Goal: Task Accomplishment & Management: Complete application form

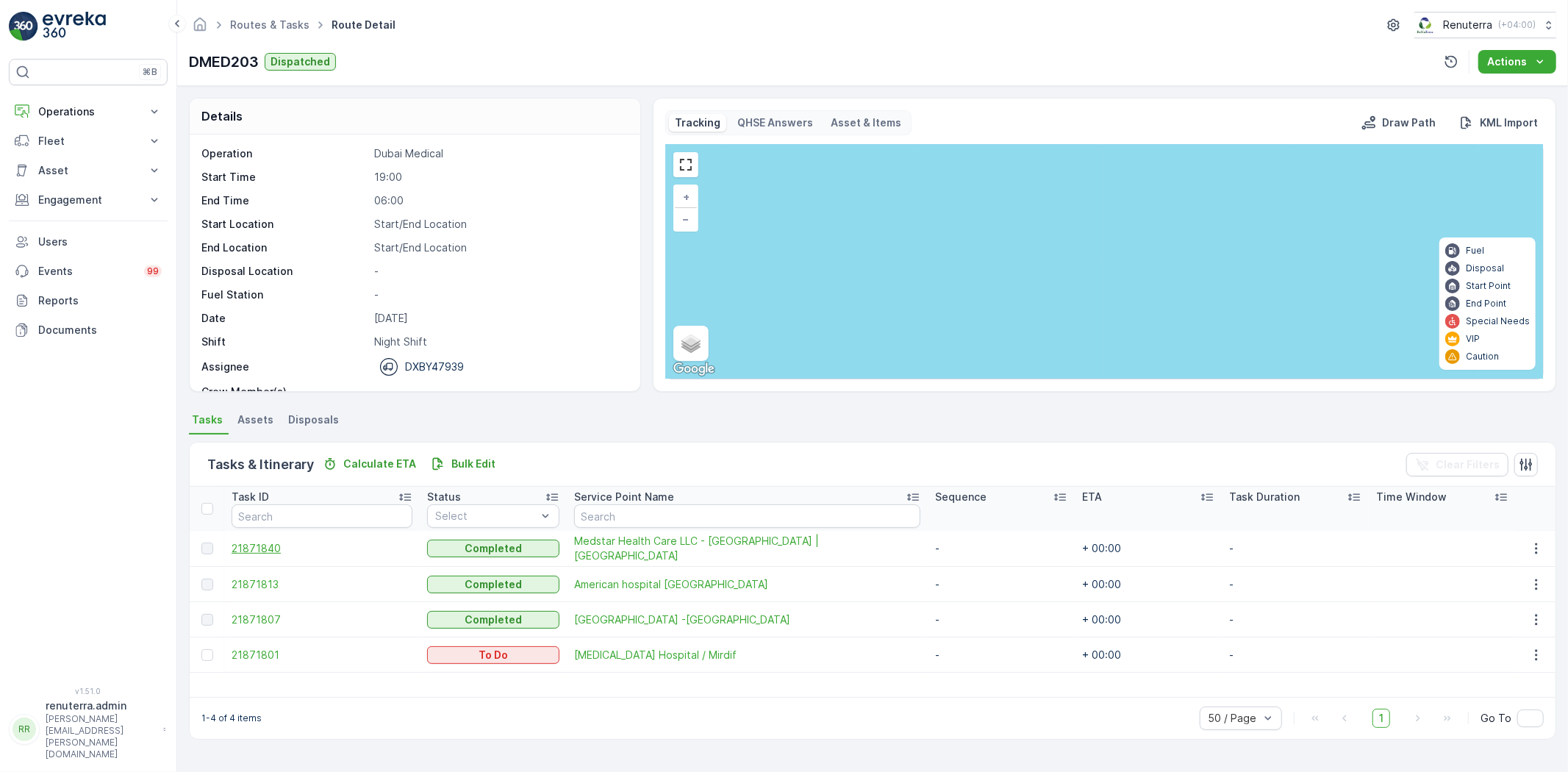
click at [270, 553] on span "21871840" at bounding box center [322, 548] width 180 height 15
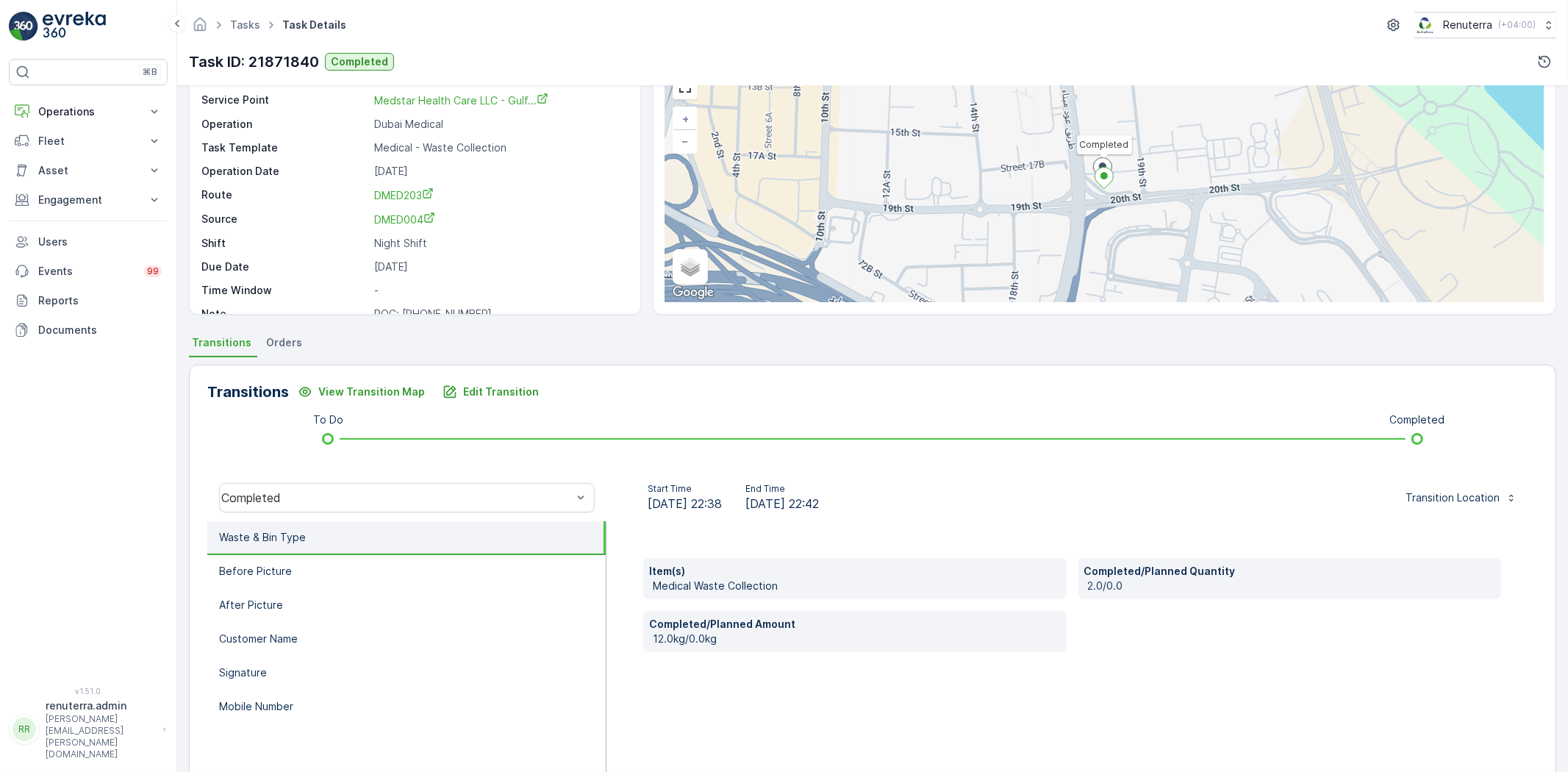
scroll to position [72, 0]
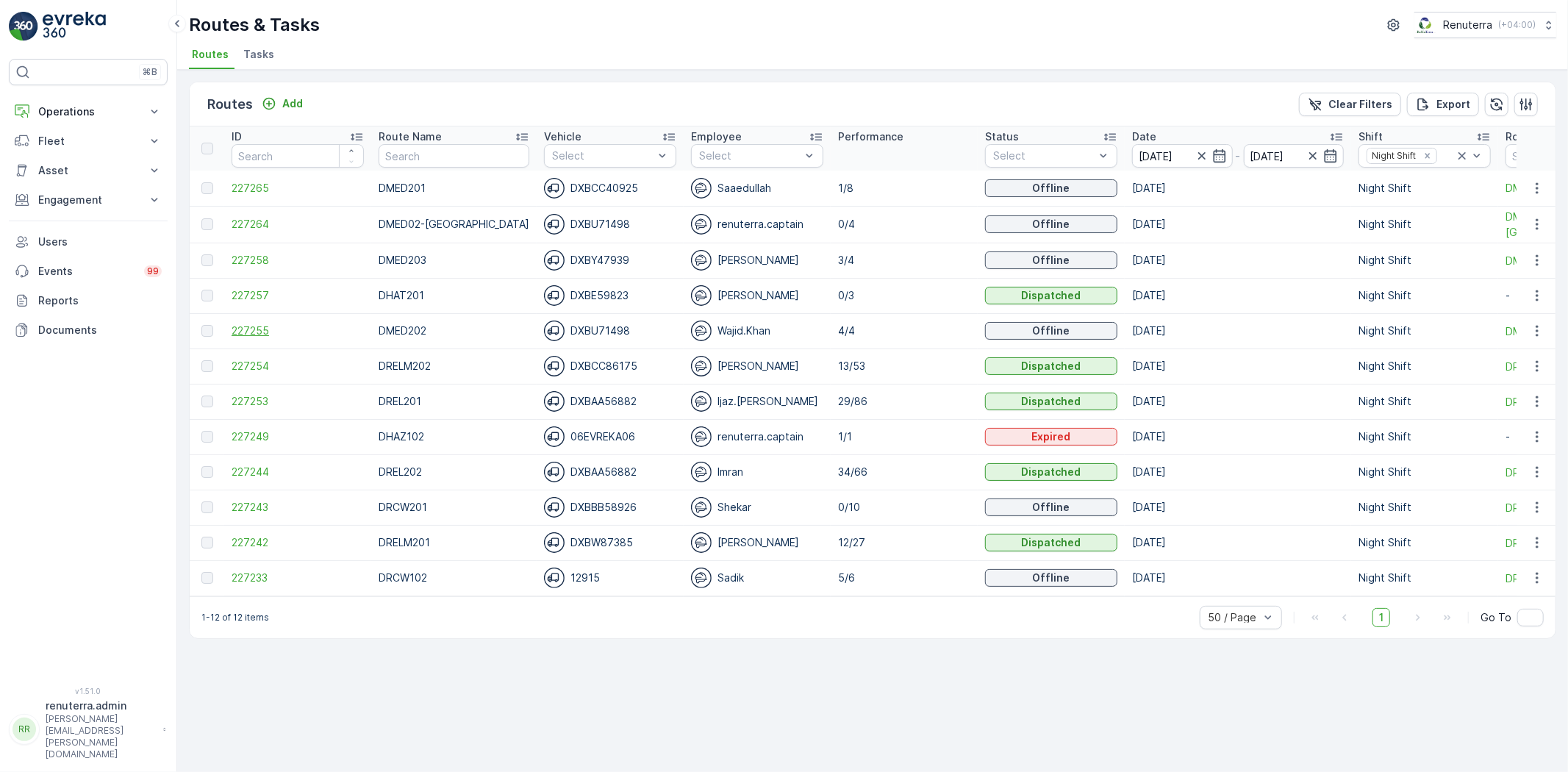
click at [245, 325] on span "227255" at bounding box center [298, 330] width 132 height 15
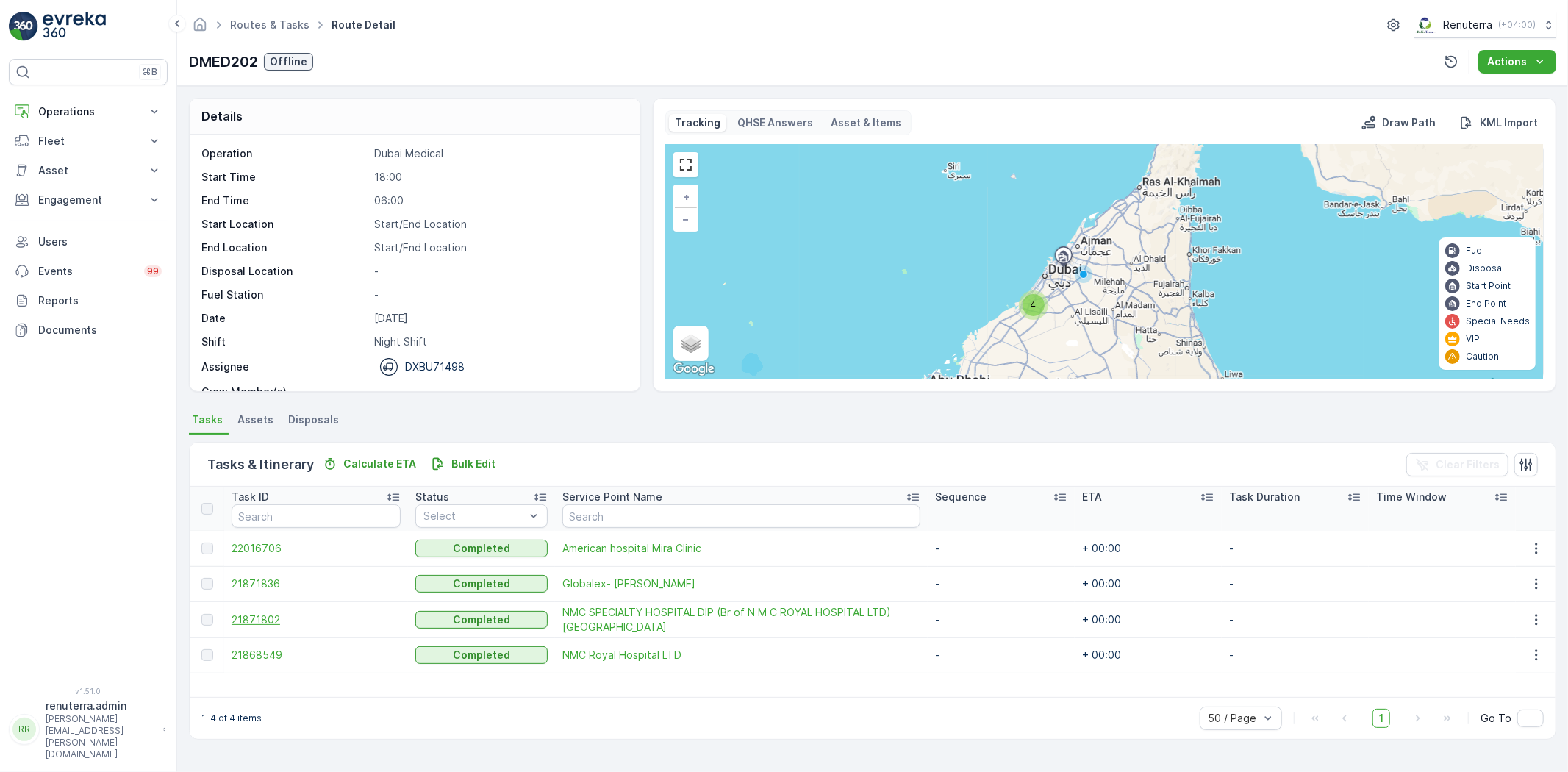
click at [261, 614] on span "21871802" at bounding box center [316, 619] width 169 height 15
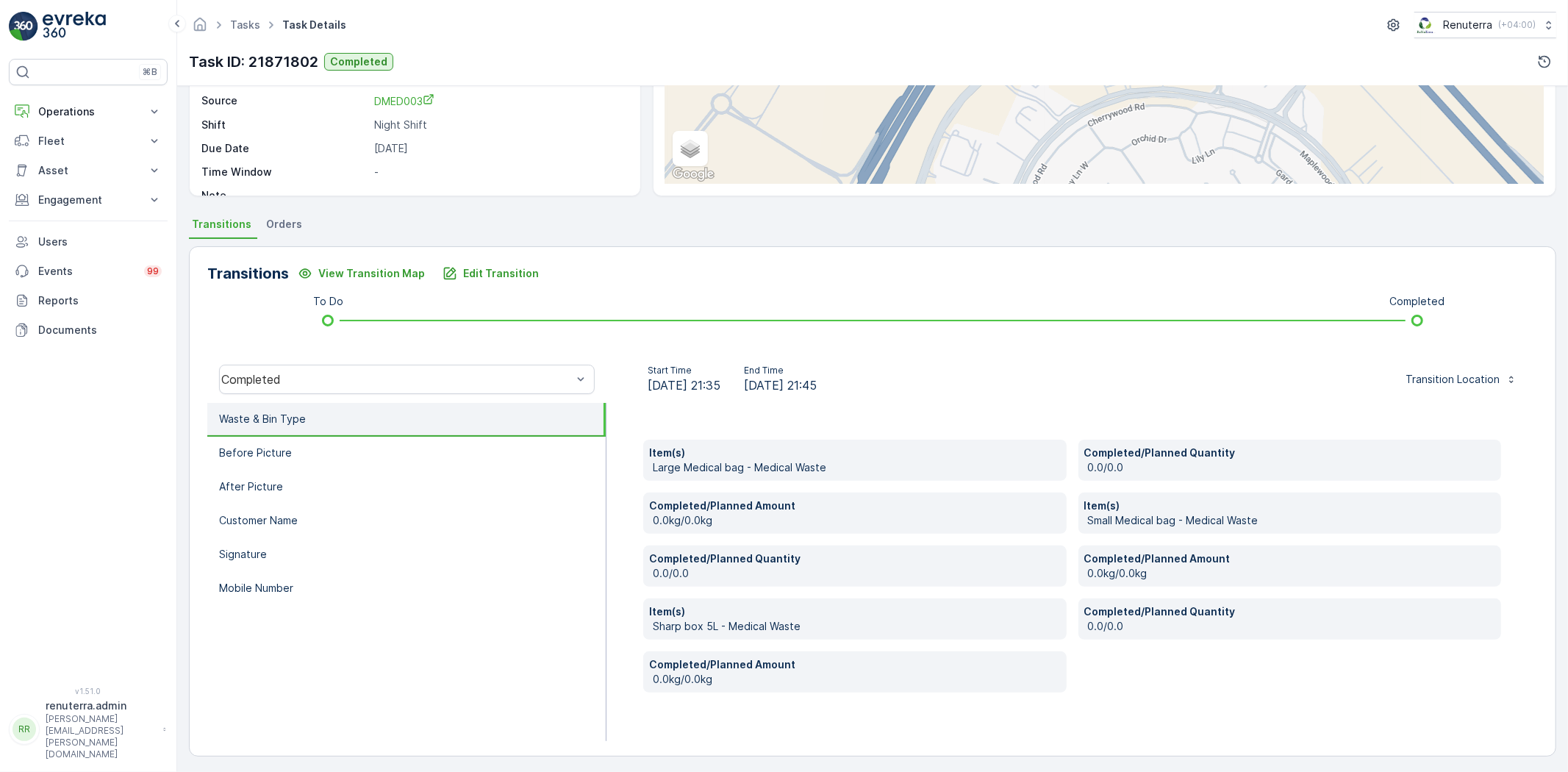
scroll to position [198, 0]
click at [473, 265] on p "Edit Transition" at bounding box center [500, 270] width 76 height 15
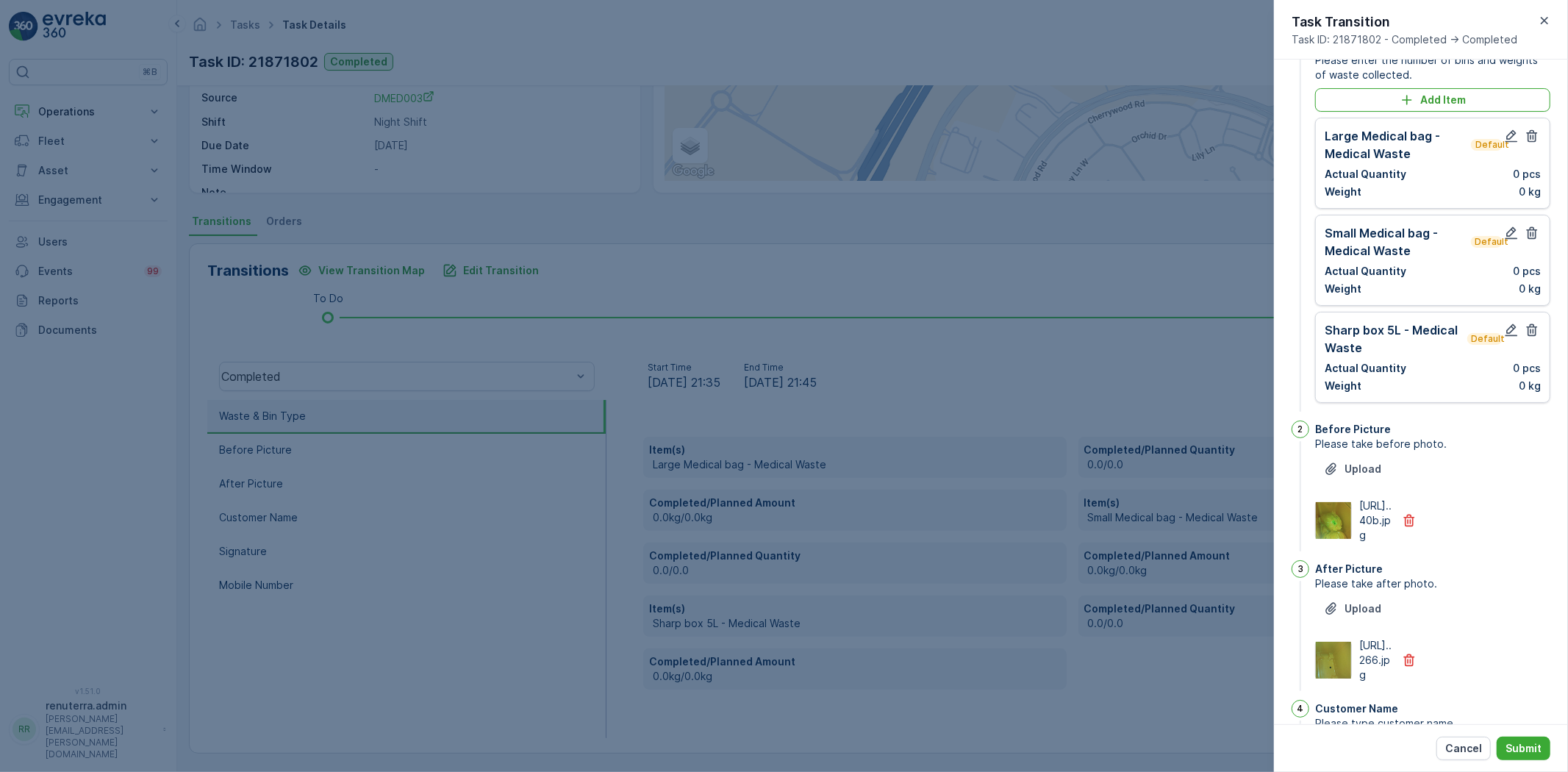
scroll to position [0, 0]
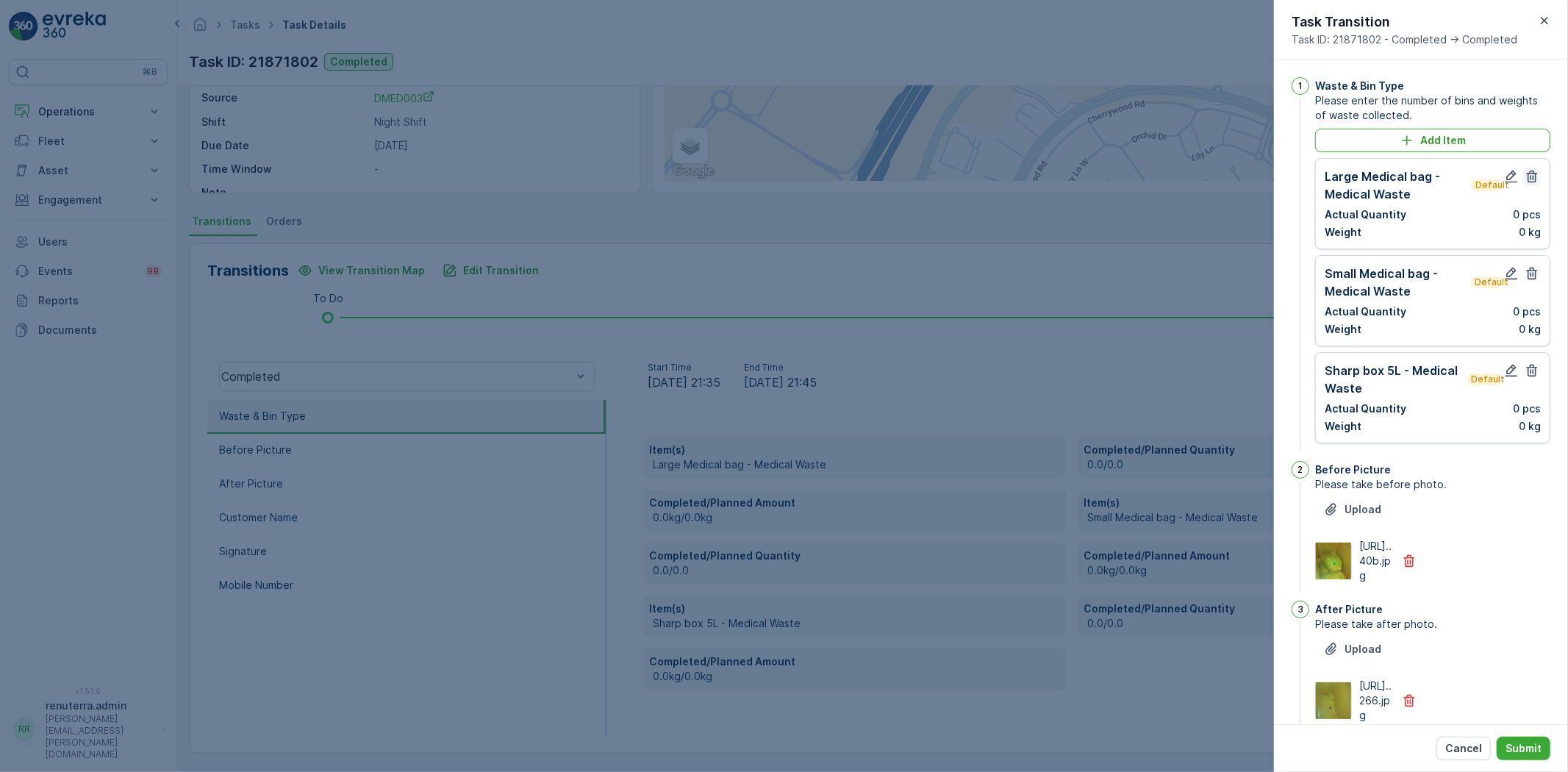
click at [1532, 171] on icon "button" at bounding box center [1532, 176] width 15 height 15
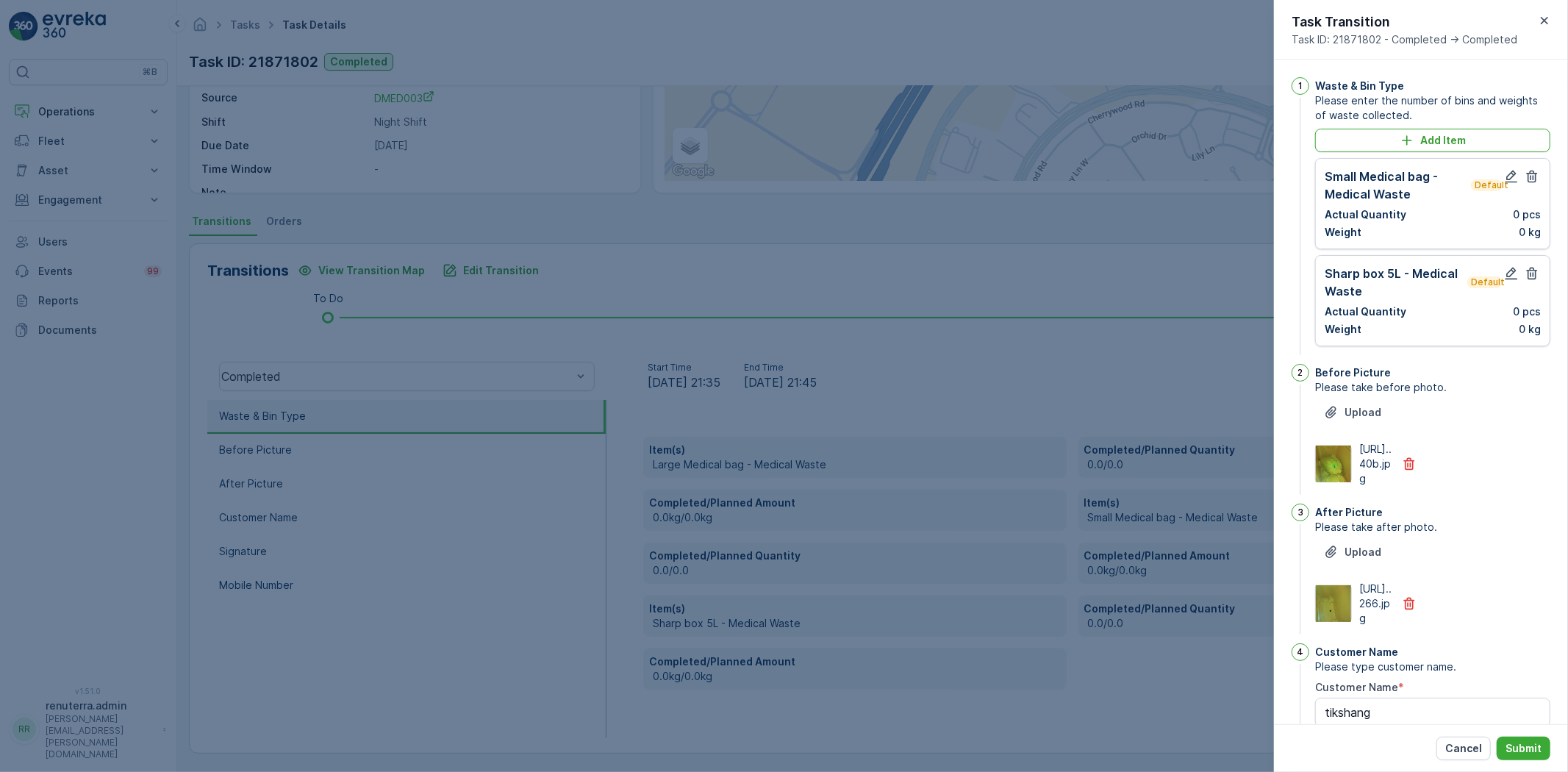
click at [1532, 171] on icon "button" at bounding box center [1532, 176] width 15 height 15
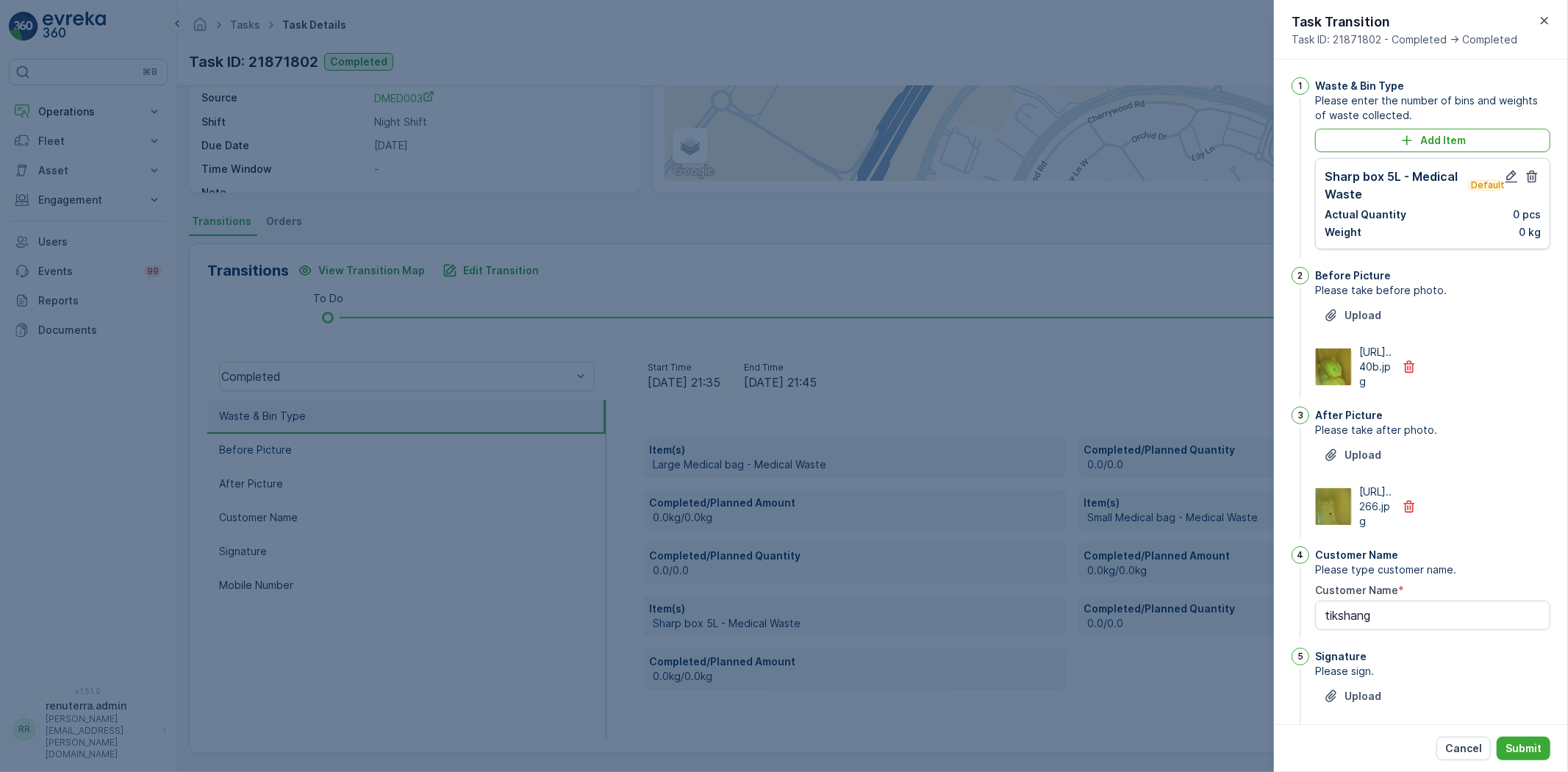
click at [1532, 171] on icon "button" at bounding box center [1532, 176] width 15 height 15
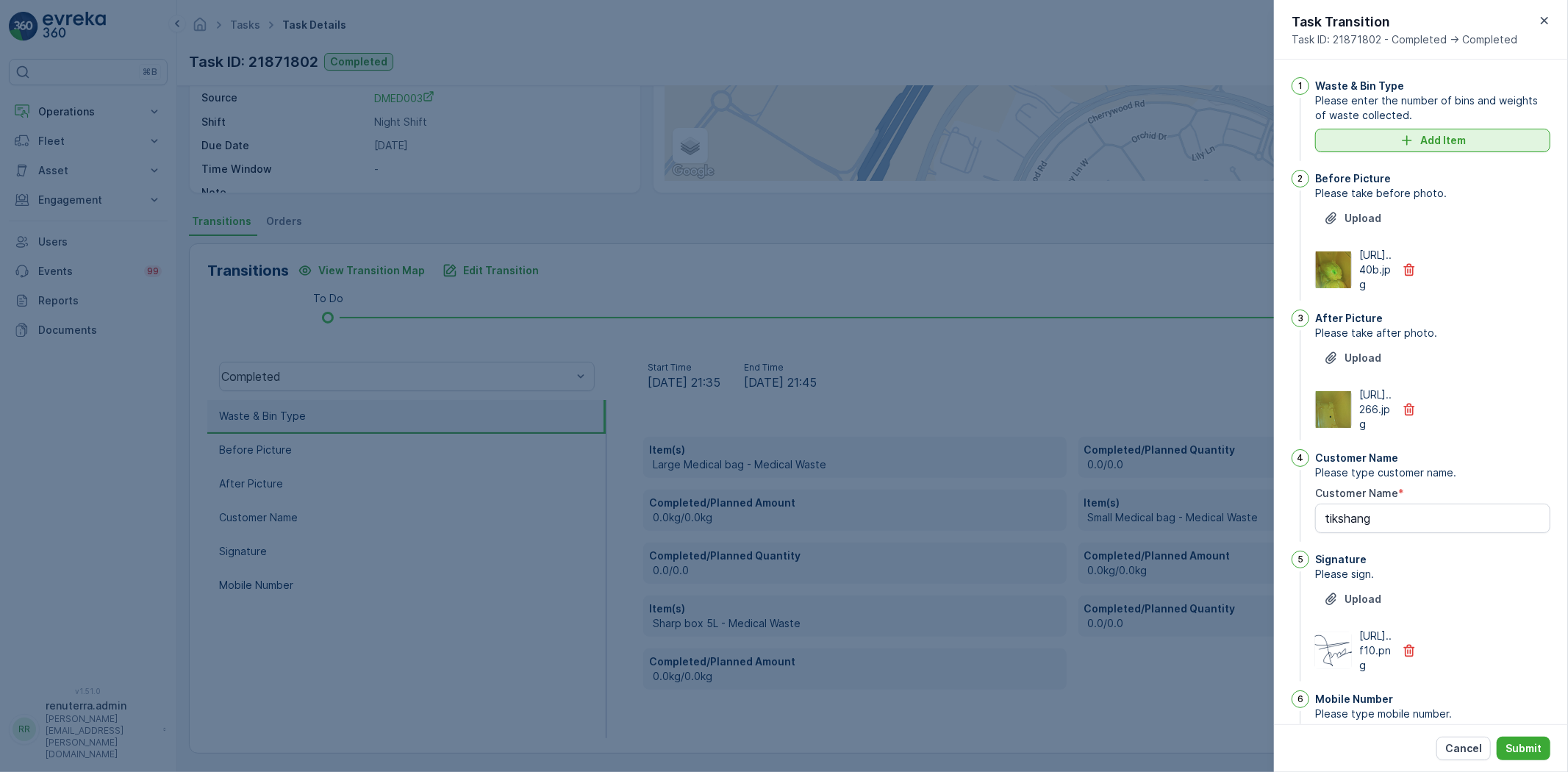
click at [1461, 130] on button "Add Item" at bounding box center [1433, 140] width 236 height 23
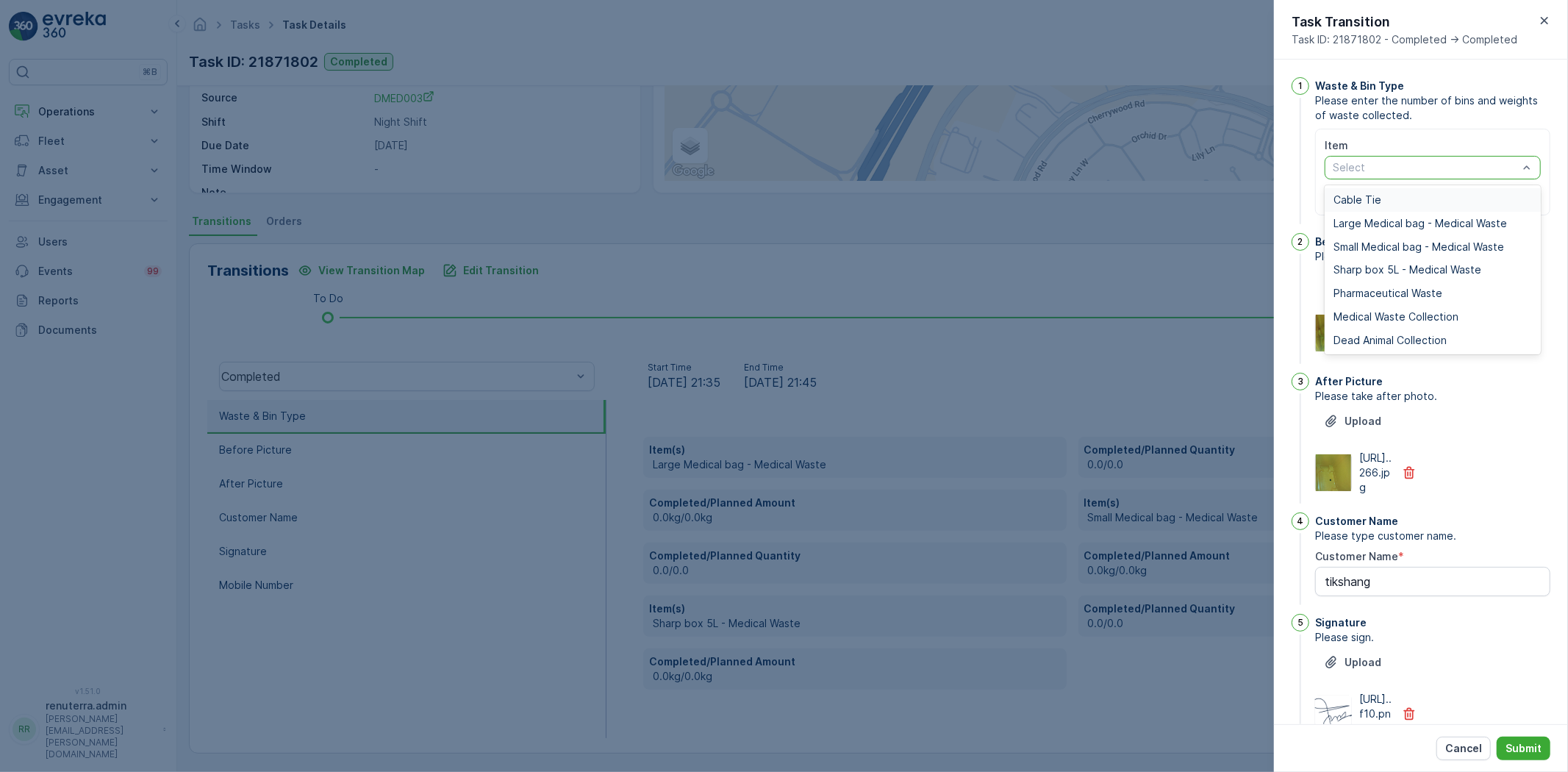
drag, startPoint x: 1410, startPoint y: 172, endPoint x: 1388, endPoint y: 266, distance: 96.5
drag, startPoint x: 1380, startPoint y: 319, endPoint x: 1373, endPoint y: 267, distance: 52.5
click at [1380, 314] on span "Medical Waste Collection" at bounding box center [1396, 316] width 125 height 12
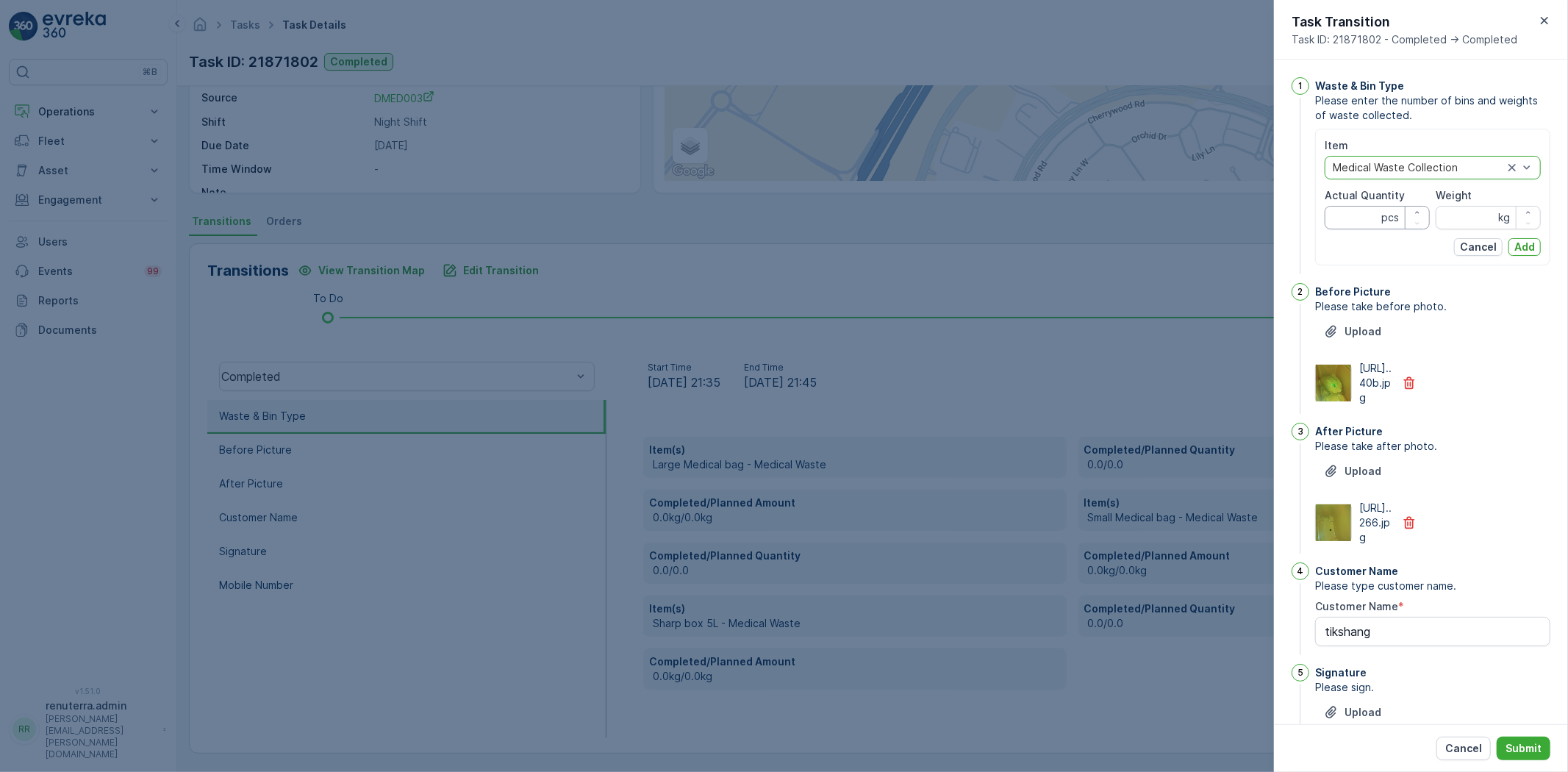
click at [1347, 219] on Quantity "Actual Quantity" at bounding box center [1378, 218] width 105 height 23
click at [1439, 217] on input "Weight" at bounding box center [1488, 218] width 105 height 23
type input "32.40"
click at [1366, 204] on div "Actual Quantity pcs" at bounding box center [1378, 209] width 105 height 41
type Quantity "9"
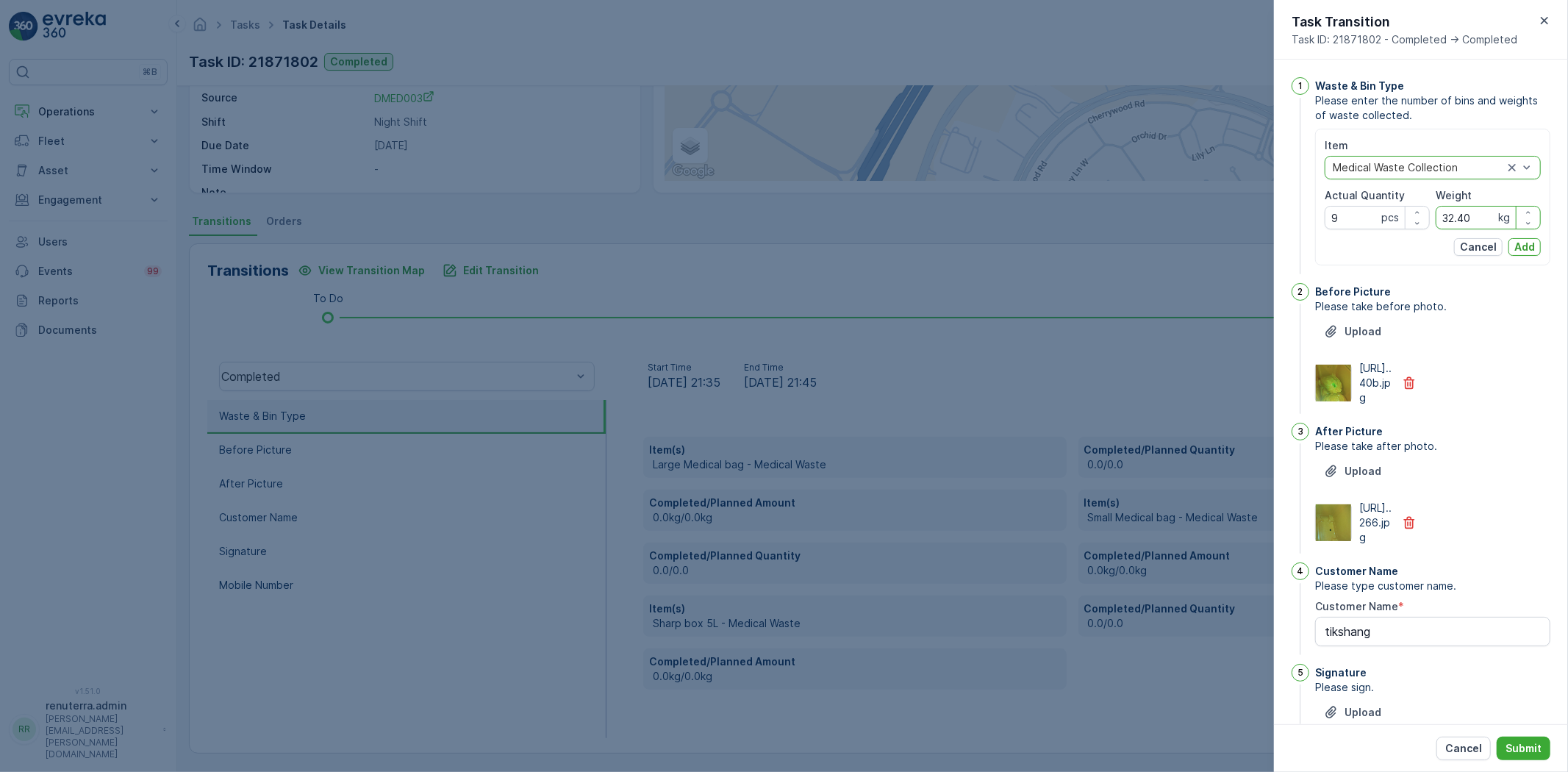
drag, startPoint x: 1441, startPoint y: 222, endPoint x: 1486, endPoint y: 213, distance: 45.9
click at [1498, 213] on div "32.40 kg" at bounding box center [1488, 218] width 105 height 23
click at [1478, 250] on p "Cancel" at bounding box center [1478, 247] width 36 height 15
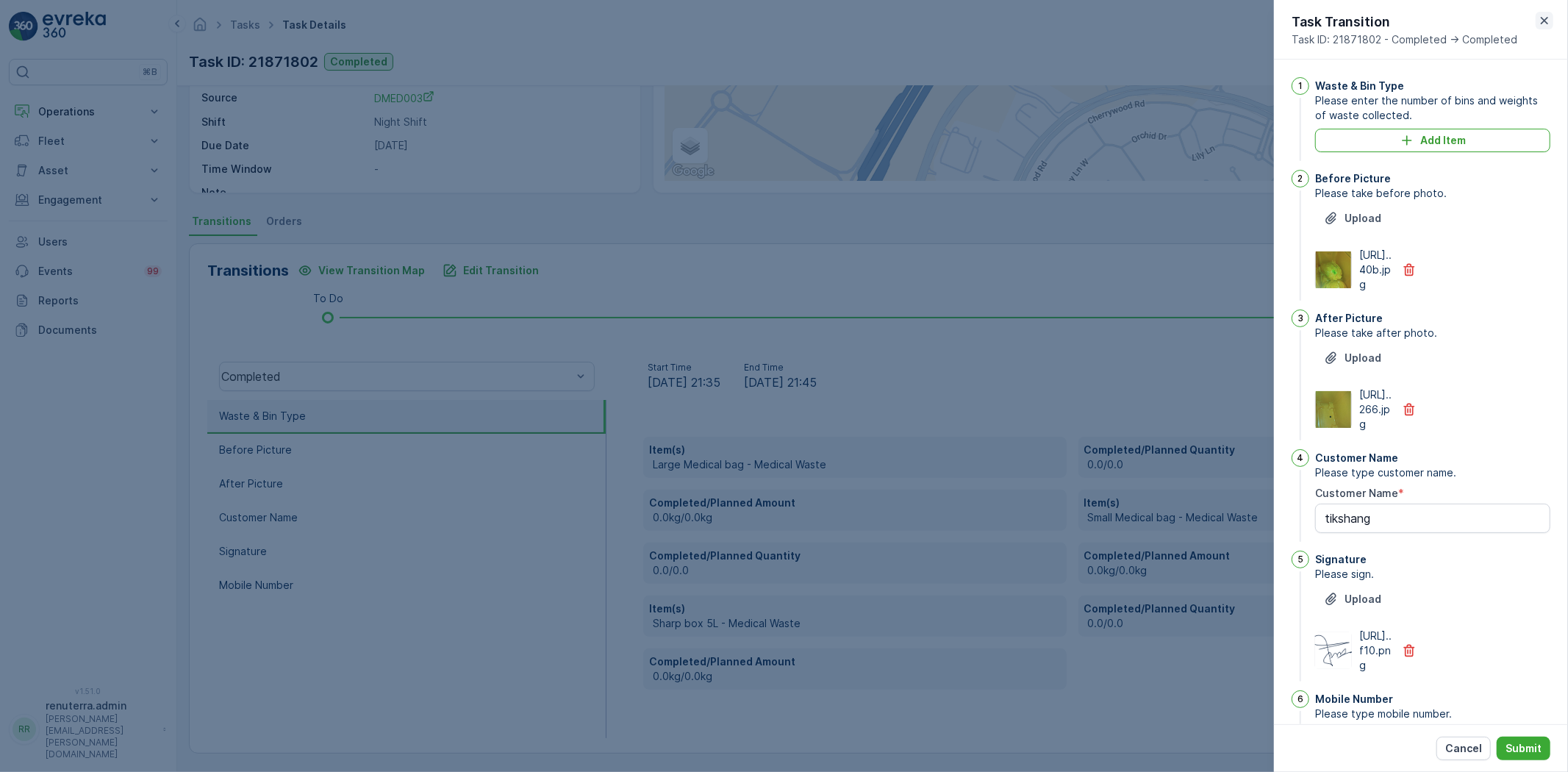
click at [1547, 23] on icon "button" at bounding box center [1545, 20] width 7 height 7
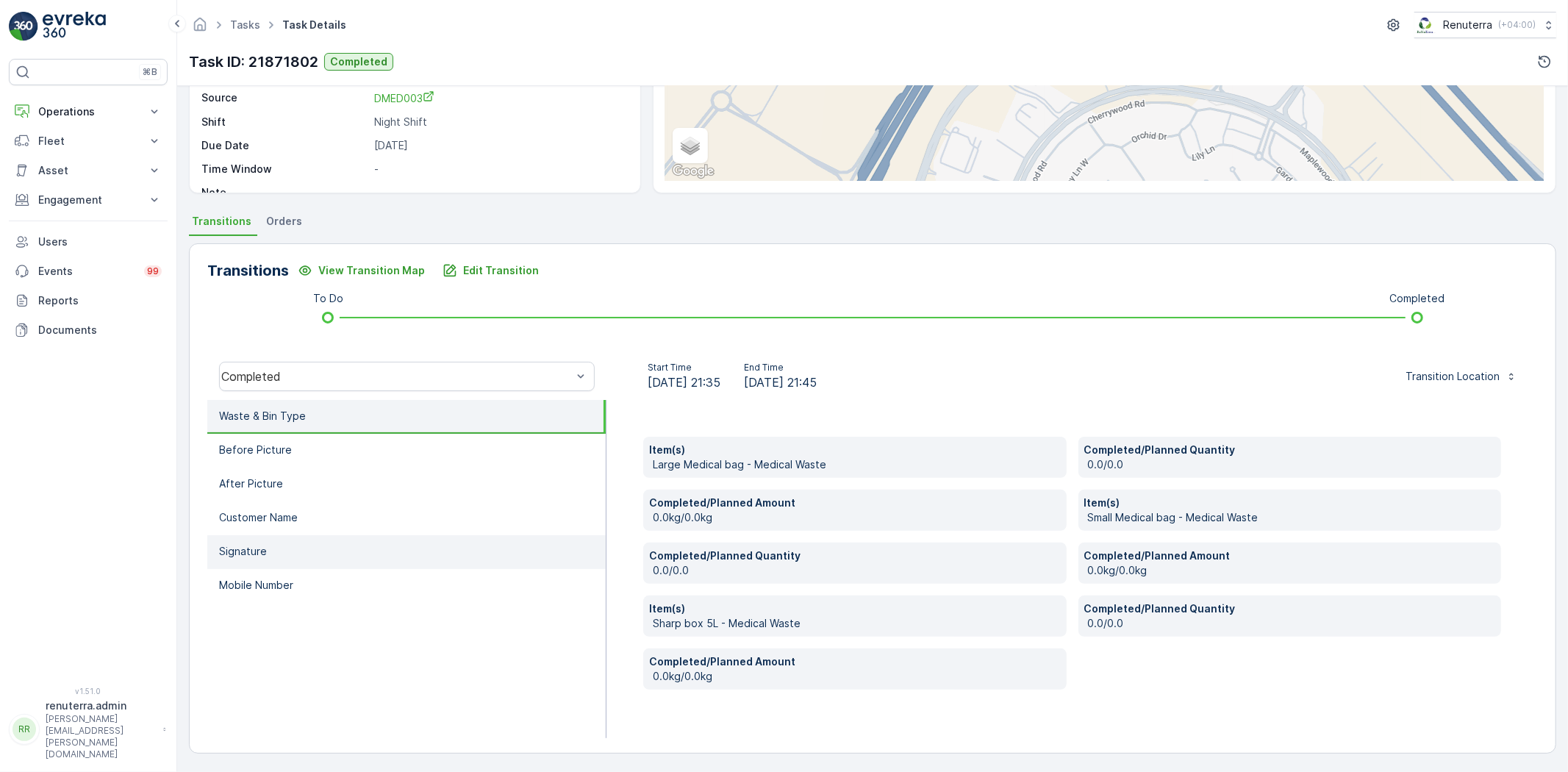
drag, startPoint x: 328, startPoint y: 577, endPoint x: 342, endPoint y: 576, distance: 14.0
click at [329, 577] on li "Mobile Number" at bounding box center [406, 585] width 398 height 34
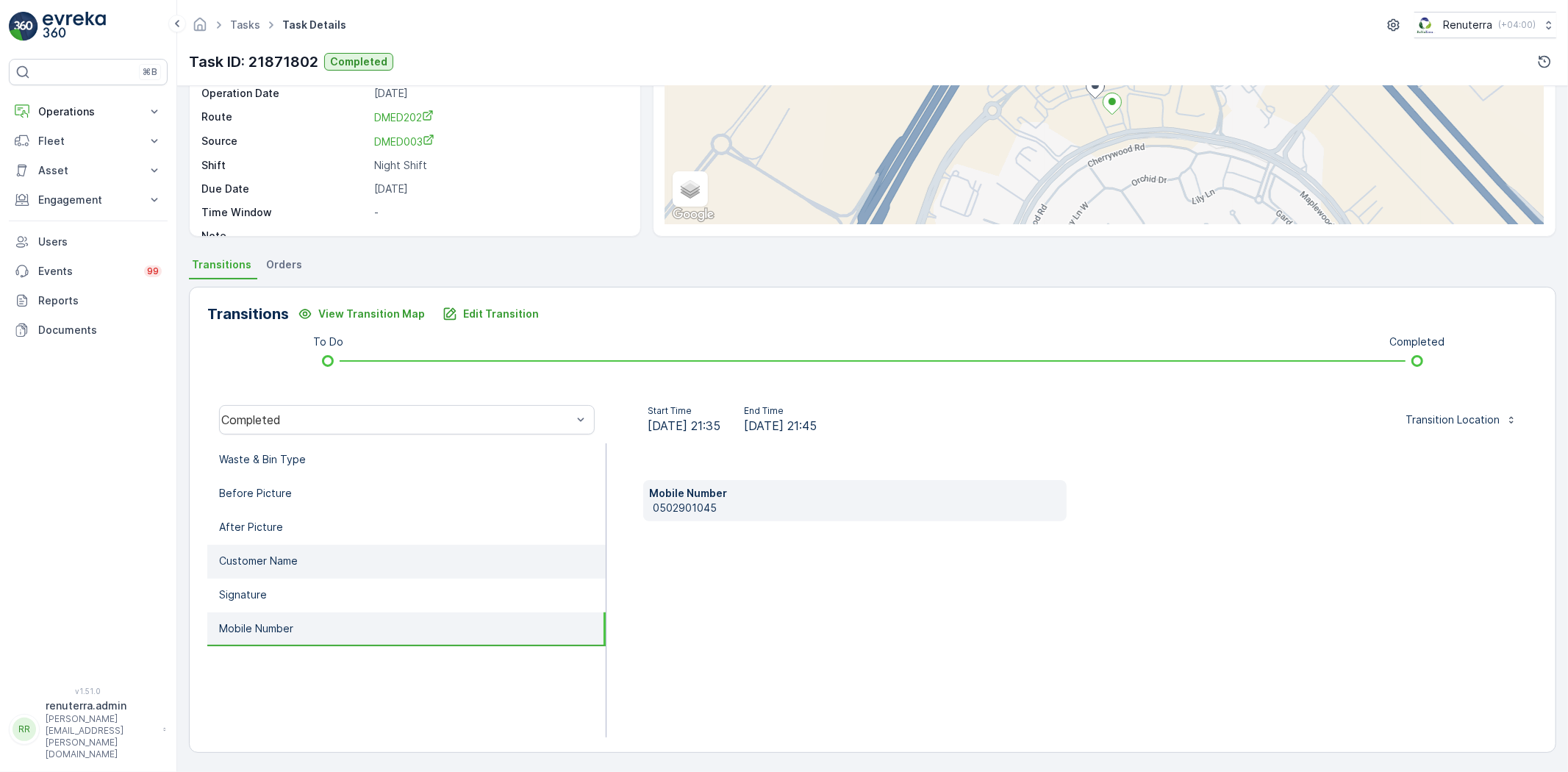
scroll to position [155, 0]
click at [724, 507] on div "Mobile Number 0502901045" at bounding box center [855, 500] width 423 height 41
copy p "0502901045"
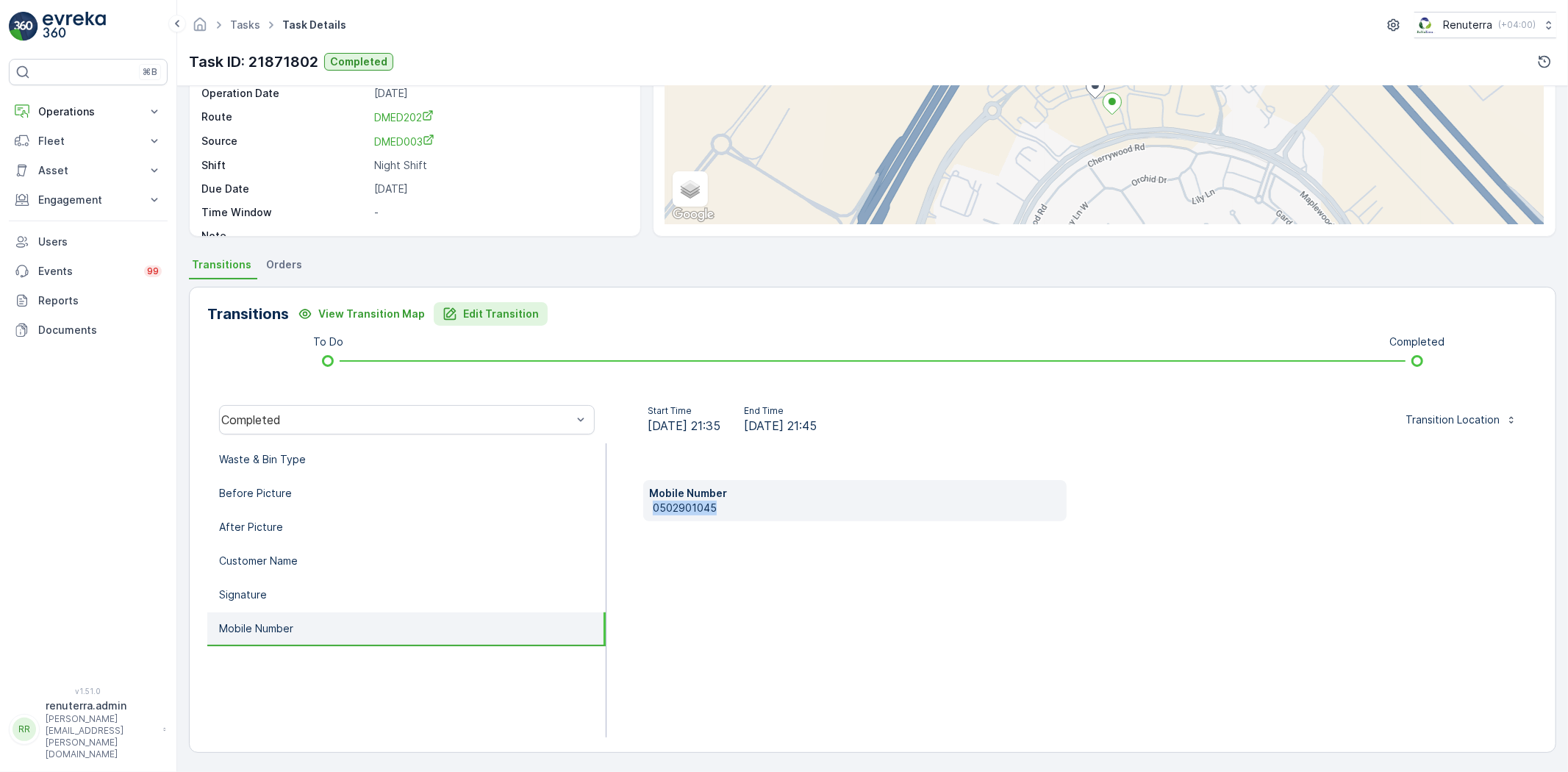
drag, startPoint x: 516, startPoint y: 317, endPoint x: 531, endPoint y: 317, distance: 15.0
click at [531, 317] on button "Edit Transition" at bounding box center [491, 314] width 114 height 23
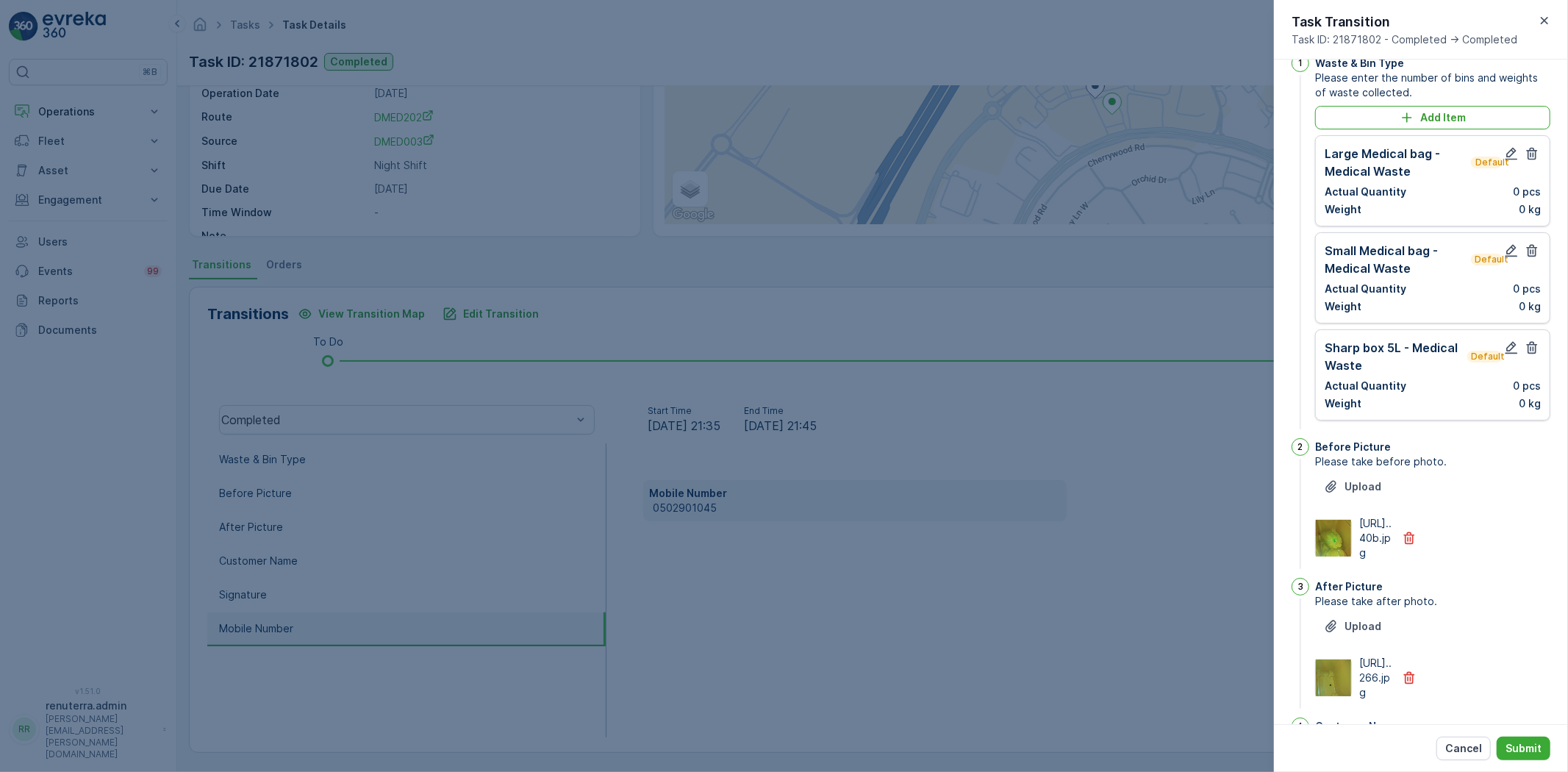
scroll to position [0, 0]
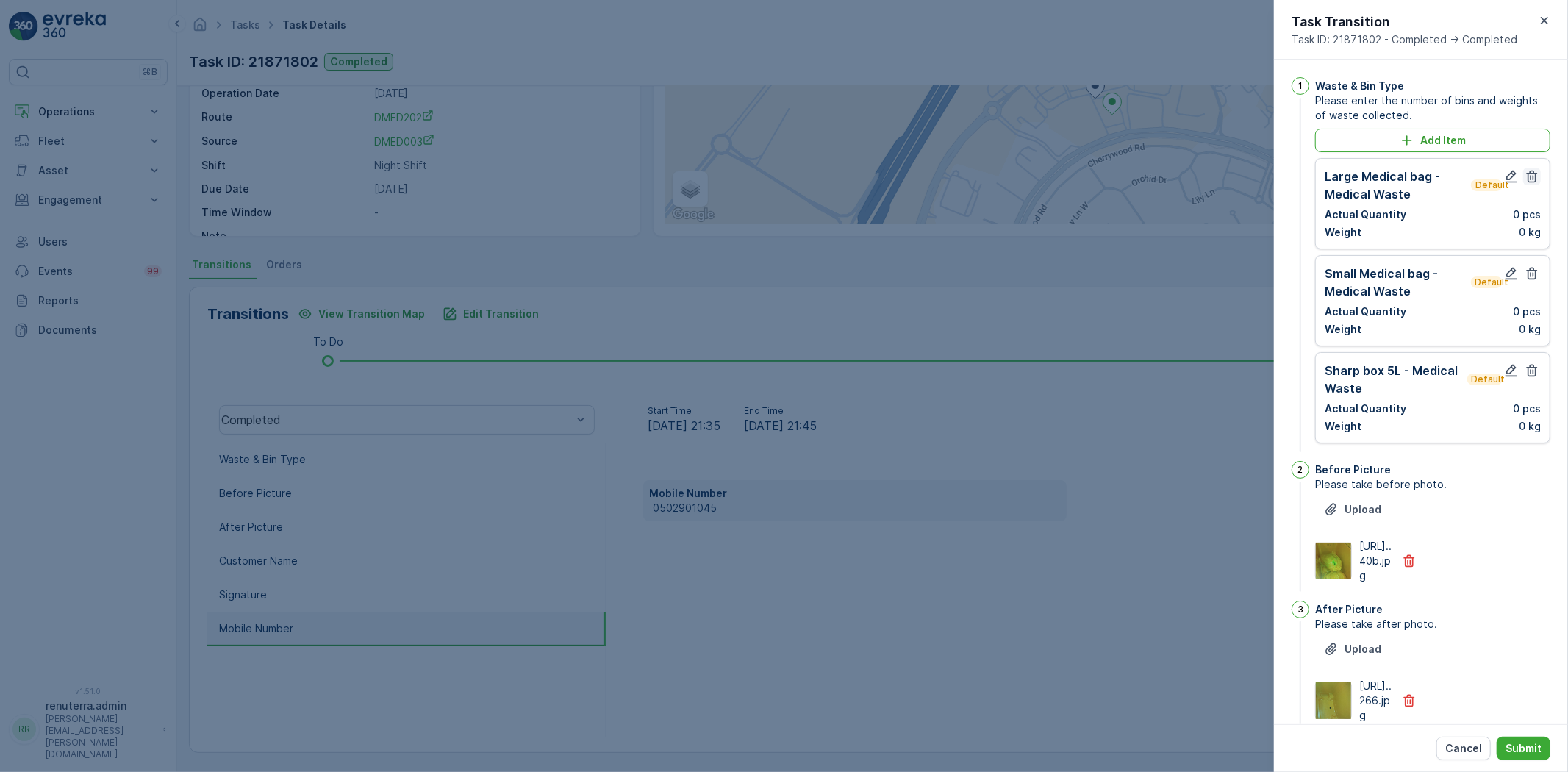
click at [1538, 177] on button "button" at bounding box center [1532, 177] width 18 height 18
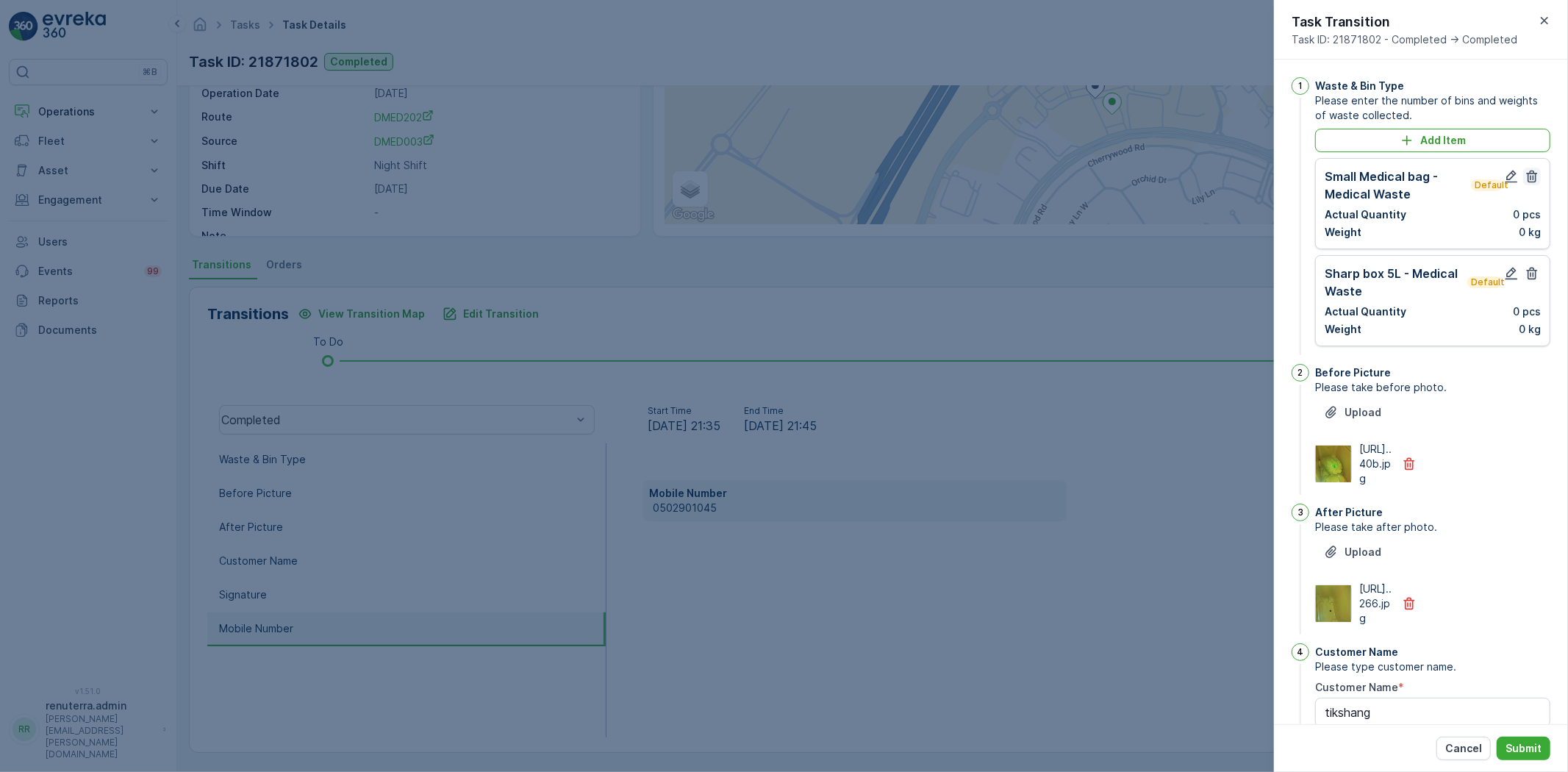
click at [1533, 177] on icon "button" at bounding box center [1532, 176] width 15 height 15
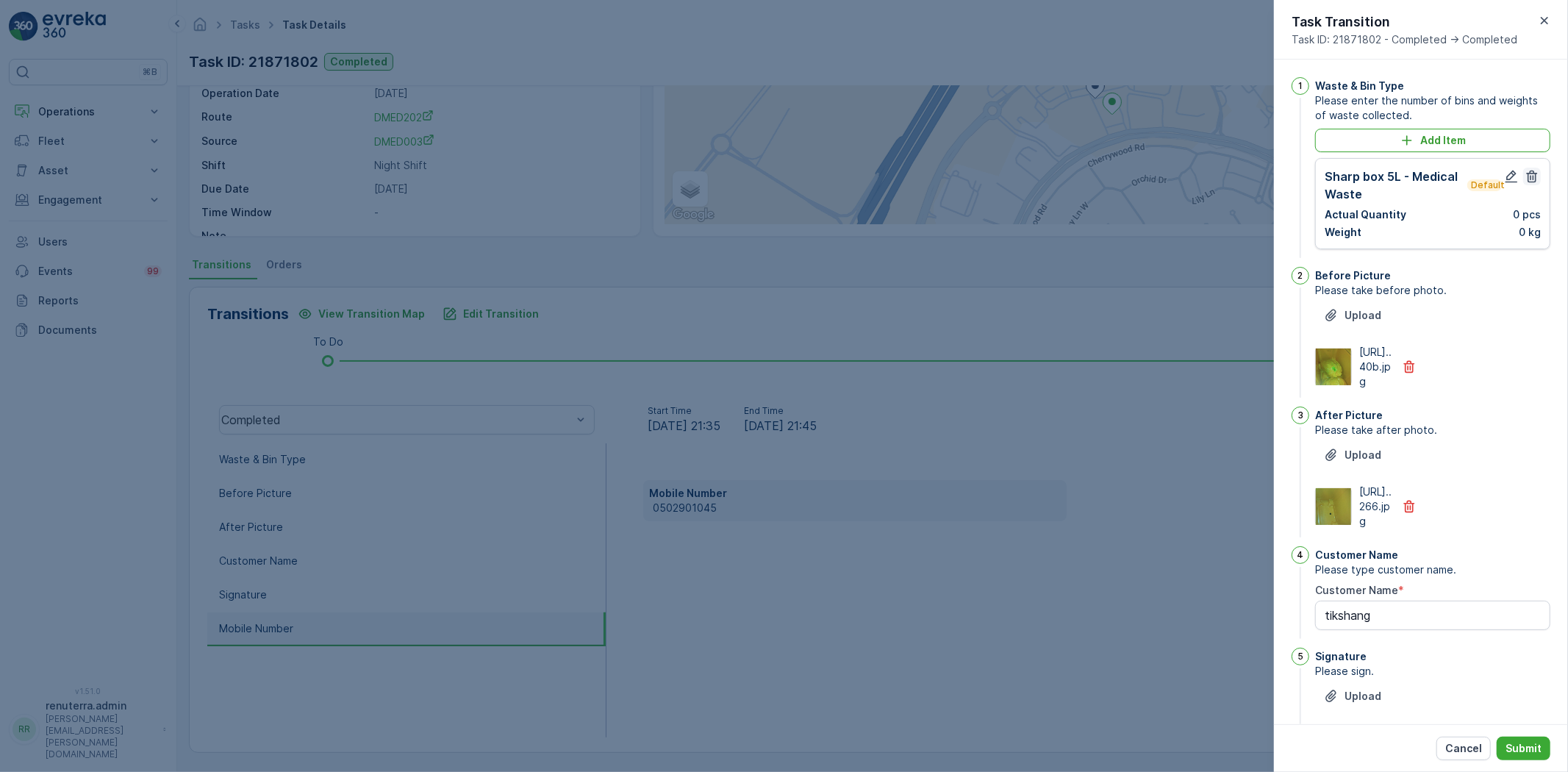
click at [1533, 177] on icon "button" at bounding box center [1532, 176] width 15 height 15
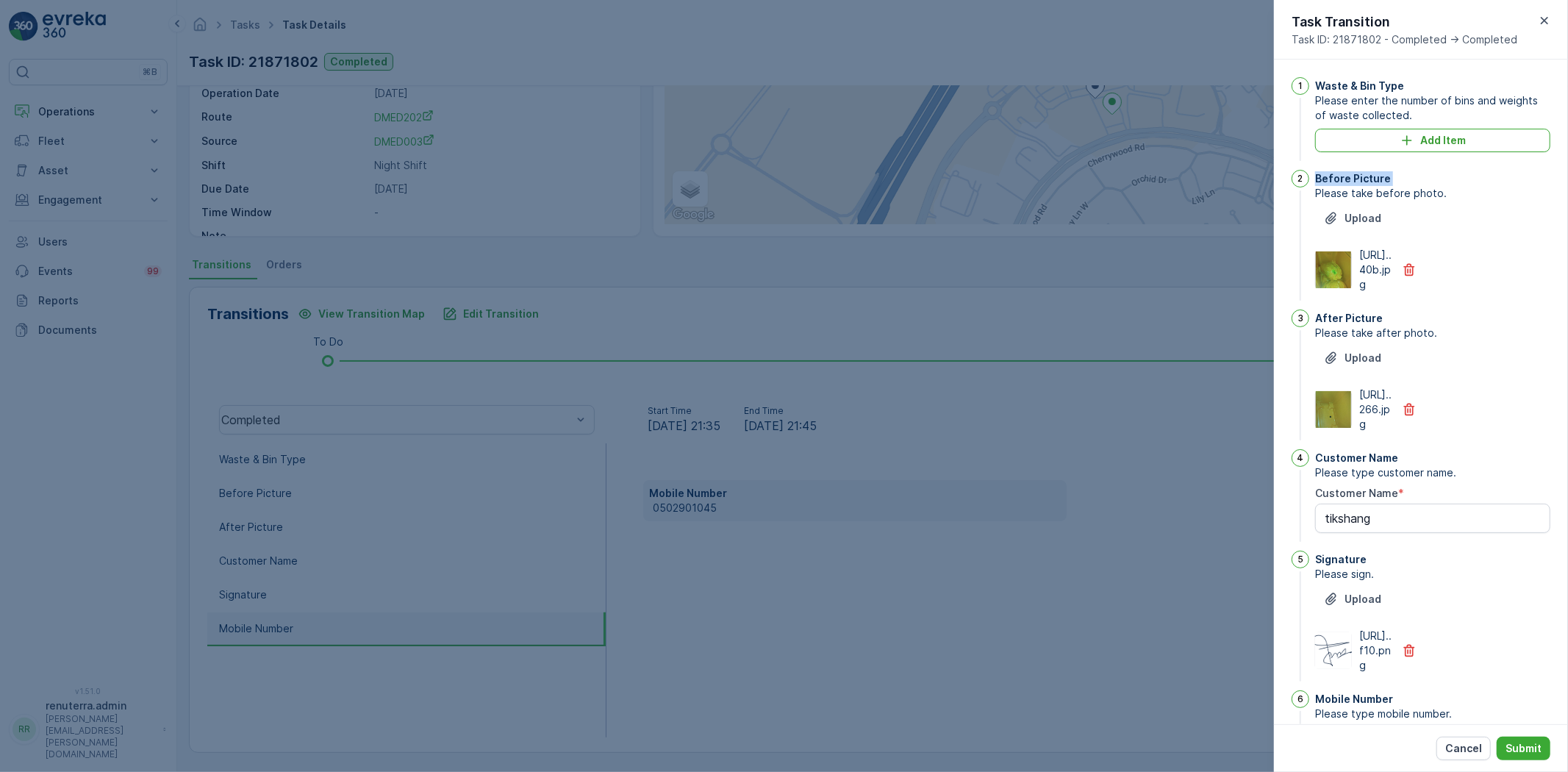
click at [1533, 177] on div "Before Picture" at bounding box center [1433, 179] width 236 height 15
click at [1481, 145] on div "Add Item" at bounding box center [1433, 140] width 218 height 15
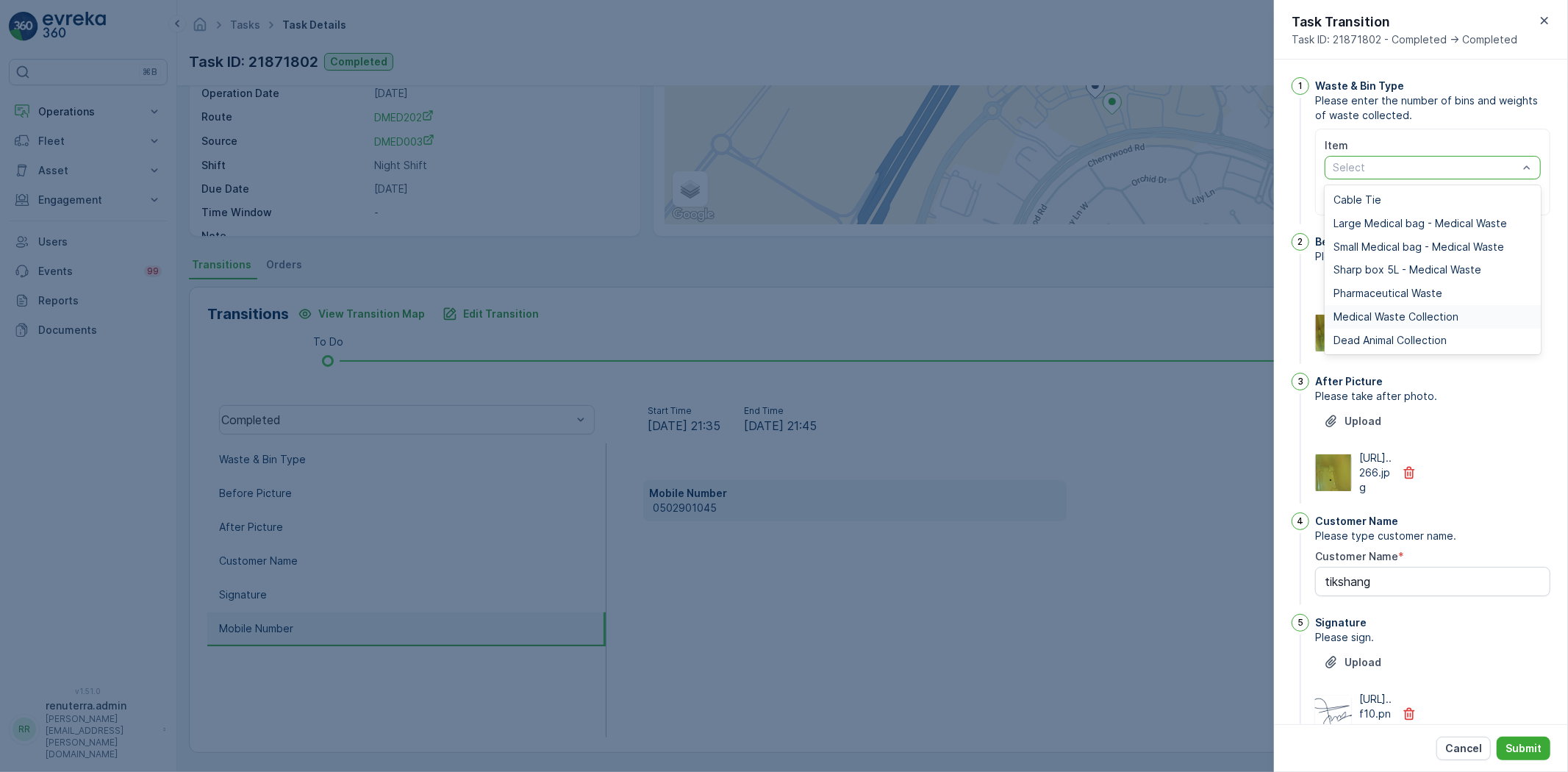
click at [1353, 317] on span "Medical Waste Collection" at bounding box center [1396, 316] width 125 height 12
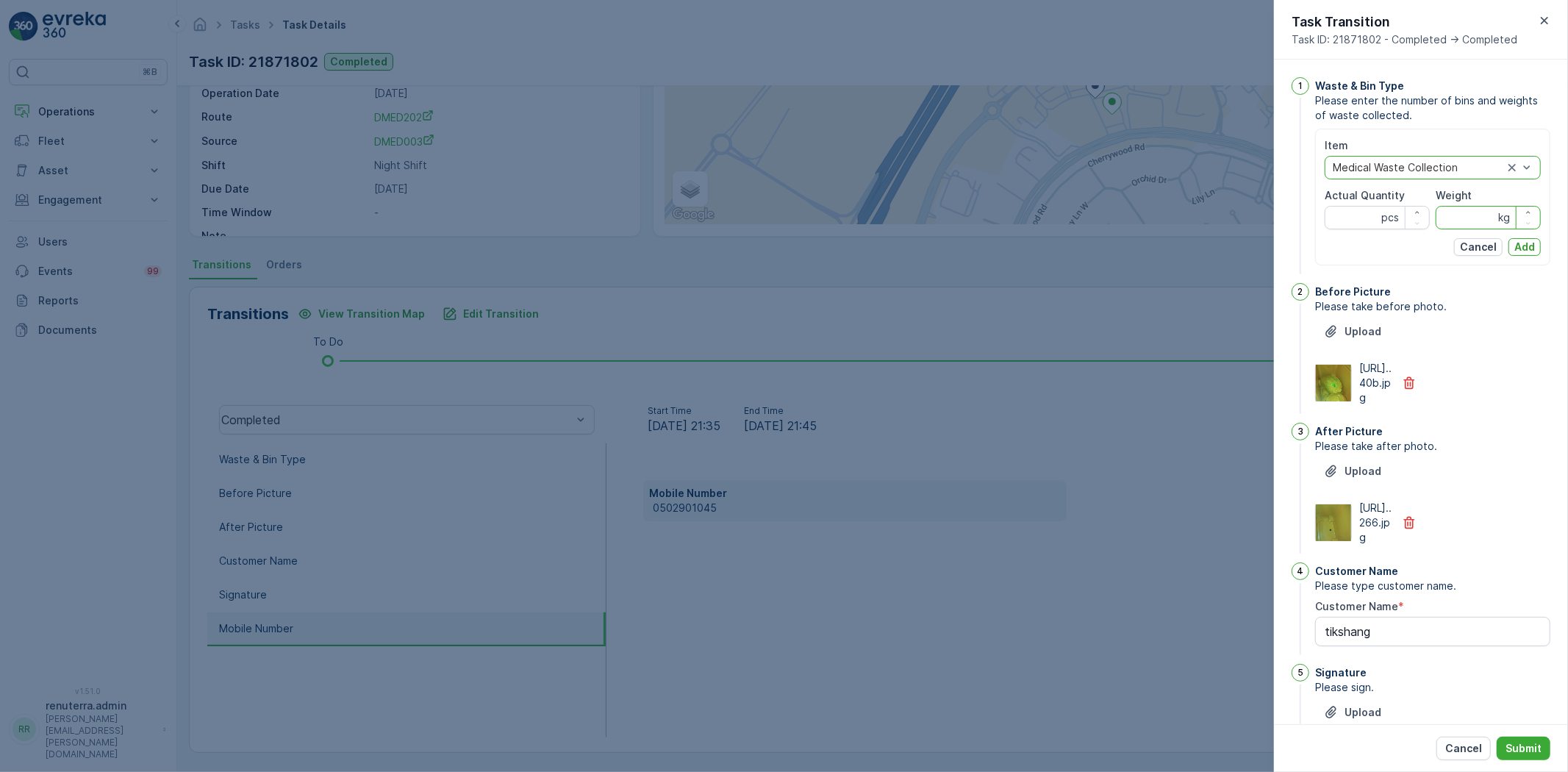
click at [1445, 220] on input "Weight" at bounding box center [1488, 218] width 105 height 23
type input "32.40"
click at [1361, 209] on Quantity "Actual Quantity" at bounding box center [1378, 218] width 105 height 23
type Quantity "9"
drag, startPoint x: 1508, startPoint y: 251, endPoint x: 1515, endPoint y: 258, distance: 9.9
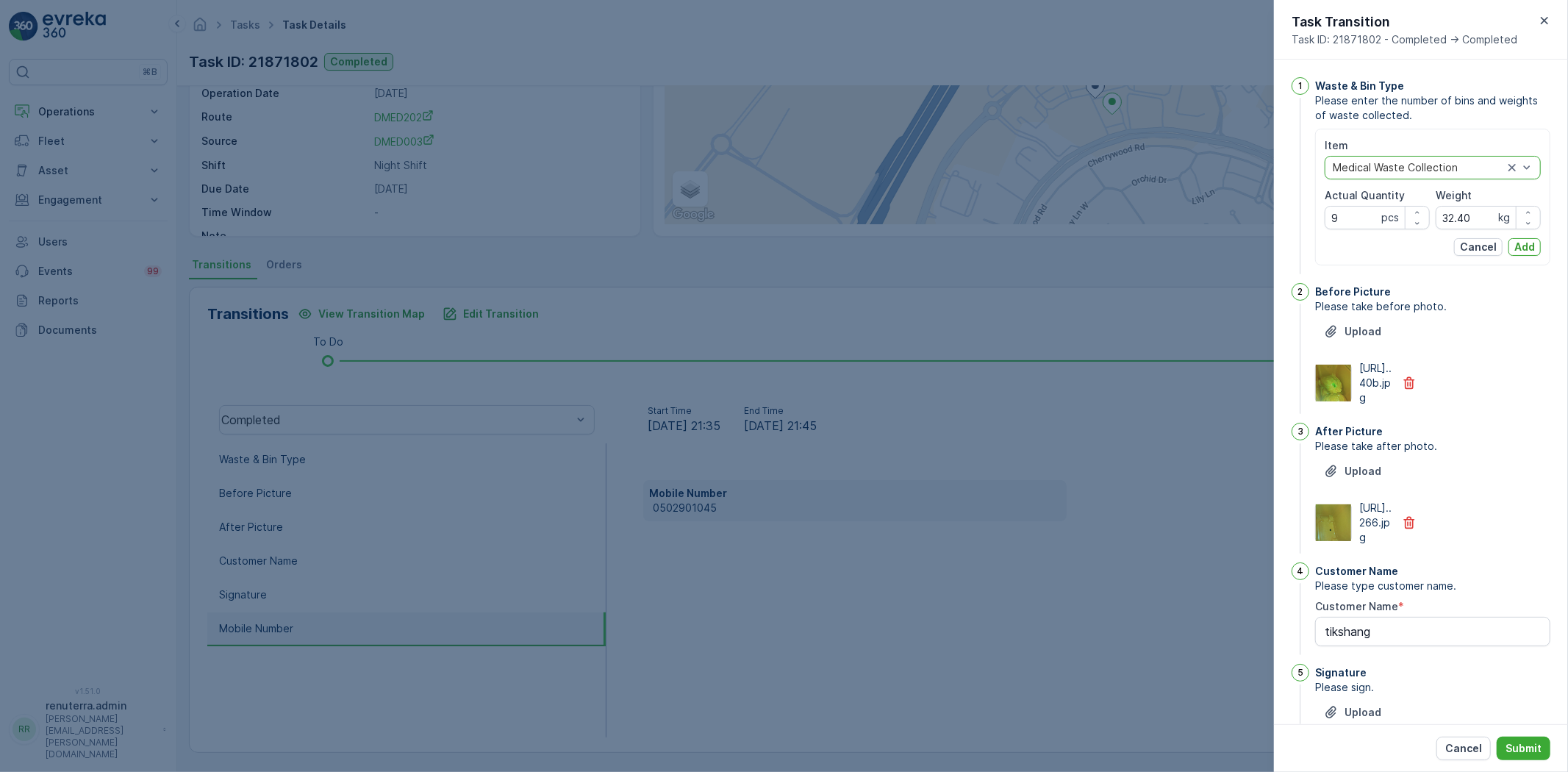
click at [1510, 251] on button "Add" at bounding box center [1524, 247] width 32 height 18
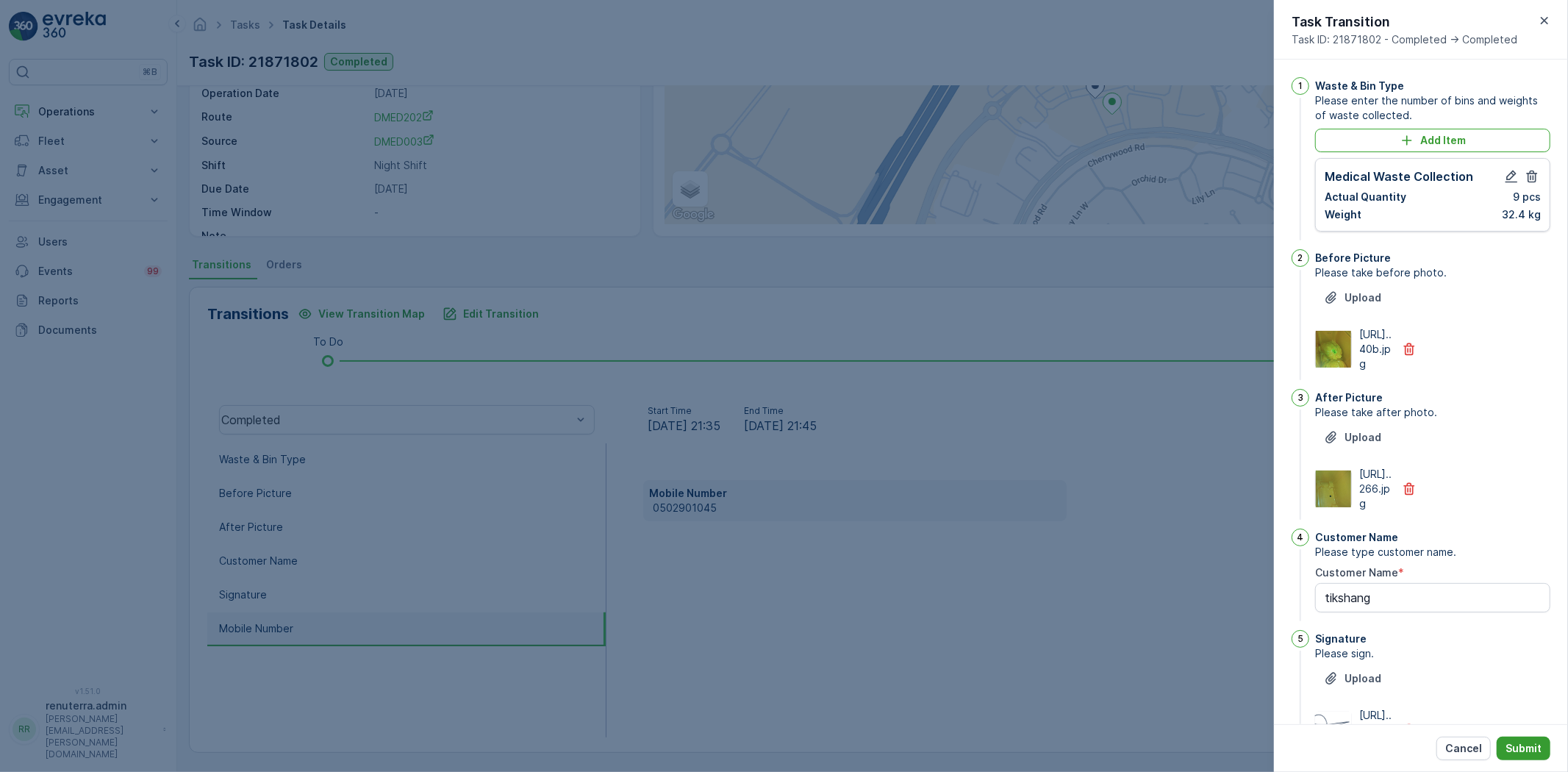
click at [1528, 752] on p "Submit" at bounding box center [1524, 748] width 36 height 15
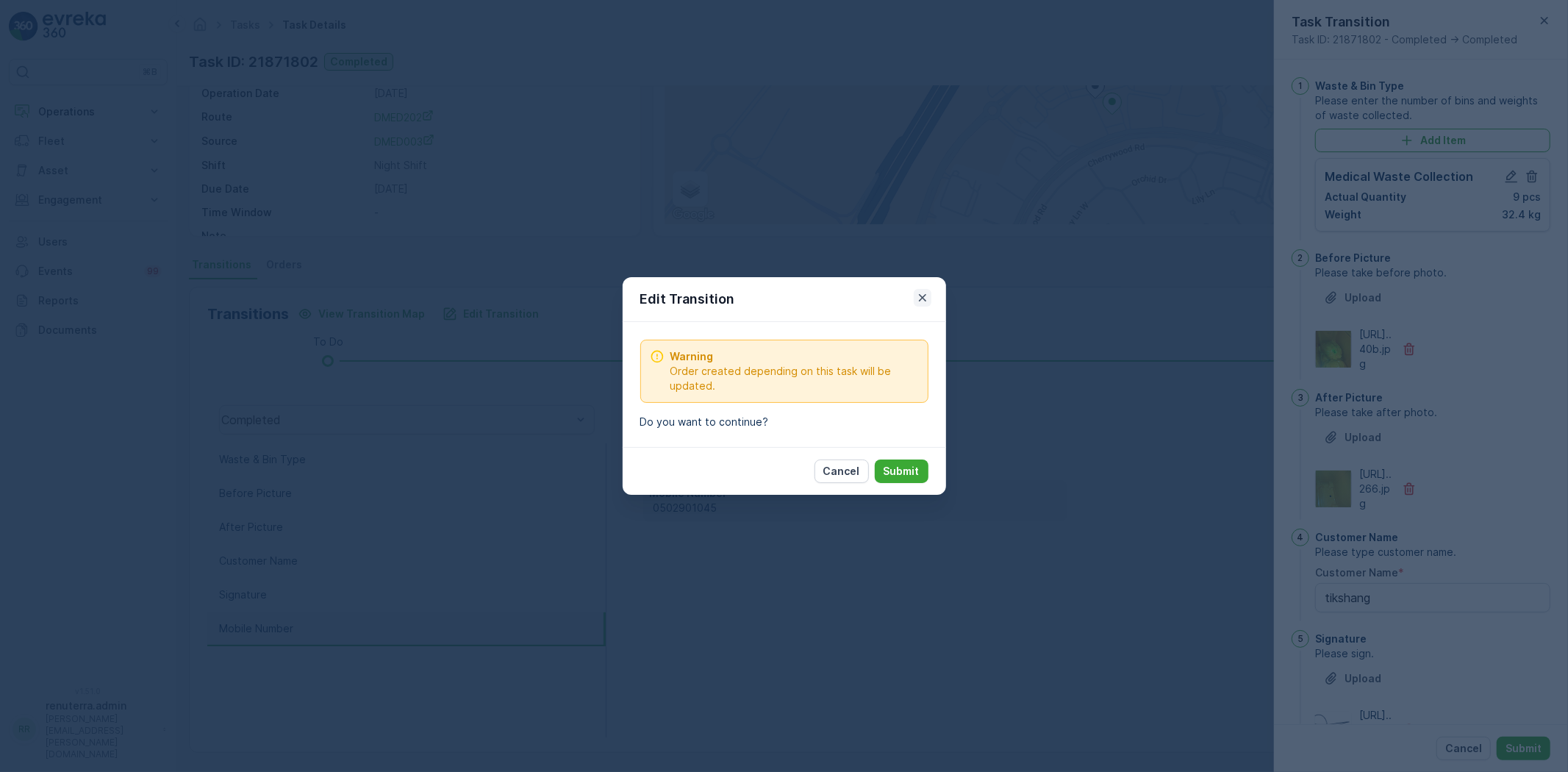
click at [929, 301] on icon "button" at bounding box center [923, 298] width 15 height 15
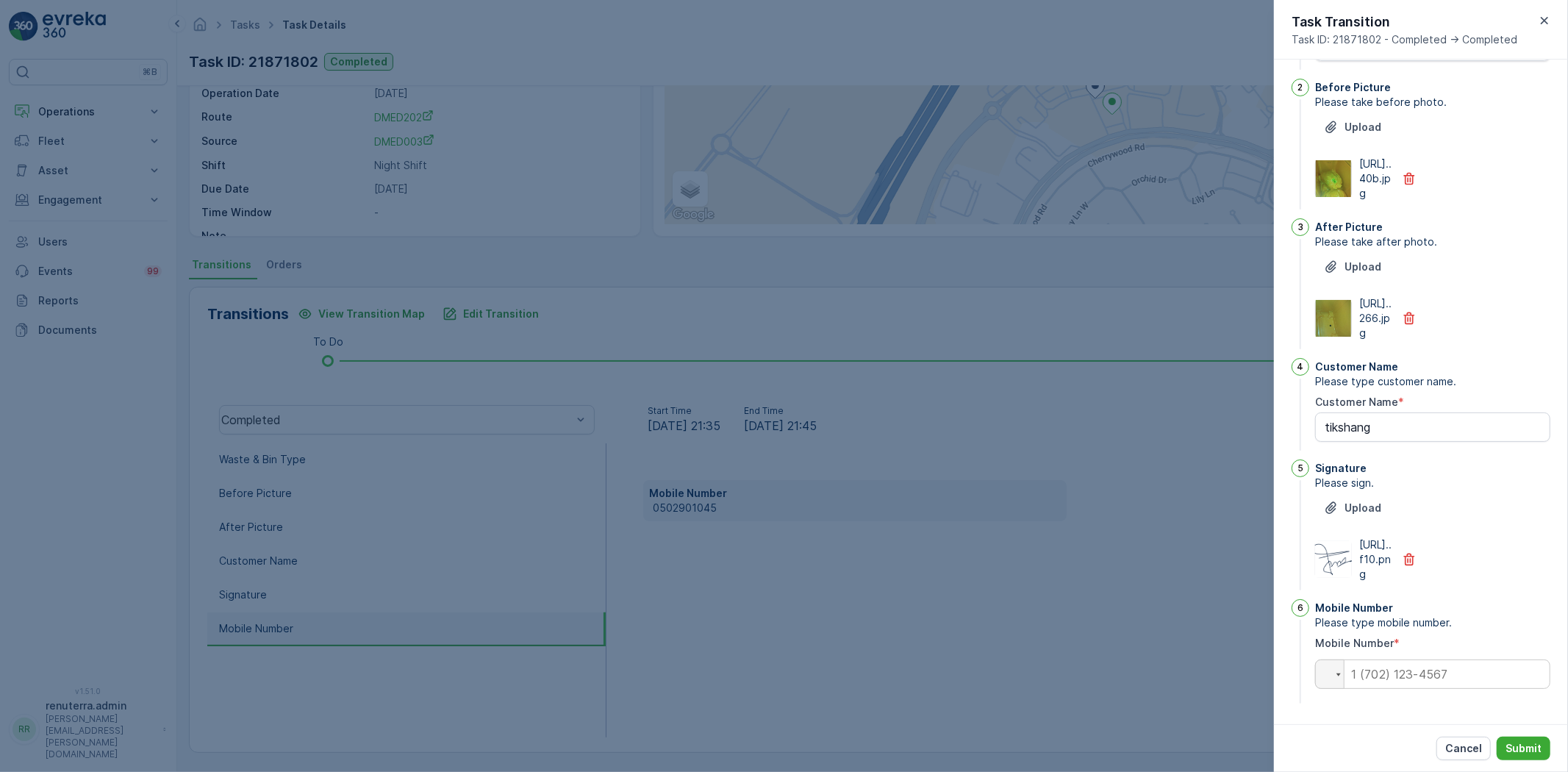
scroll to position [259, 0]
click at [1414, 680] on input "tel" at bounding box center [1433, 673] width 236 height 29
paste input "0502901045"
type input "0502901045"
click at [1529, 755] on button "Submit" at bounding box center [1524, 748] width 53 height 23
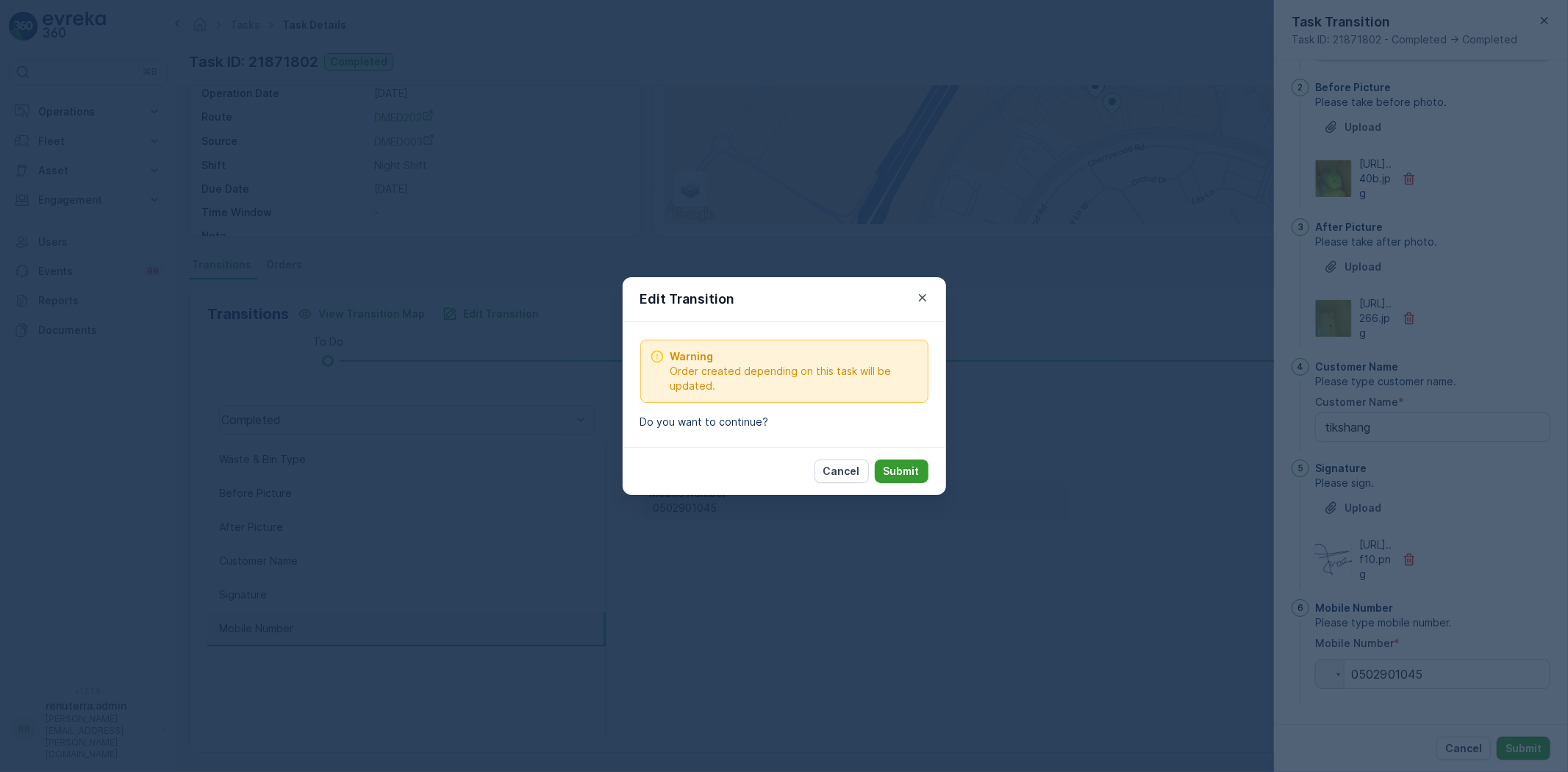
click at [897, 478] on p "Submit" at bounding box center [901, 471] width 36 height 15
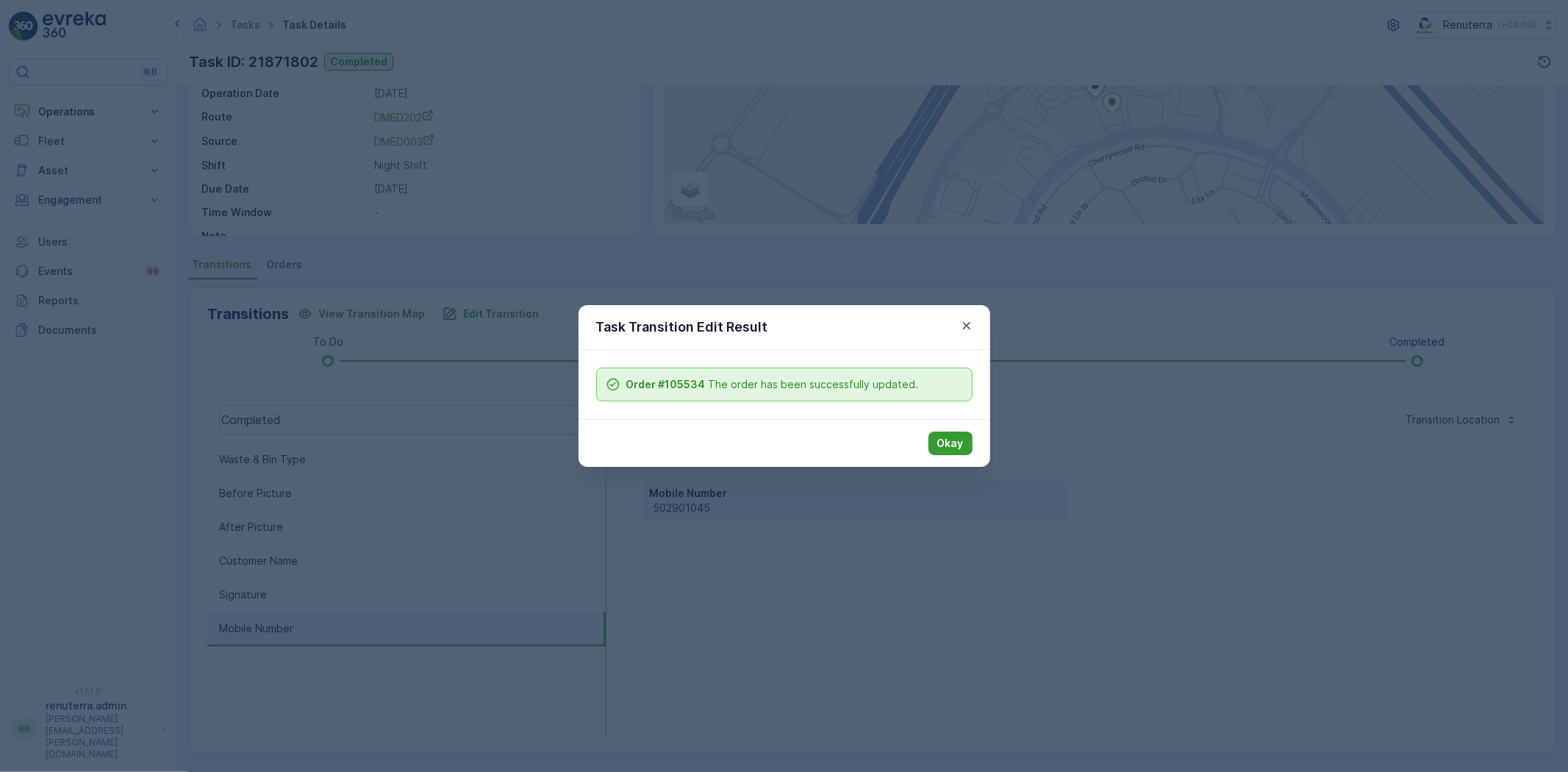
click at [952, 453] on button "Okay" at bounding box center [951, 443] width 44 height 23
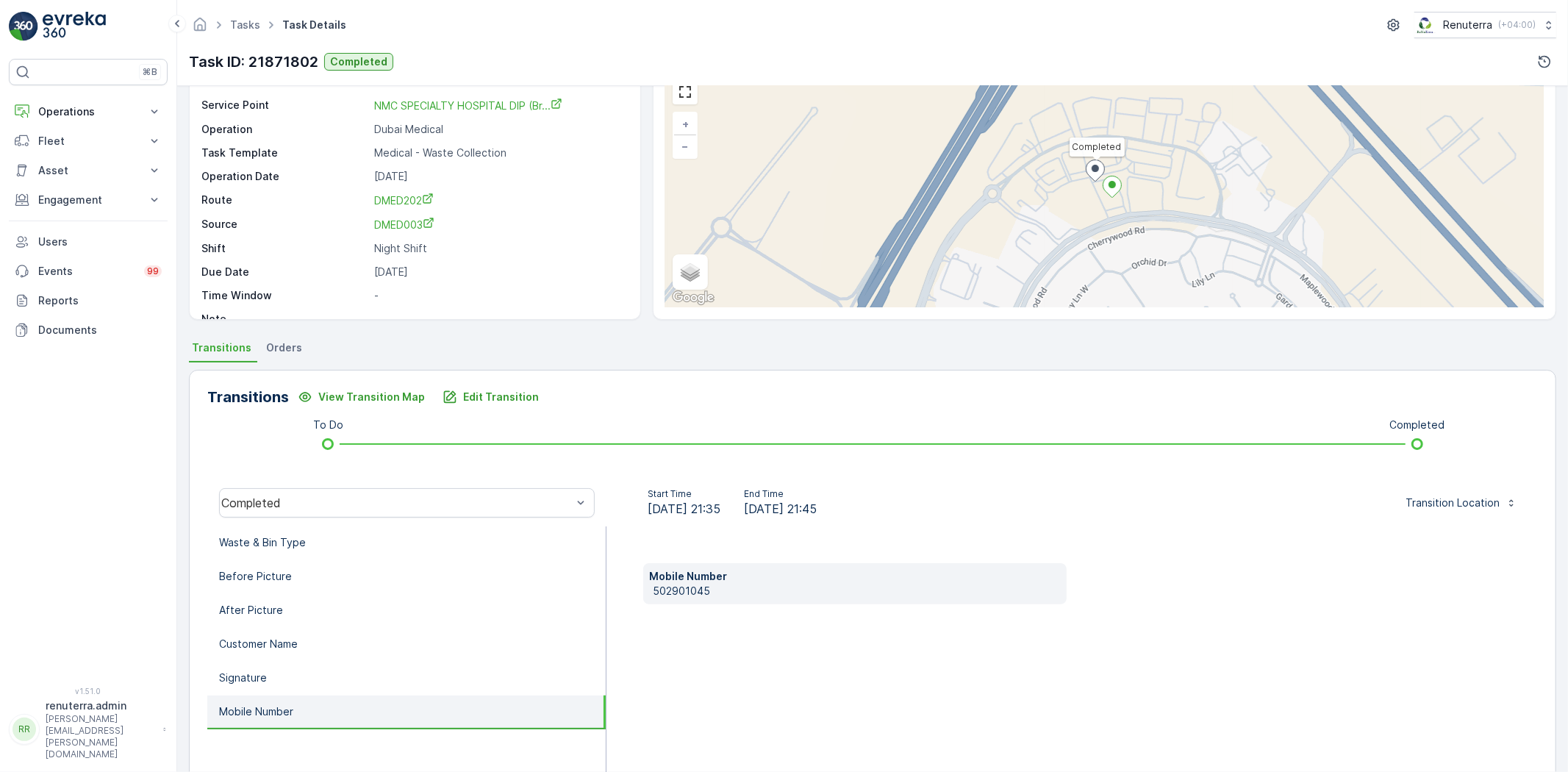
scroll to position [0, 0]
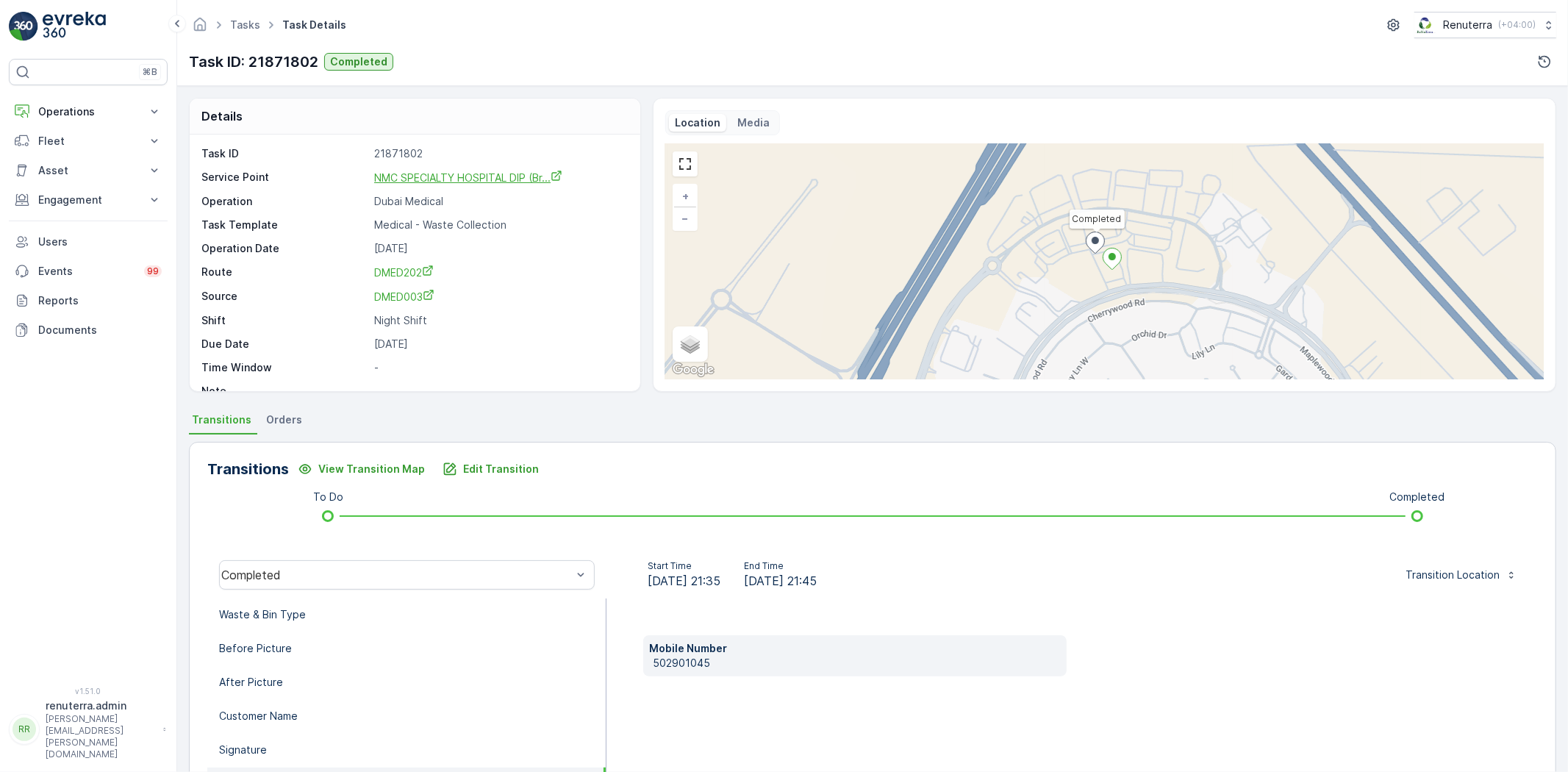
drag, startPoint x: 484, startPoint y: 163, endPoint x: 481, endPoint y: 177, distance: 14.3
click at [483, 163] on div "Task ID 21871802 Service Point NMC SPECIALTY HOSPITAL DIP (Br... Operation Duba…" at bounding box center [413, 273] width 423 height 252
click at [481, 177] on span "NMC SPECIALTY HOSPITAL DIP (Br..." at bounding box center [468, 178] width 188 height 12
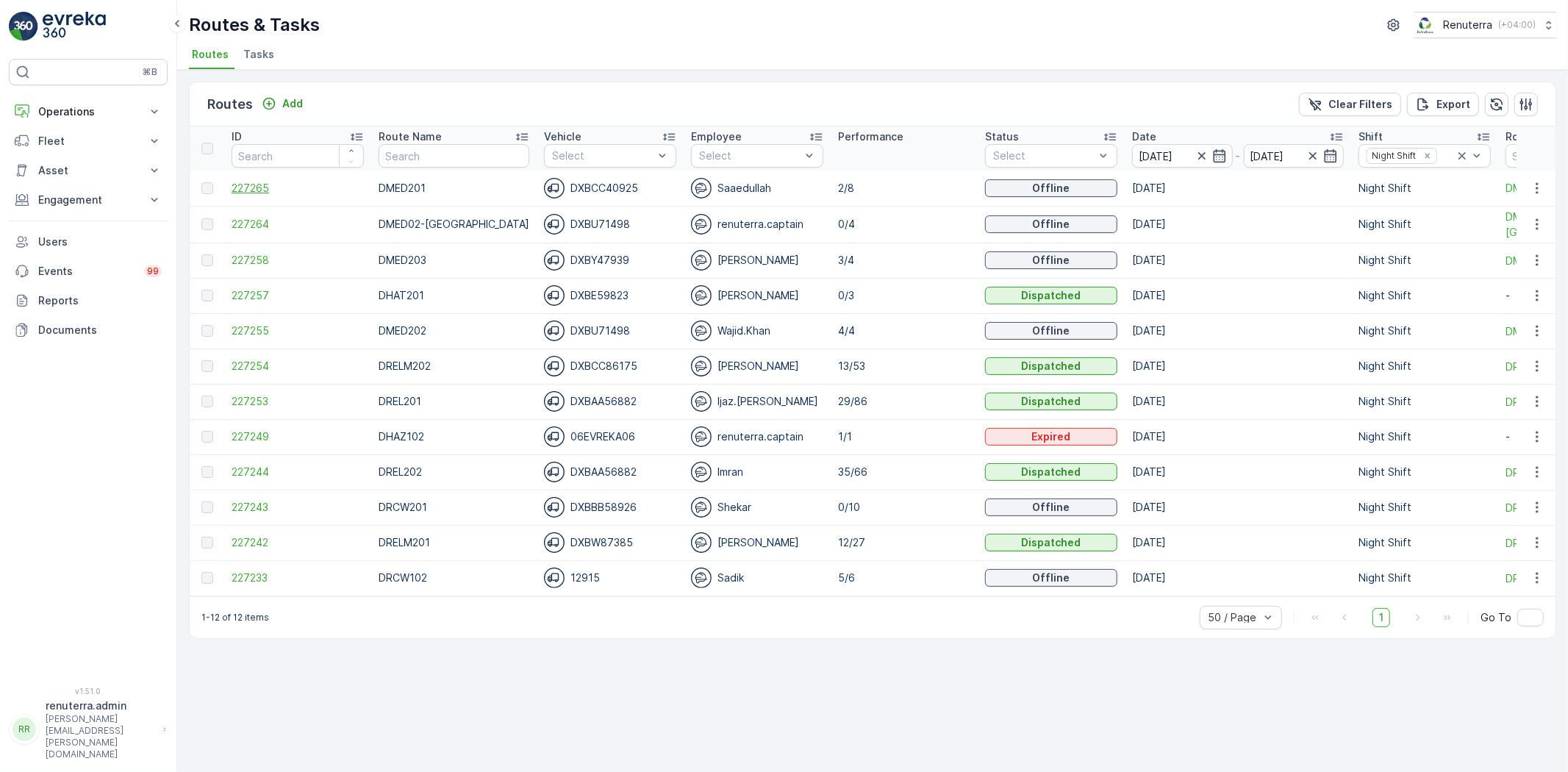
click at [243, 186] on span "227265" at bounding box center [298, 187] width 132 height 15
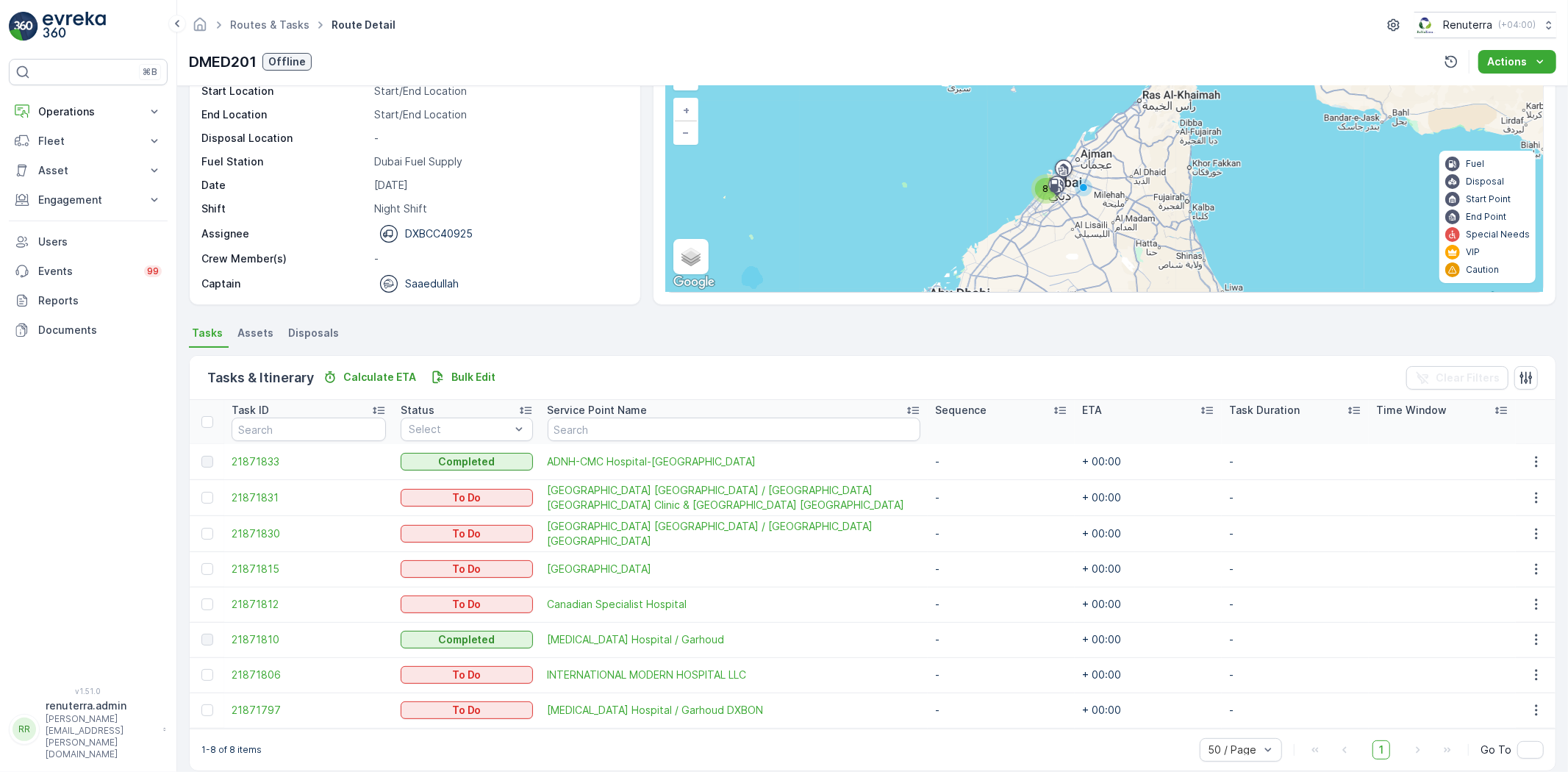
scroll to position [103, 0]
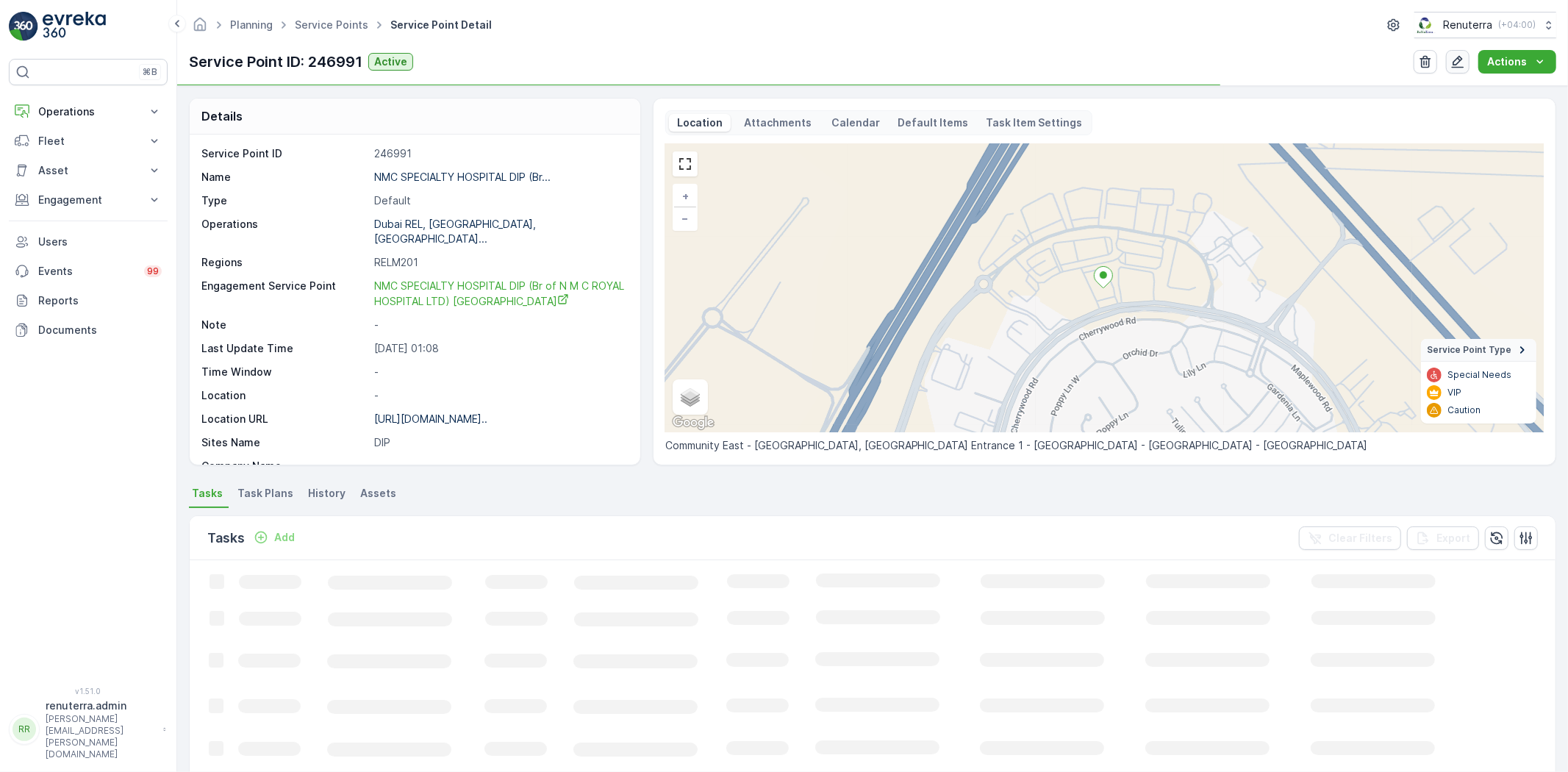
click at [1457, 64] on icon "button" at bounding box center [1459, 62] width 12 height 12
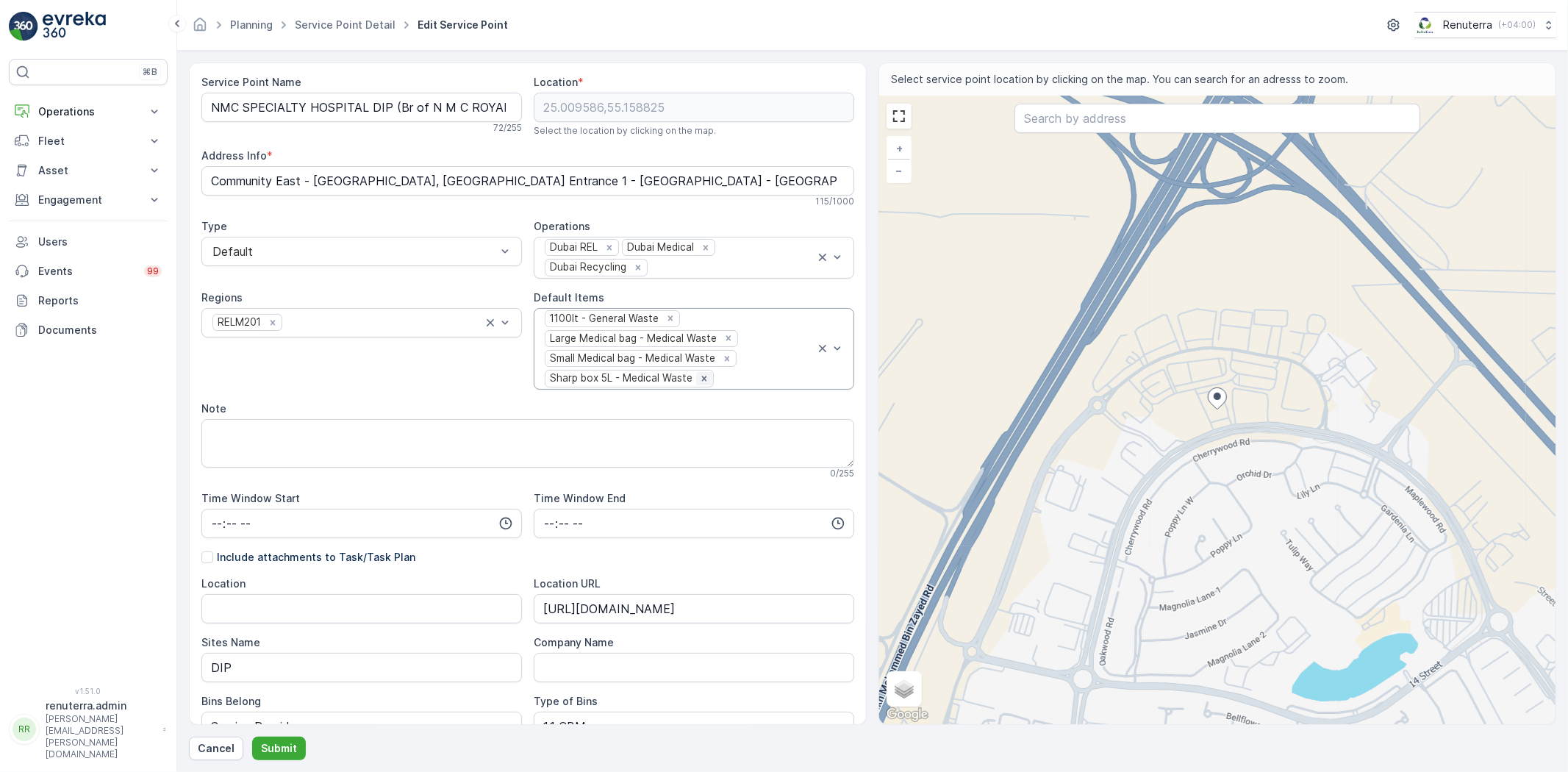
click at [696, 382] on div "Remove Sharp box 5L - Medical Waste" at bounding box center [704, 378] width 16 height 13
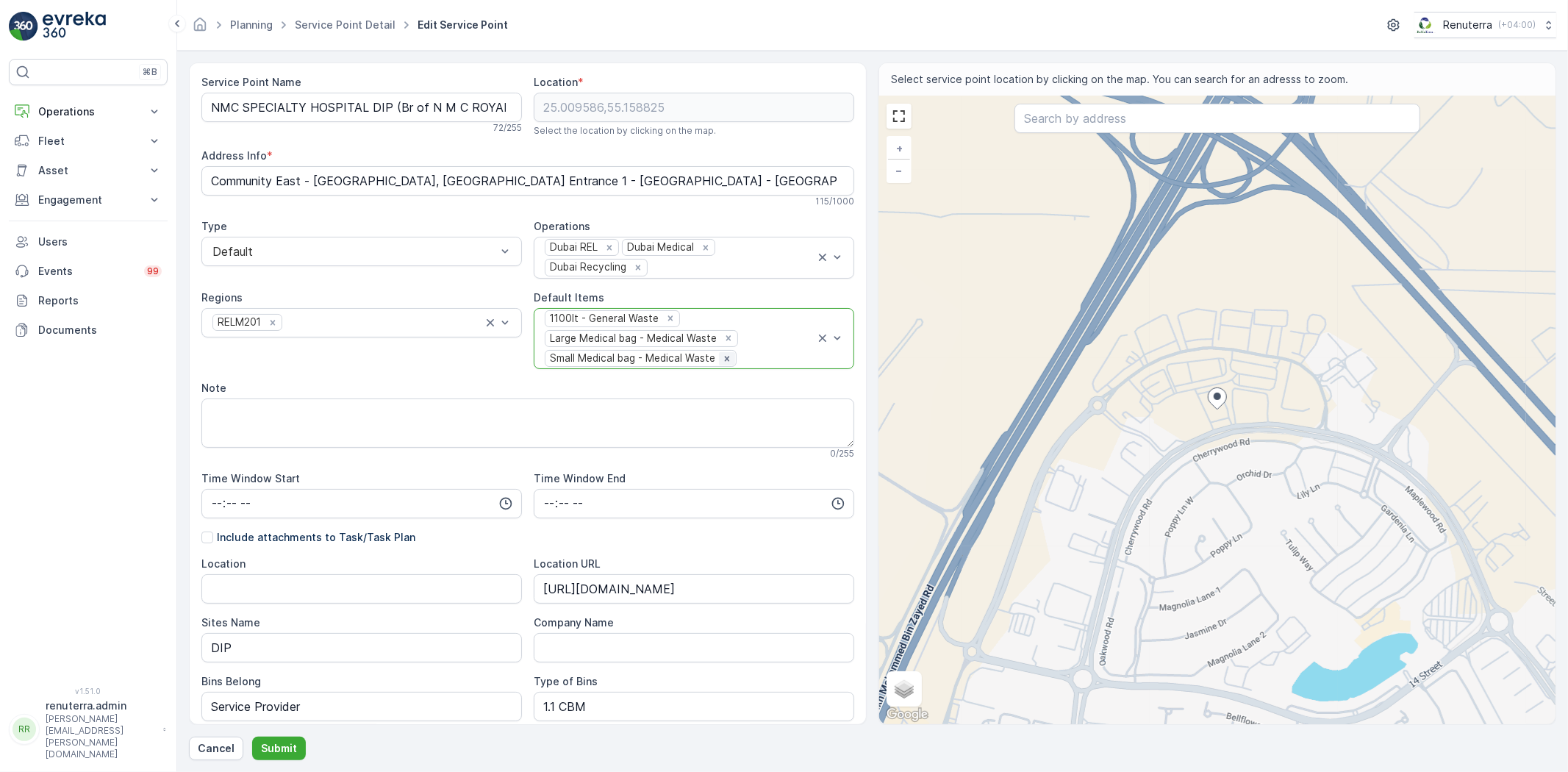
click at [723, 355] on icon "Remove Small Medical bag - Medical Waste" at bounding box center [727, 359] width 11 height 11
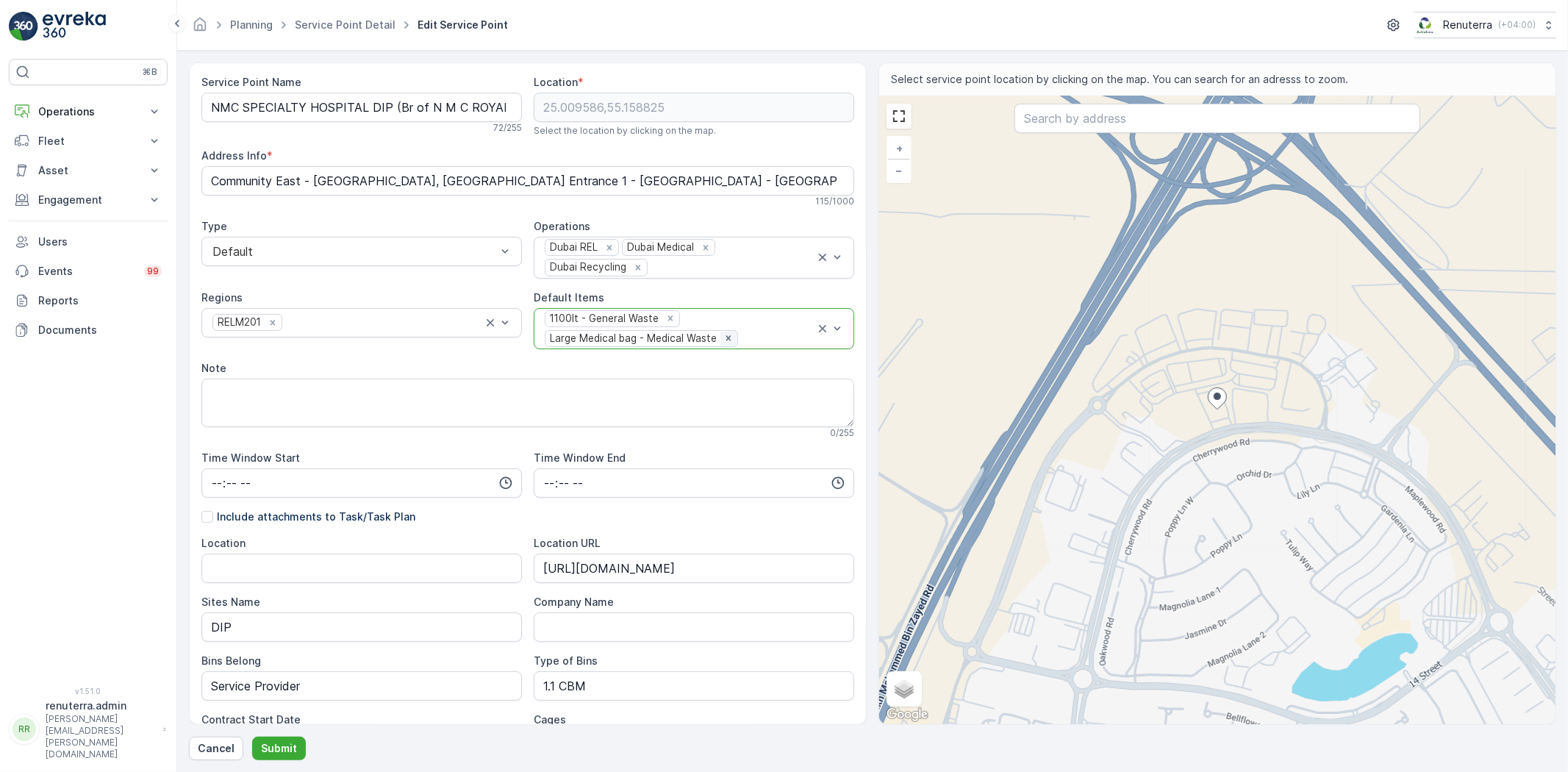
click at [724, 342] on icon "Remove Large Medical bag - Medical Waste" at bounding box center [729, 338] width 11 height 11
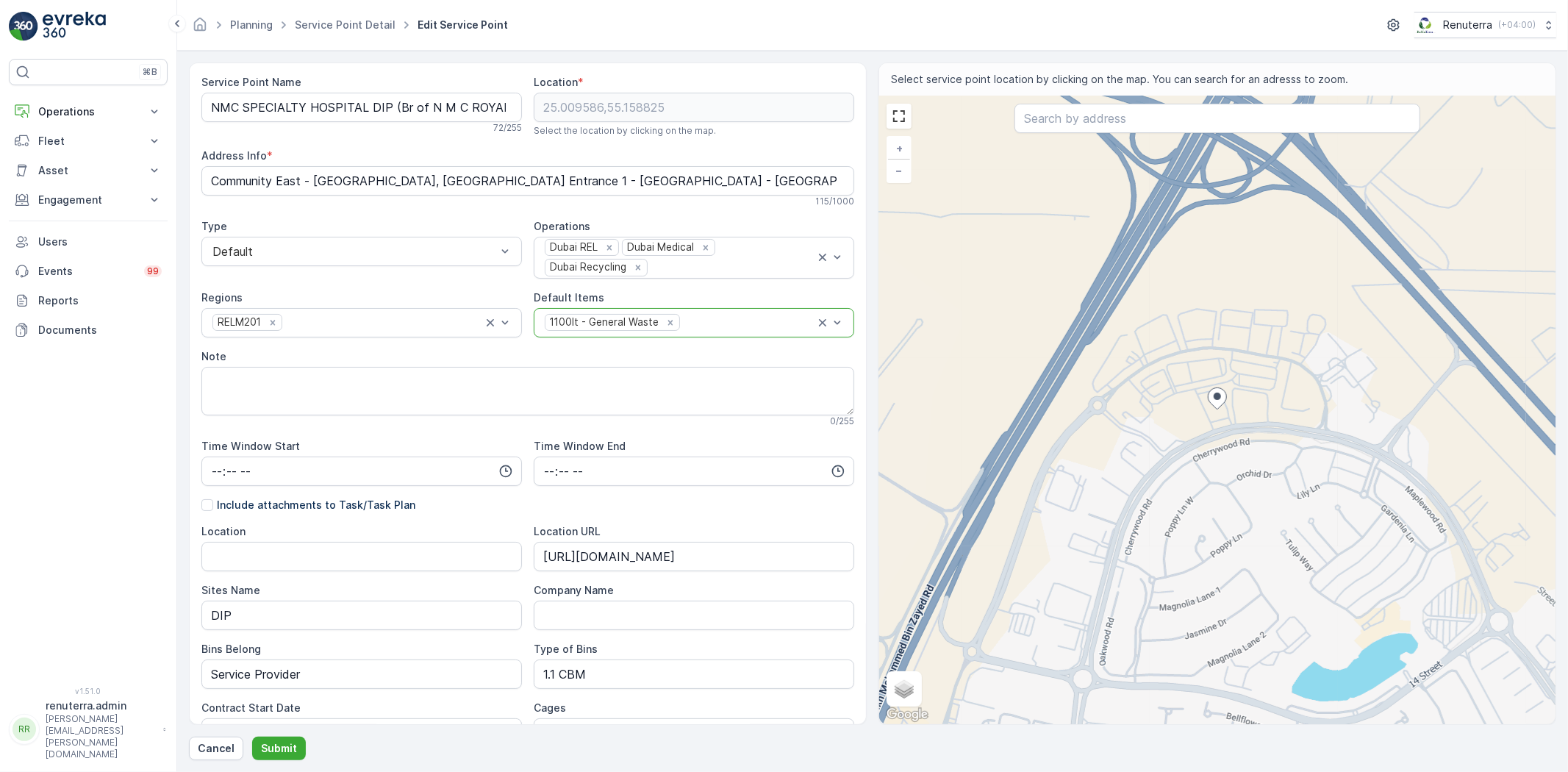
click at [719, 329] on div at bounding box center [748, 322] width 134 height 13
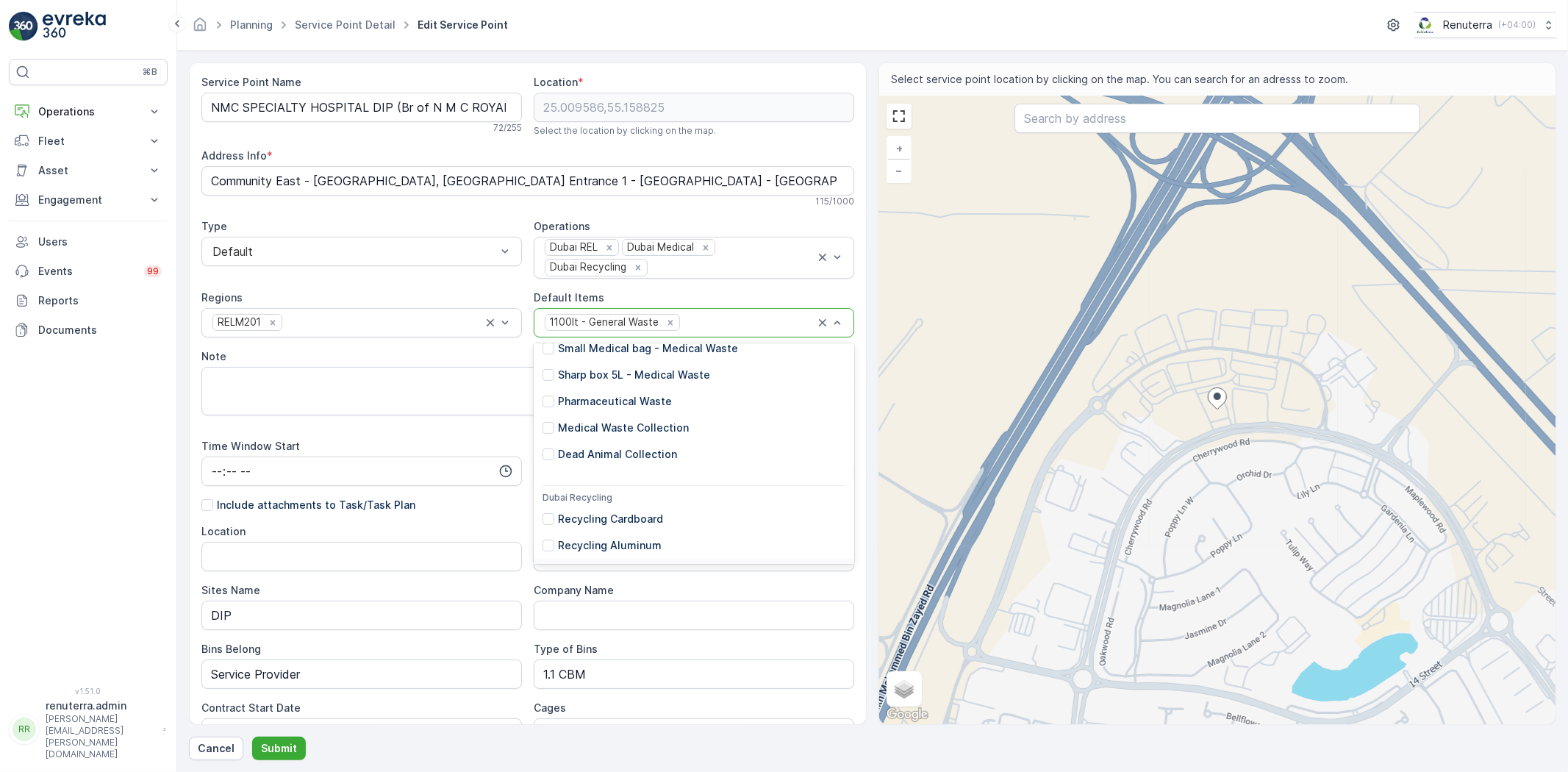
scroll to position [571, 0]
click at [548, 427] on div at bounding box center [548, 428] width 12 height 12
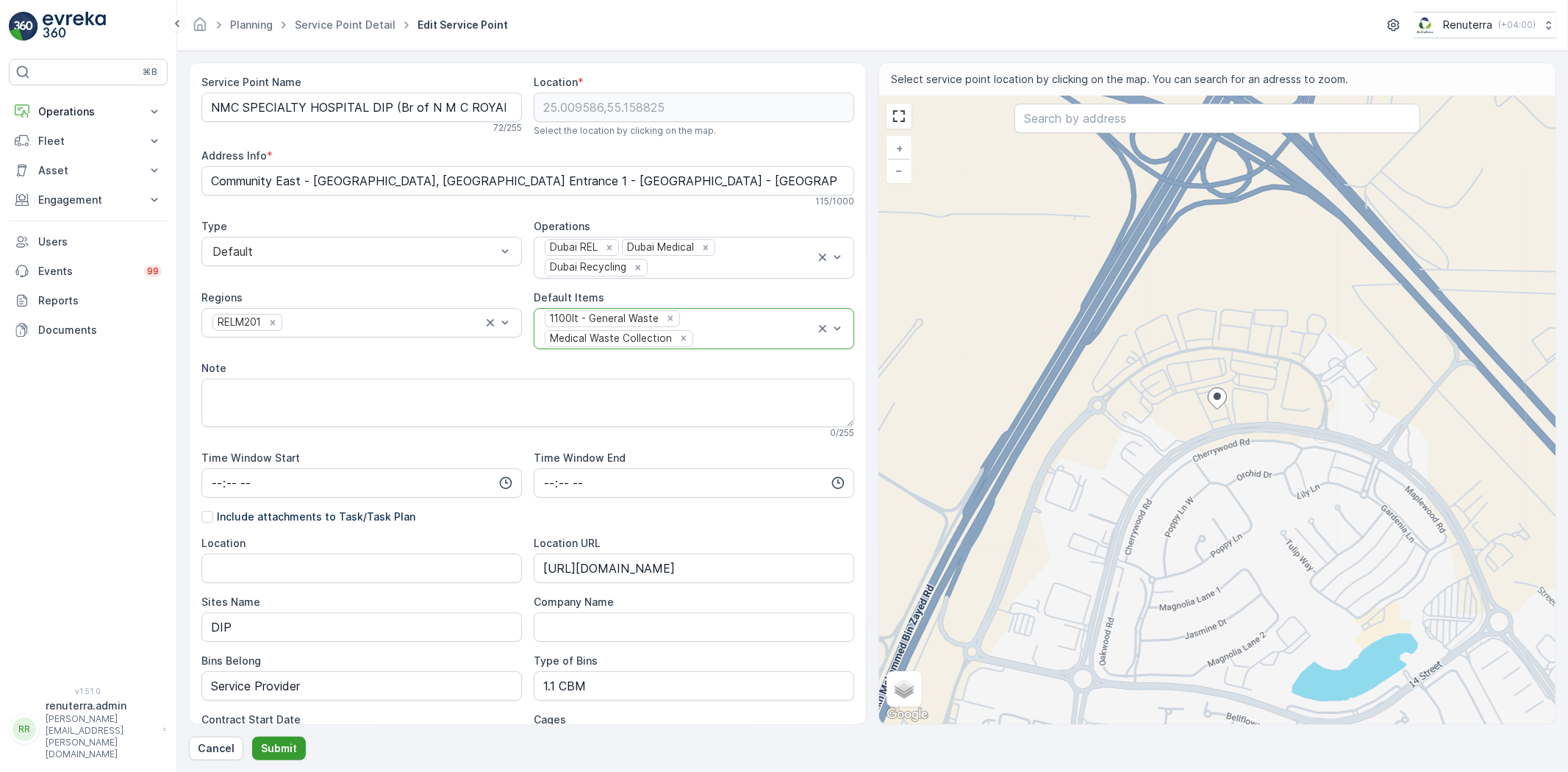
click at [290, 751] on p "Submit" at bounding box center [279, 748] width 36 height 15
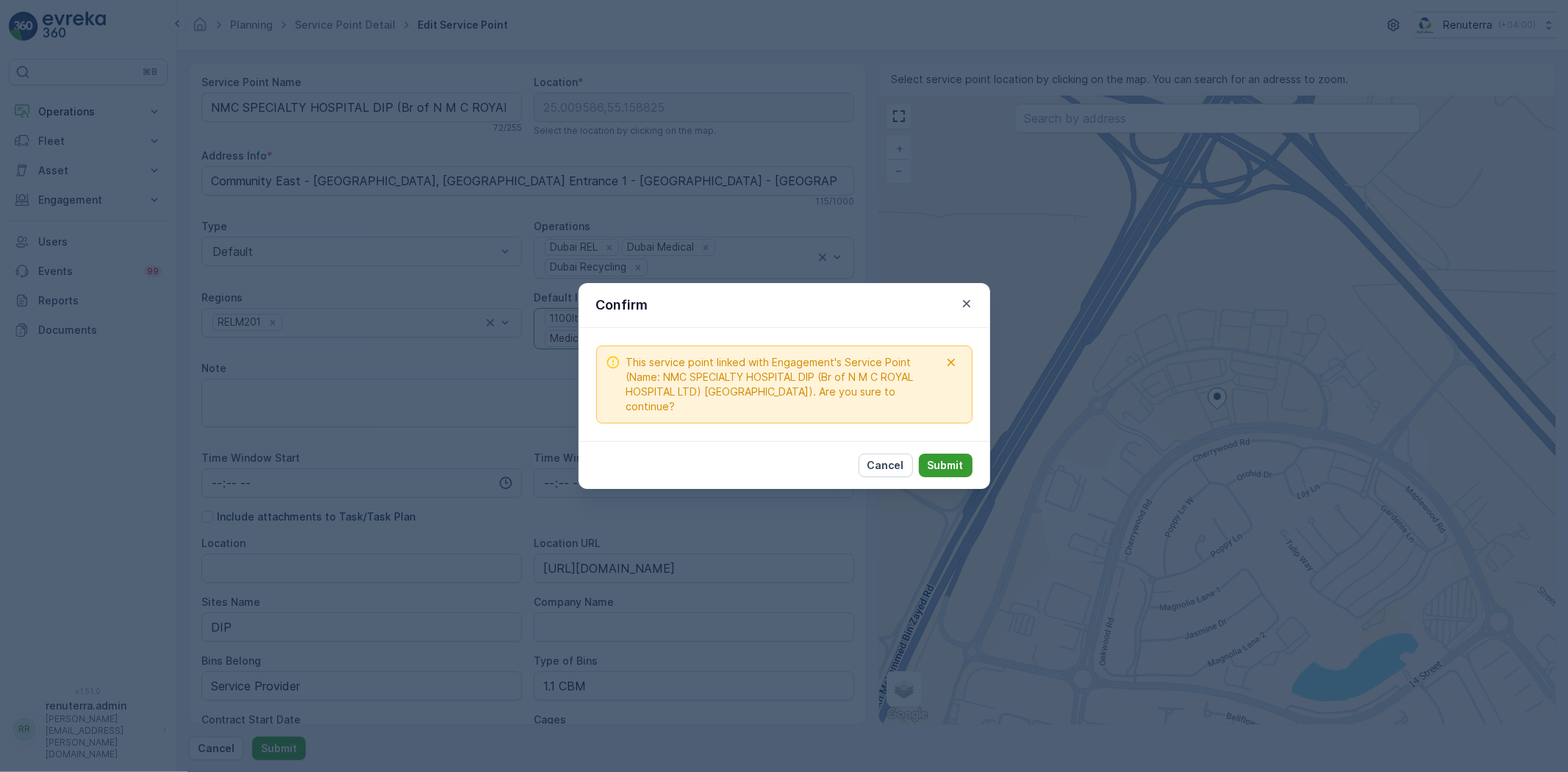
click at [943, 458] on p "Submit" at bounding box center [946, 465] width 36 height 15
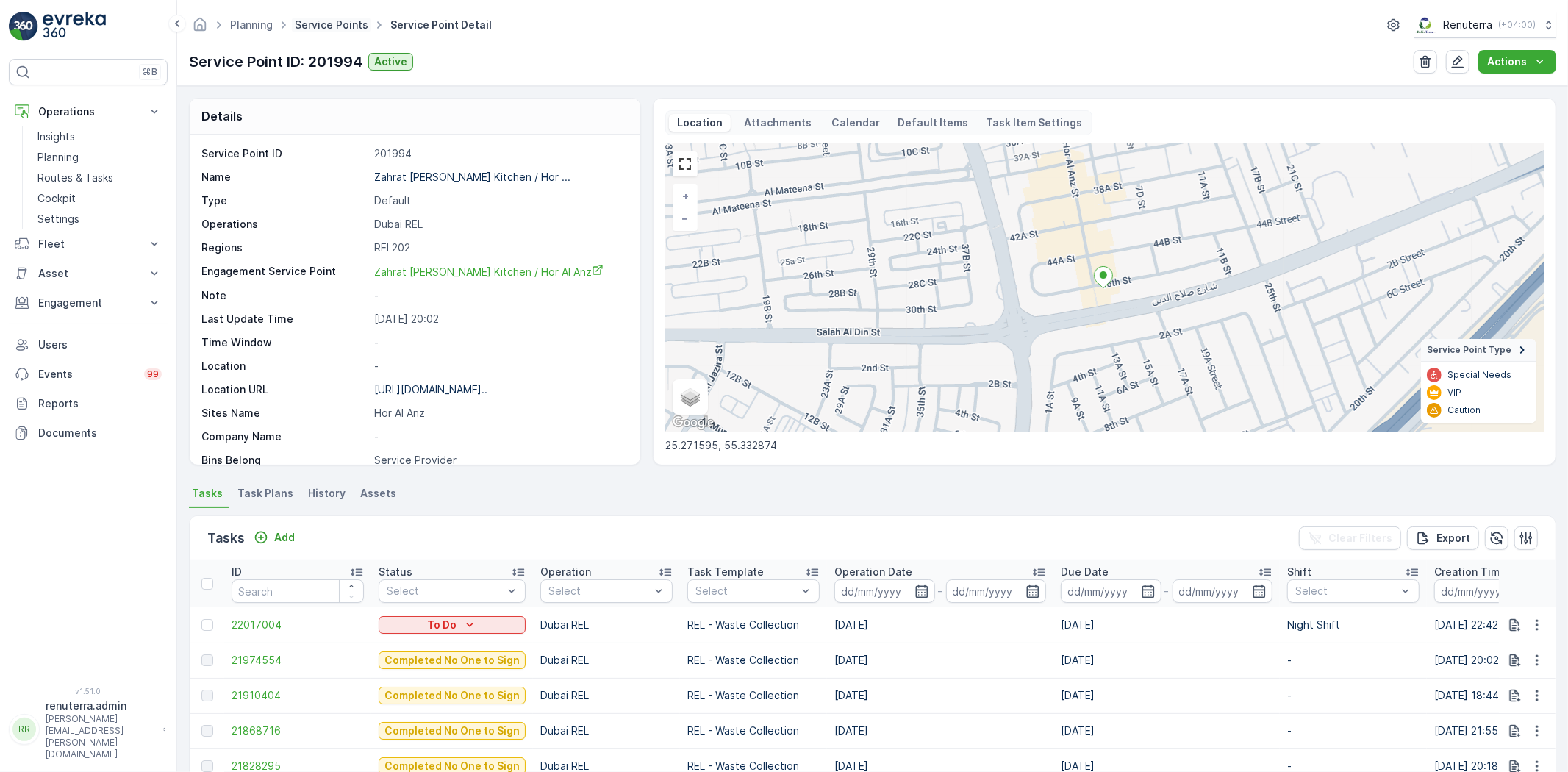
click at [305, 28] on link "Service Points" at bounding box center [332, 25] width 74 height 12
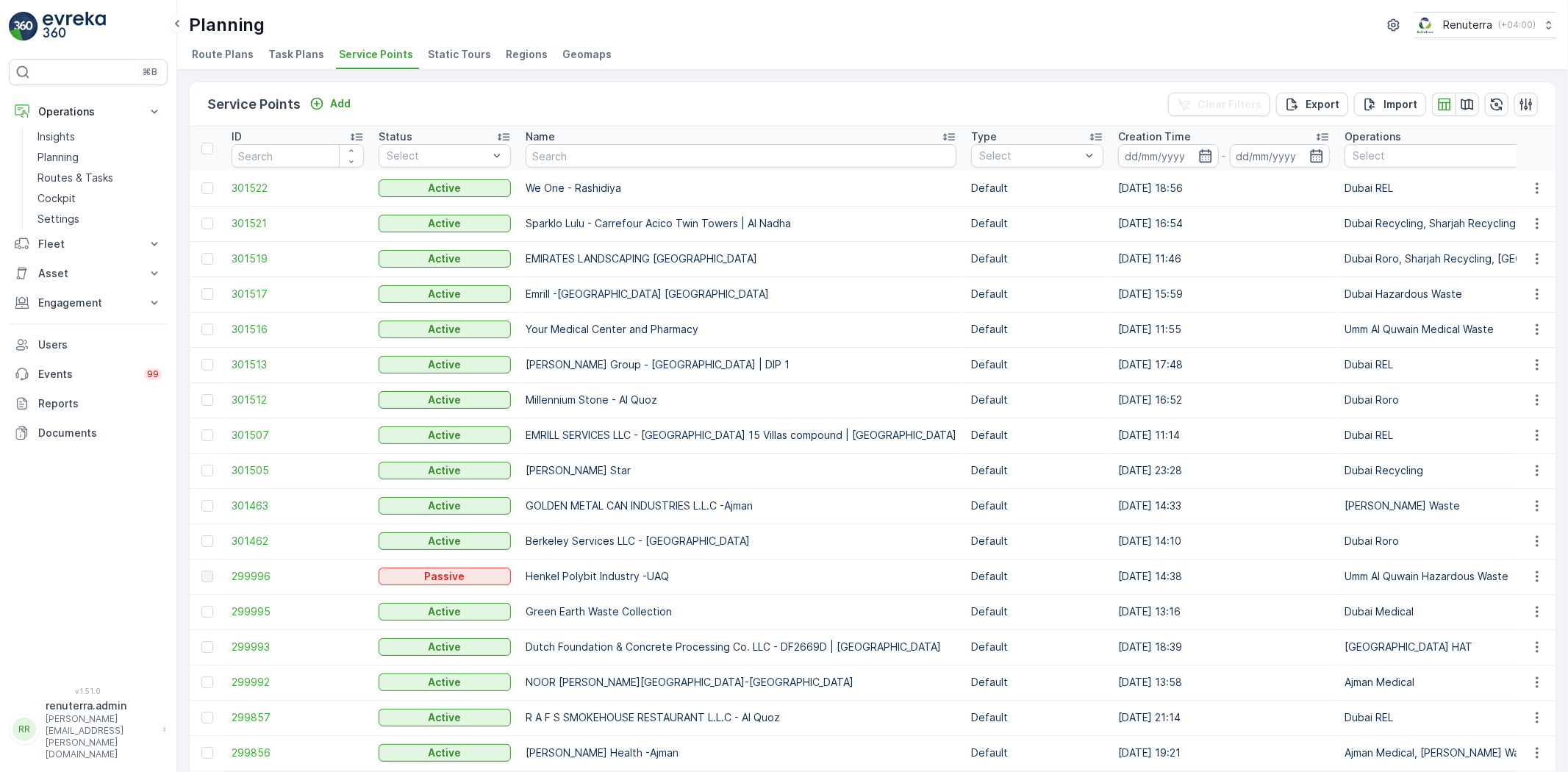
click at [559, 155] on input "text" at bounding box center [740, 155] width 431 height 23
type input "little"
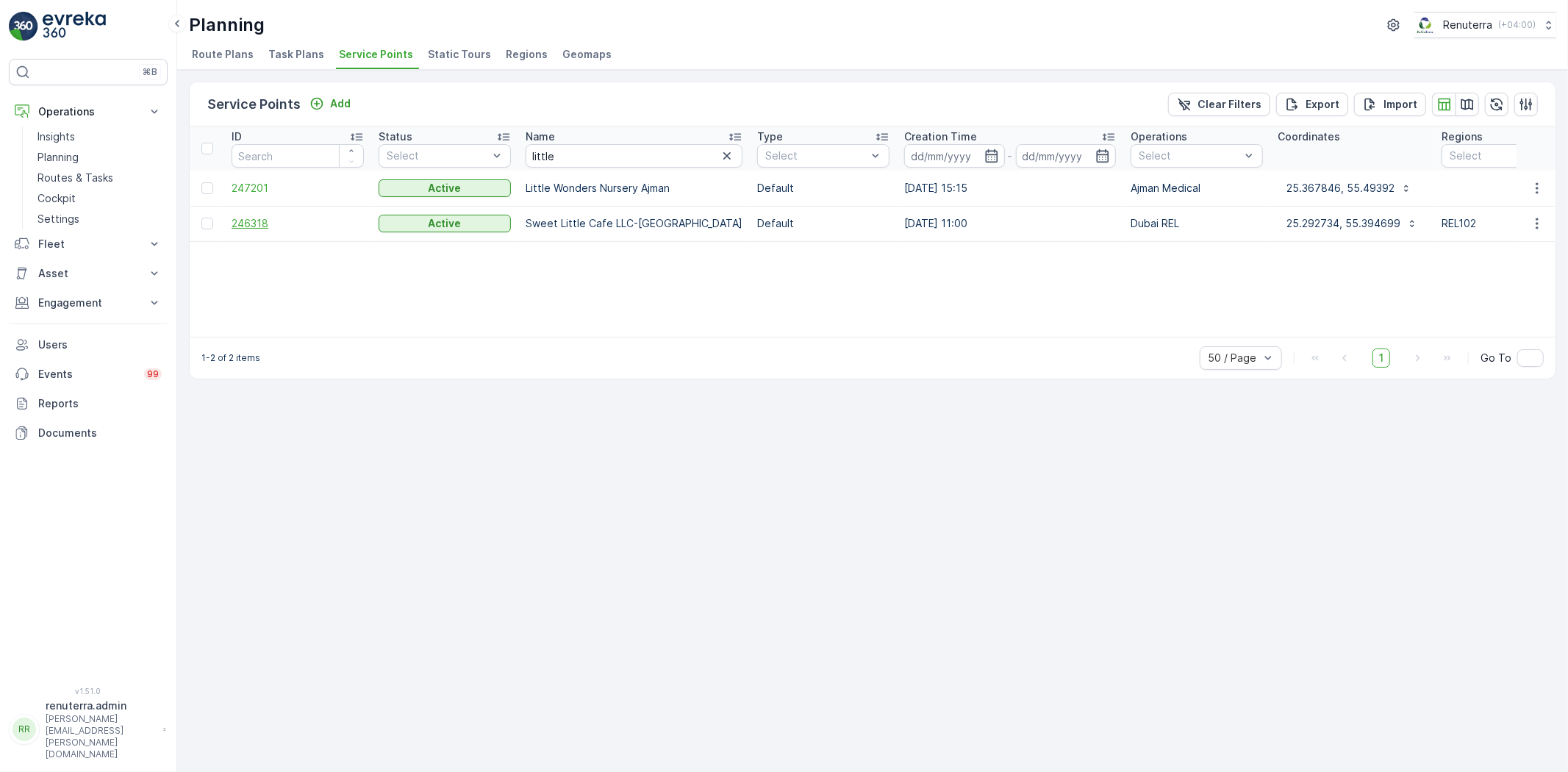
click at [250, 223] on span "246318" at bounding box center [298, 223] width 132 height 15
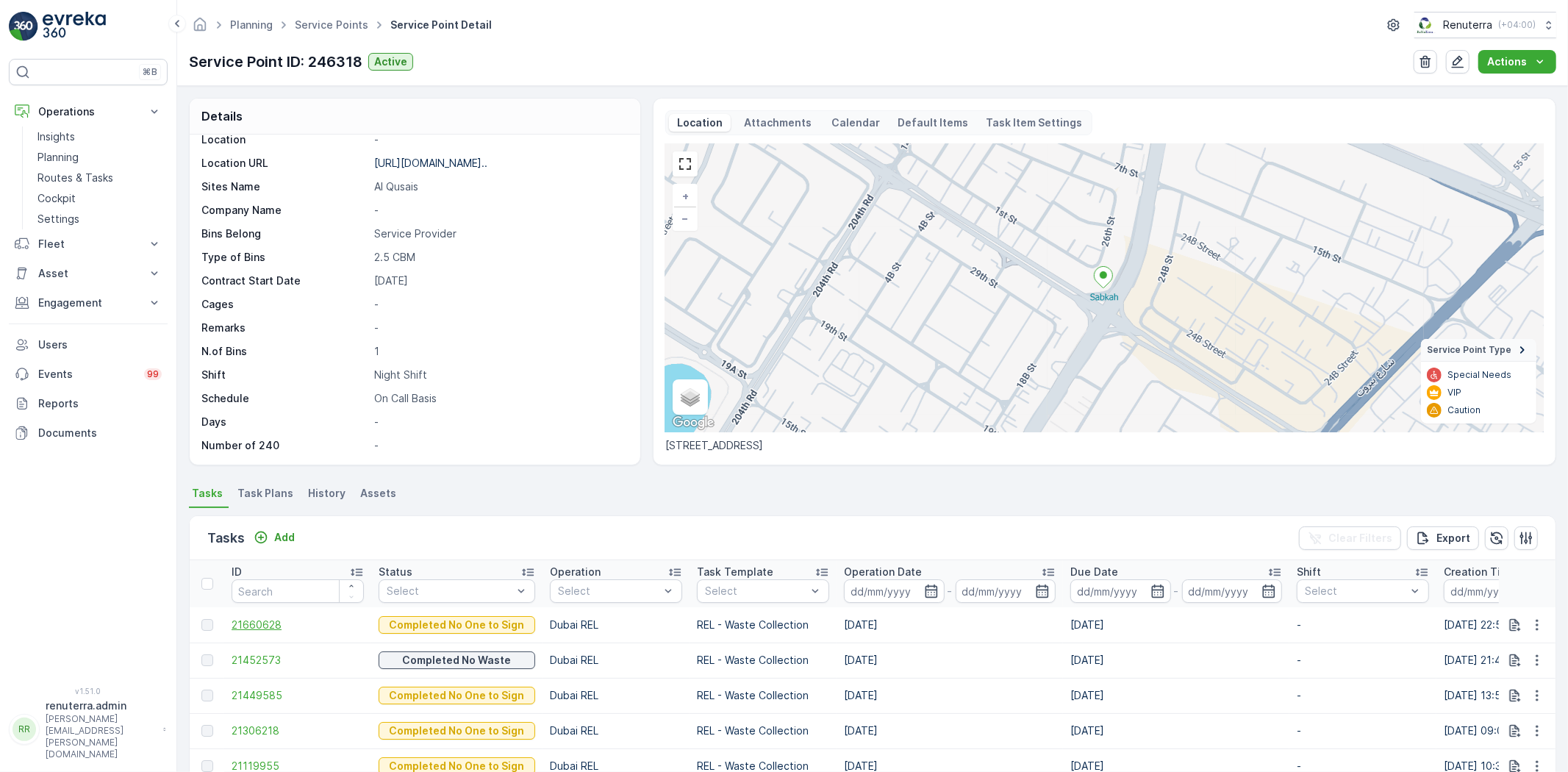
click at [243, 623] on span "21660628" at bounding box center [298, 625] width 132 height 15
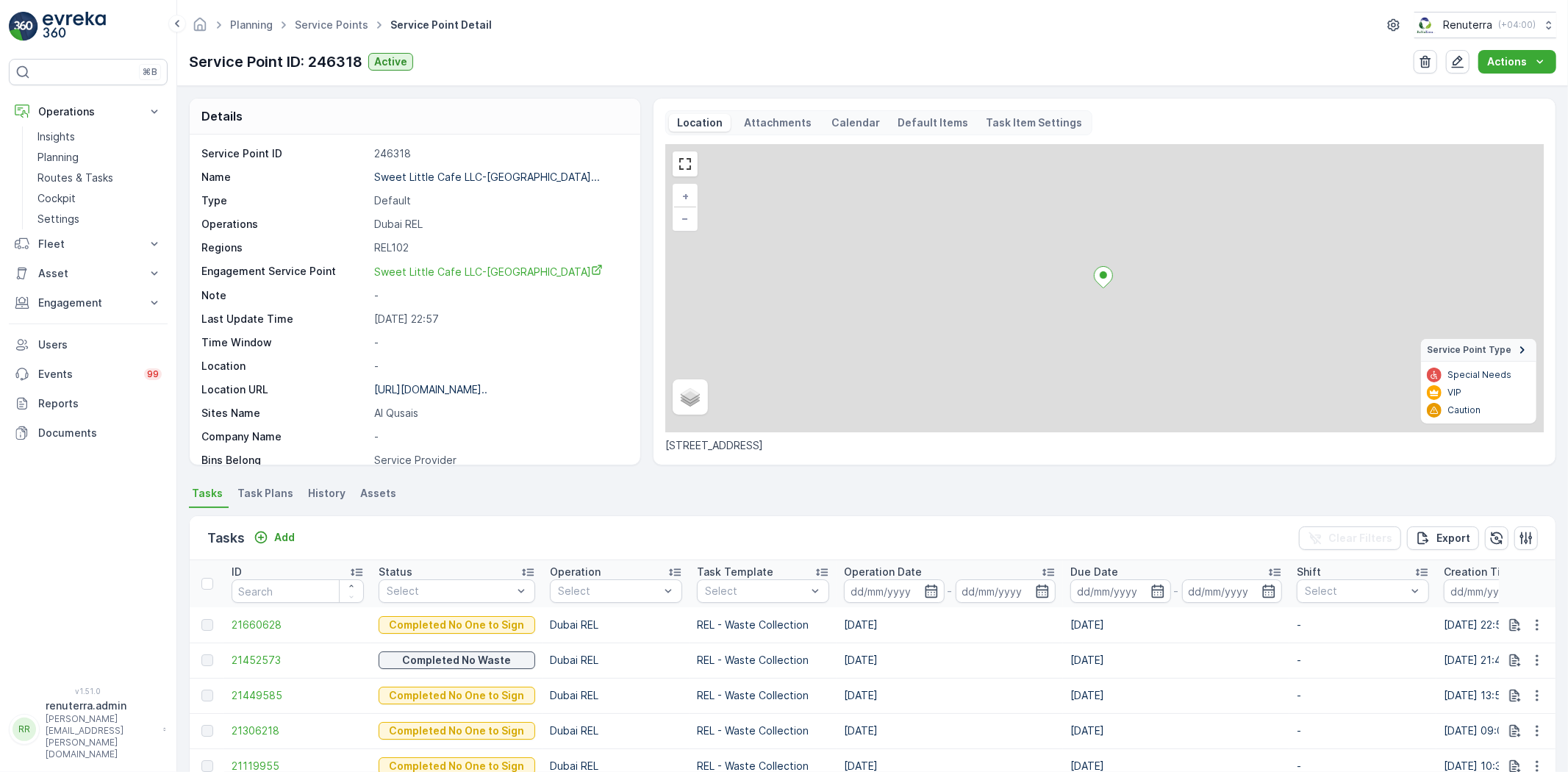
scroll to position [326, 0]
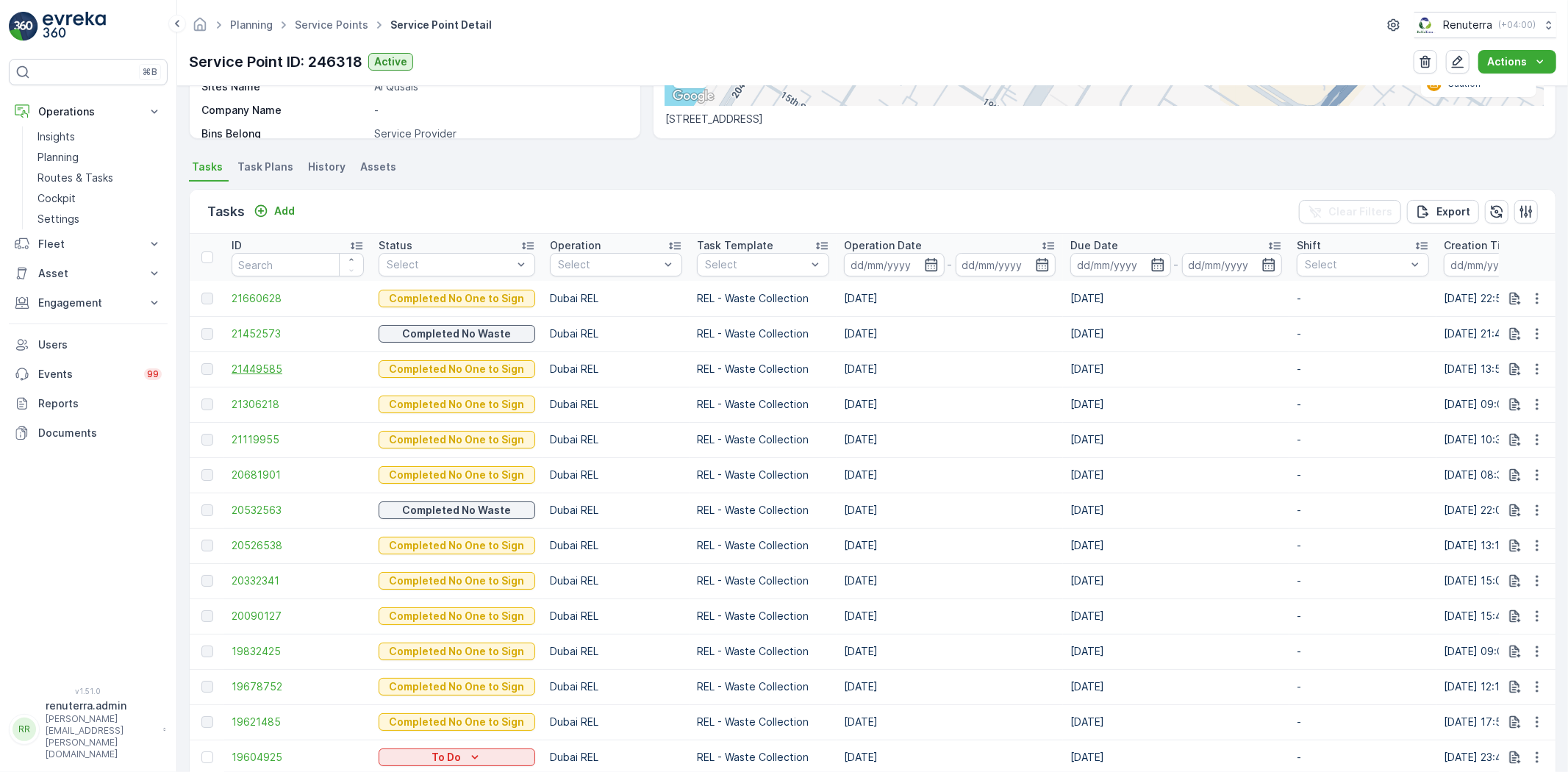
click at [277, 372] on span "21449585" at bounding box center [298, 369] width 132 height 15
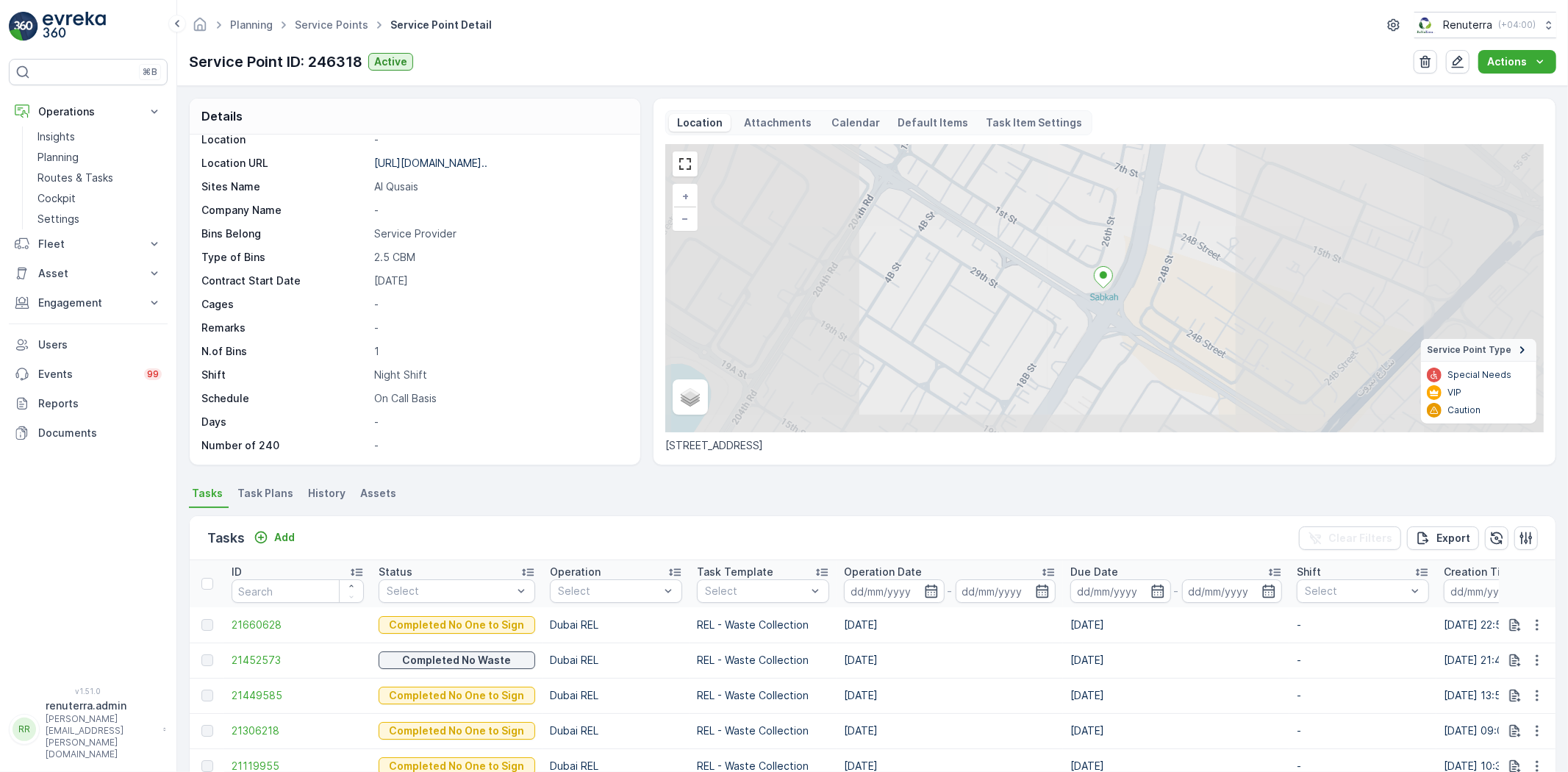
scroll to position [163, 0]
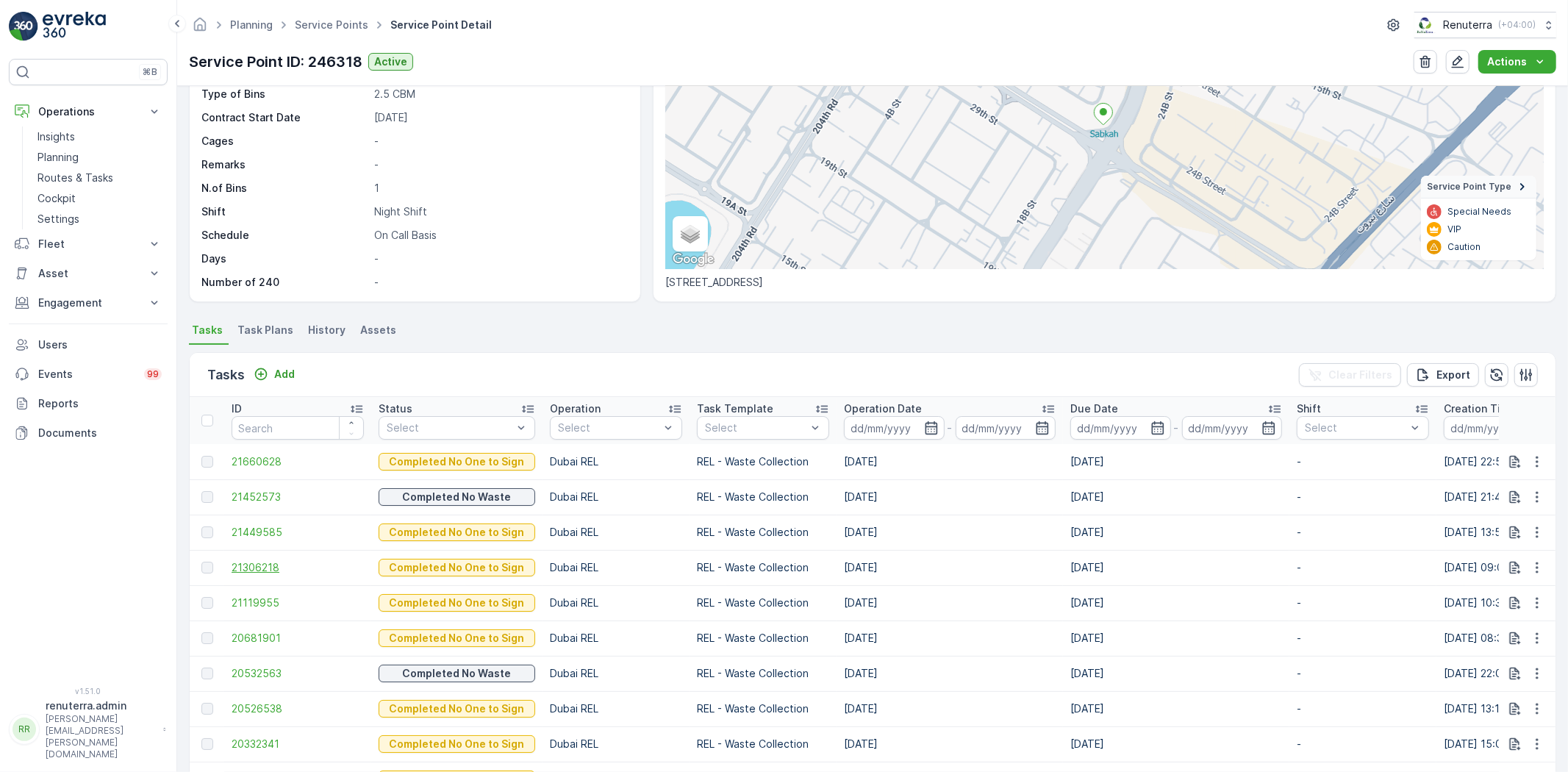
click at [258, 568] on span "21306218" at bounding box center [298, 567] width 132 height 15
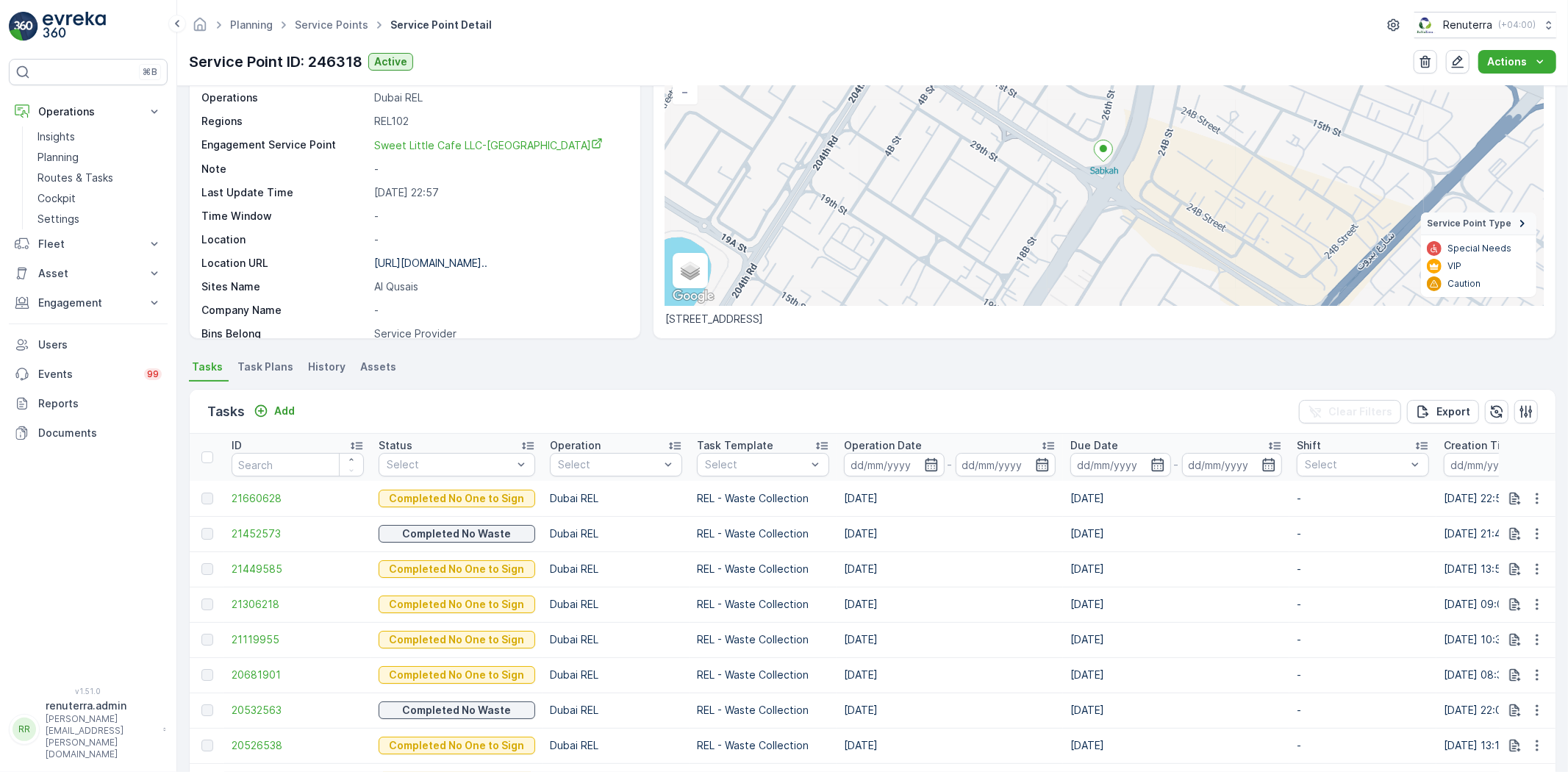
scroll to position [163, 0]
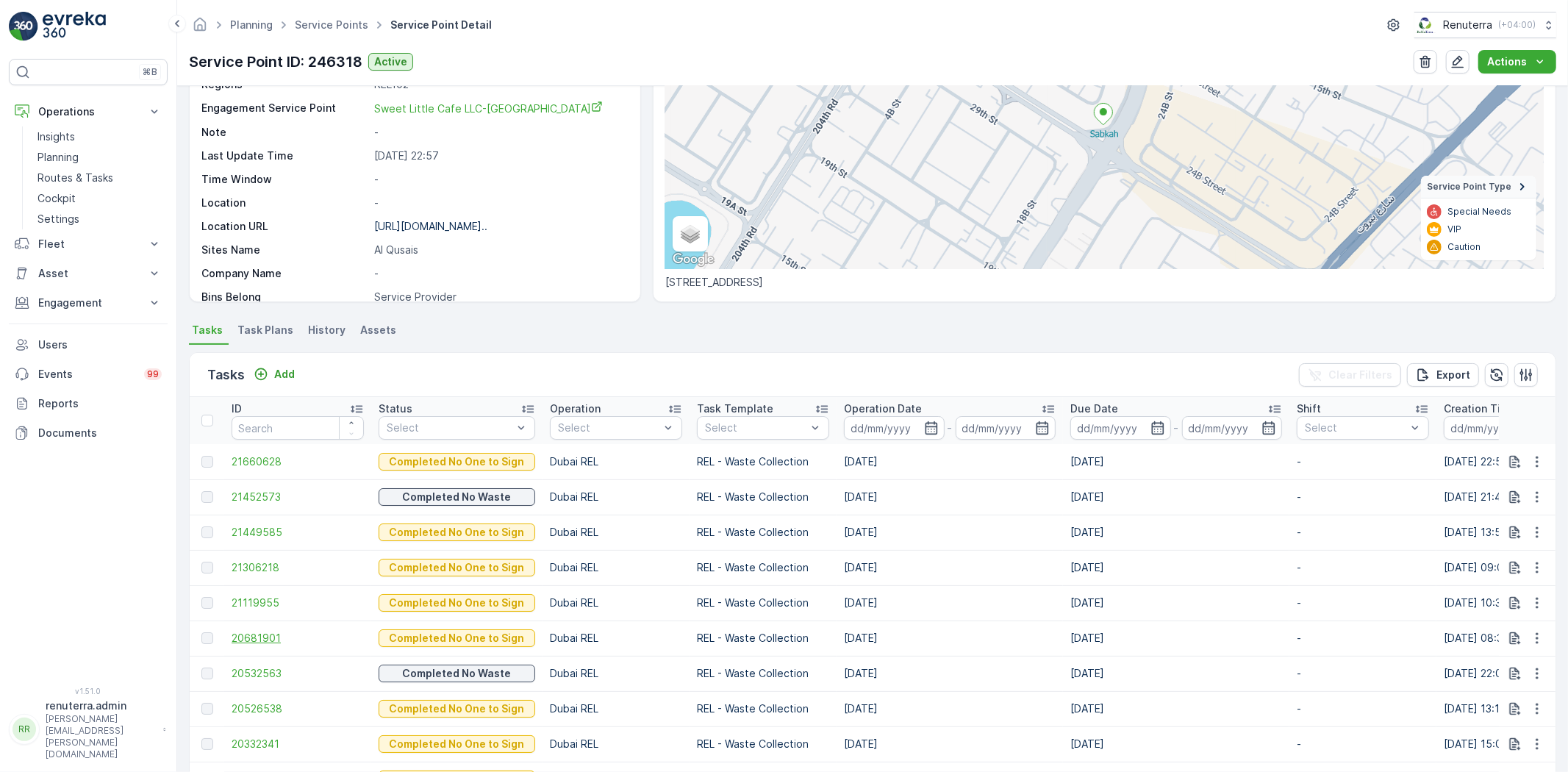
click at [260, 637] on span "20681901" at bounding box center [298, 638] width 132 height 15
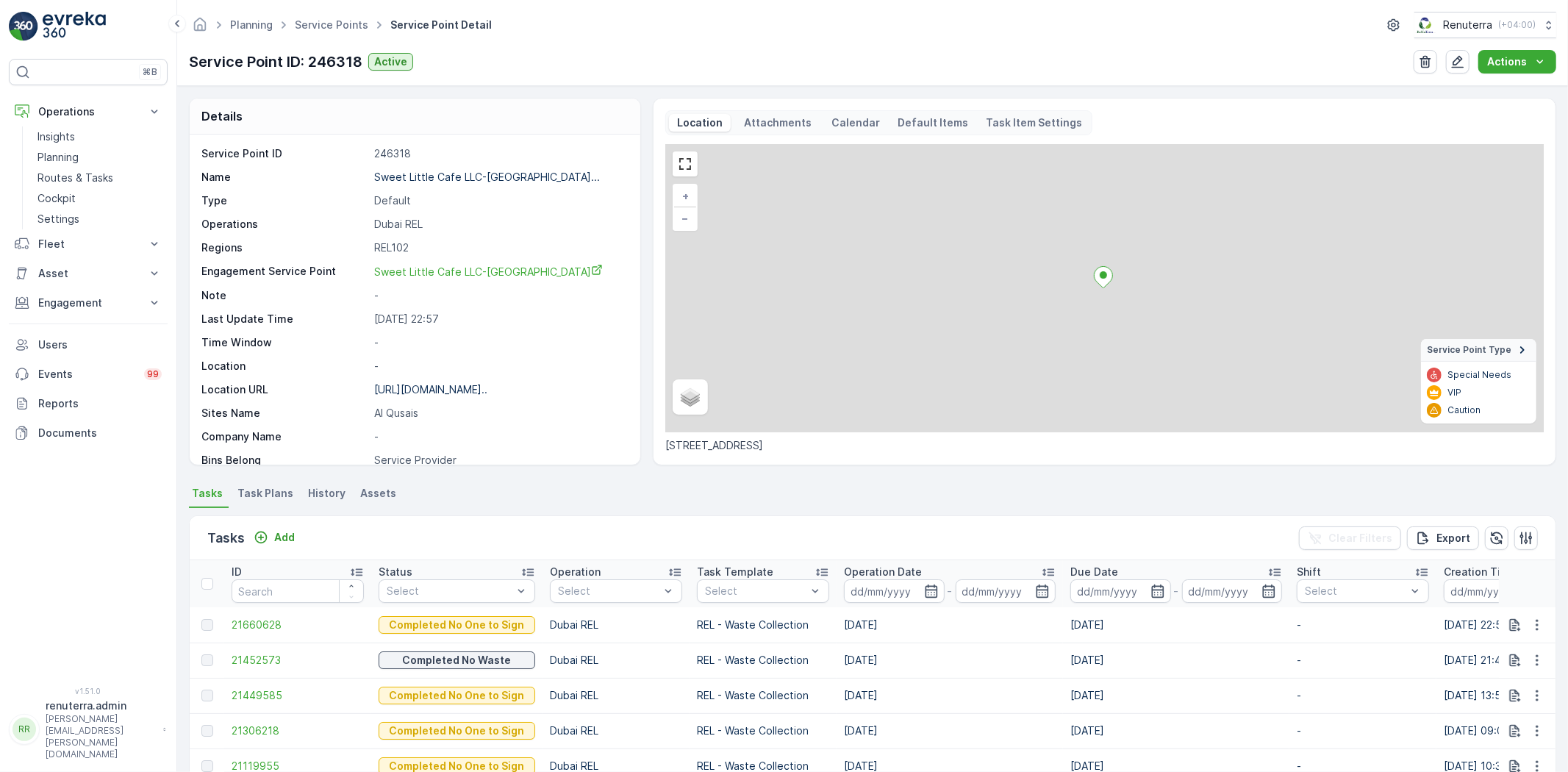
drag, startPoint x: 275, startPoint y: 529, endPoint x: 270, endPoint y: 496, distance: 33.4
click at [273, 516] on div "Tasks Add Clear Filters Export" at bounding box center [872, 538] width 1366 height 44
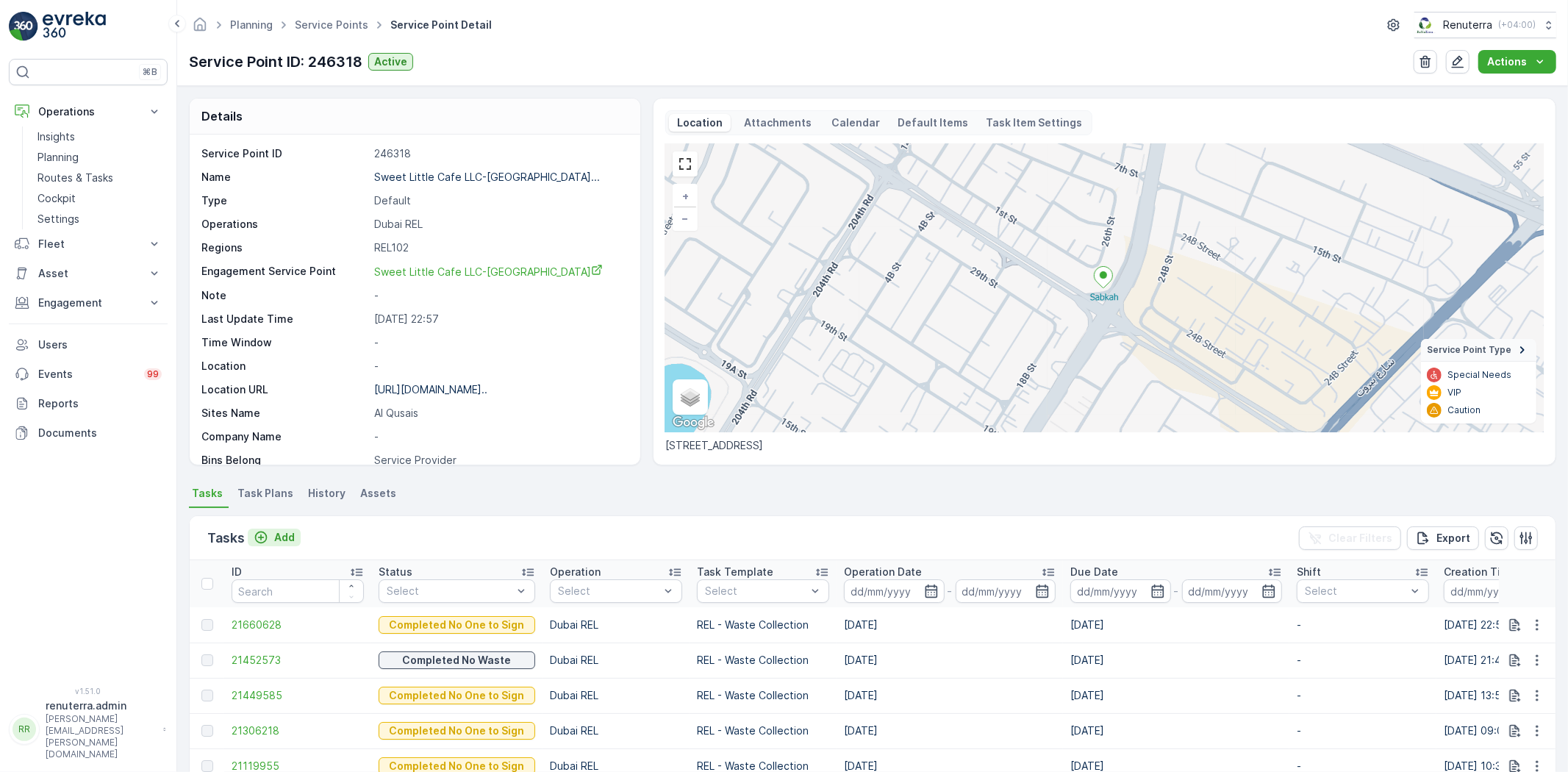
click at [284, 540] on p "Add" at bounding box center [284, 537] width 20 height 15
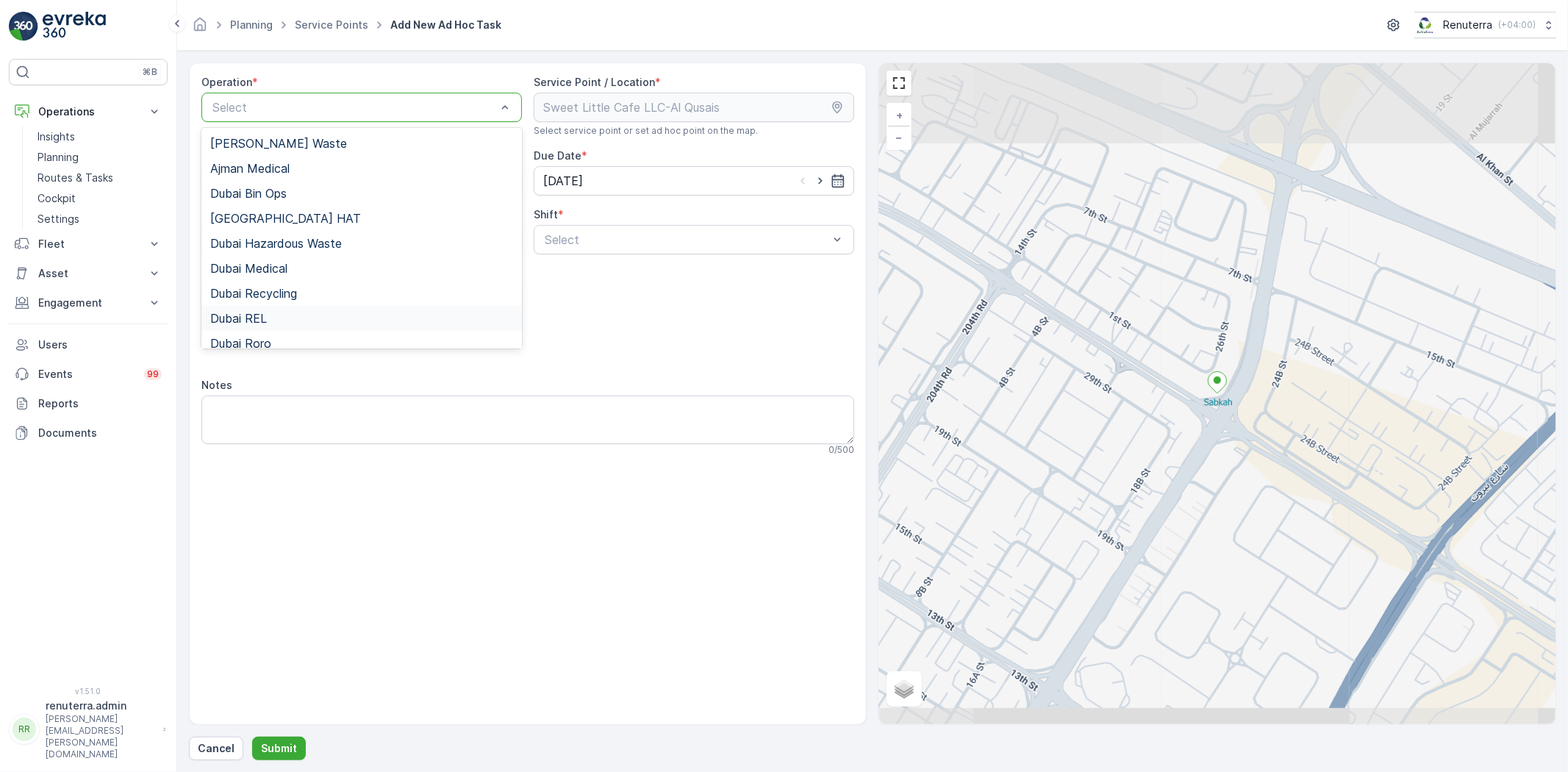
drag, startPoint x: 301, startPoint y: 319, endPoint x: 308, endPoint y: 320, distance: 7.1
click at [301, 320] on div "Dubai REL" at bounding box center [362, 318] width 303 height 13
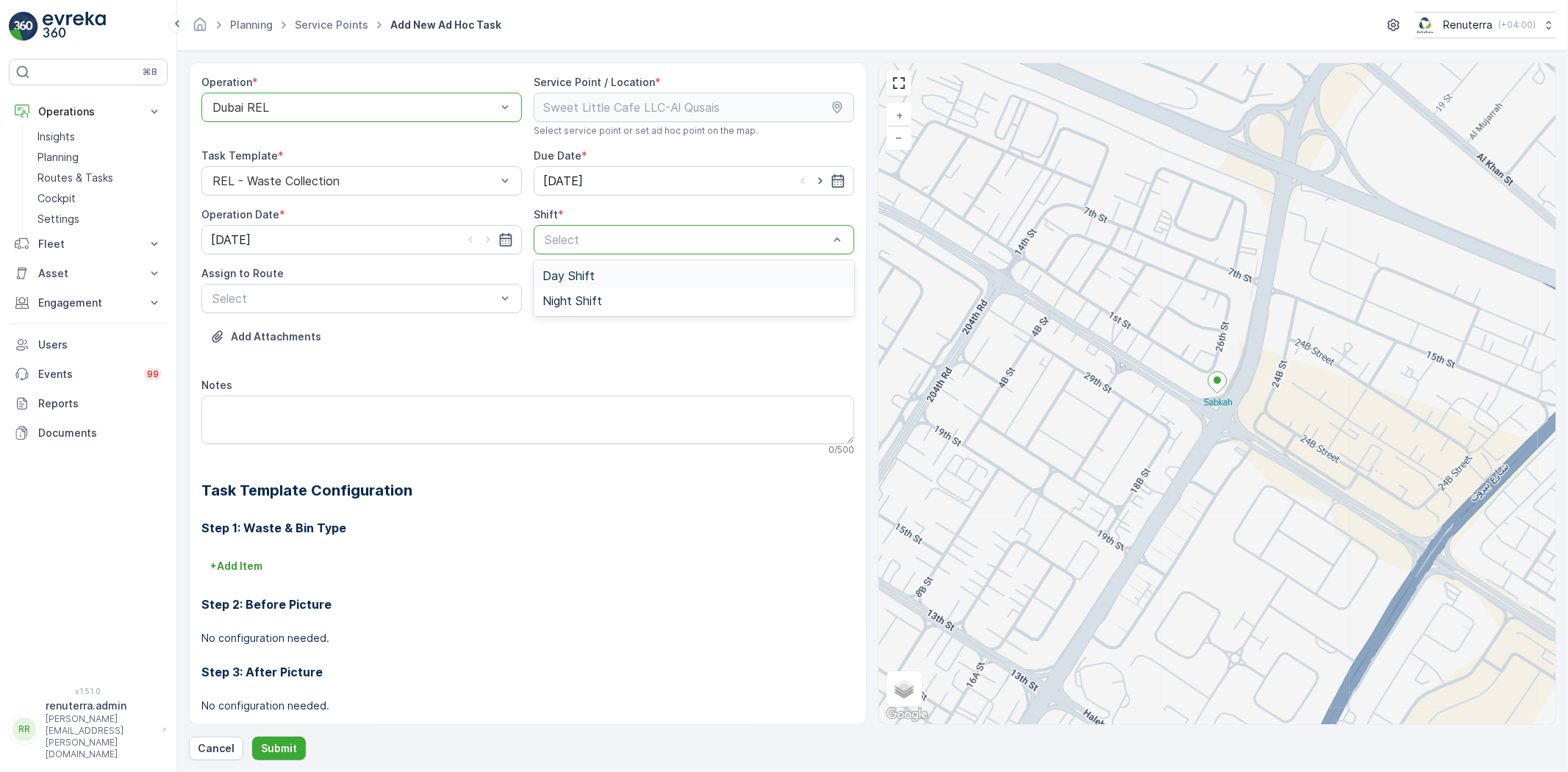
click at [611, 283] on div "Day Shift" at bounding box center [694, 275] width 321 height 25
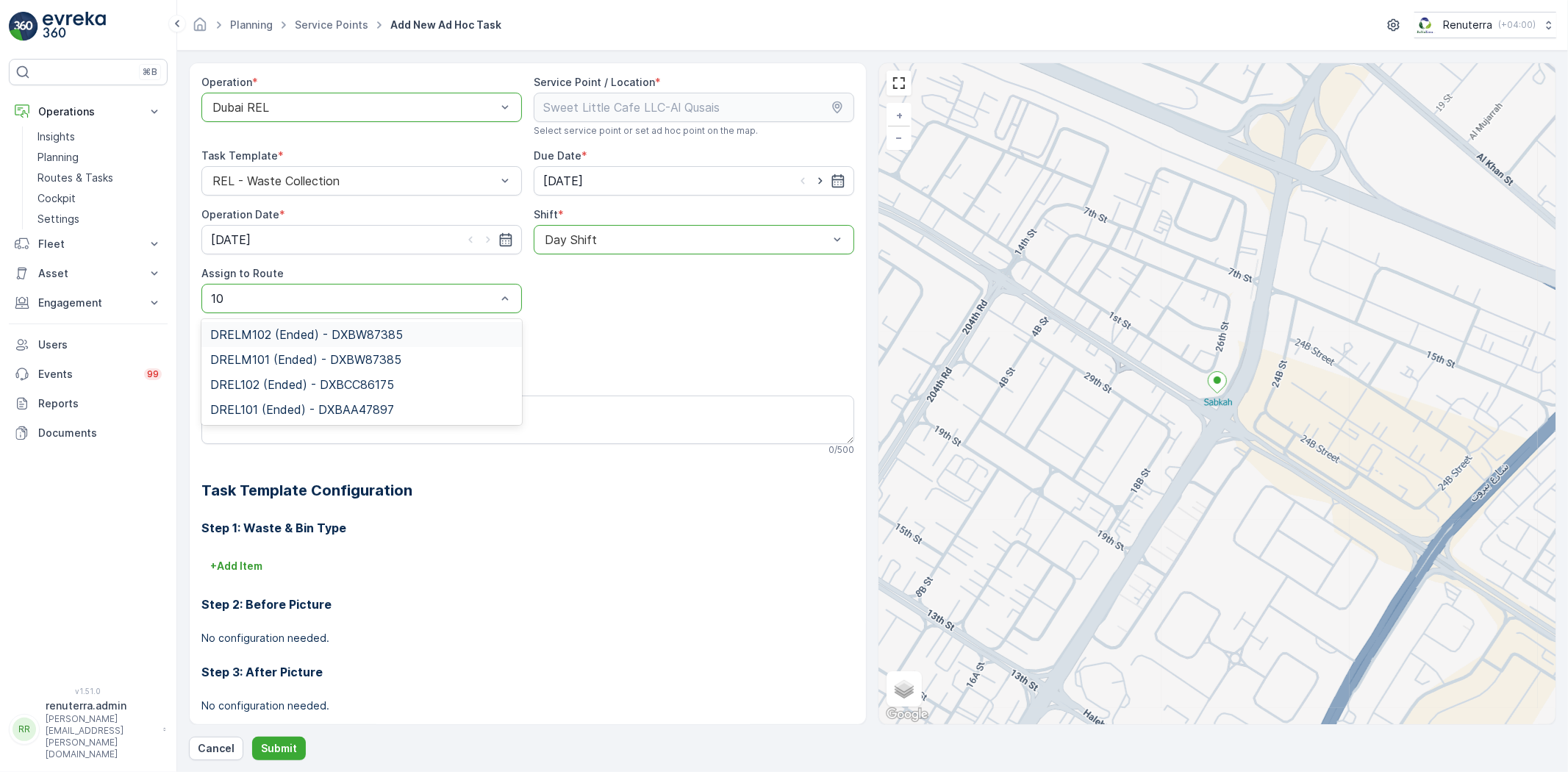
type input "102"
drag, startPoint x: 331, startPoint y: 356, endPoint x: 321, endPoint y: 351, distance: 11.2
click at [330, 355] on span "DREL102 (Ended) - DXBCC86175" at bounding box center [302, 359] width 184 height 13
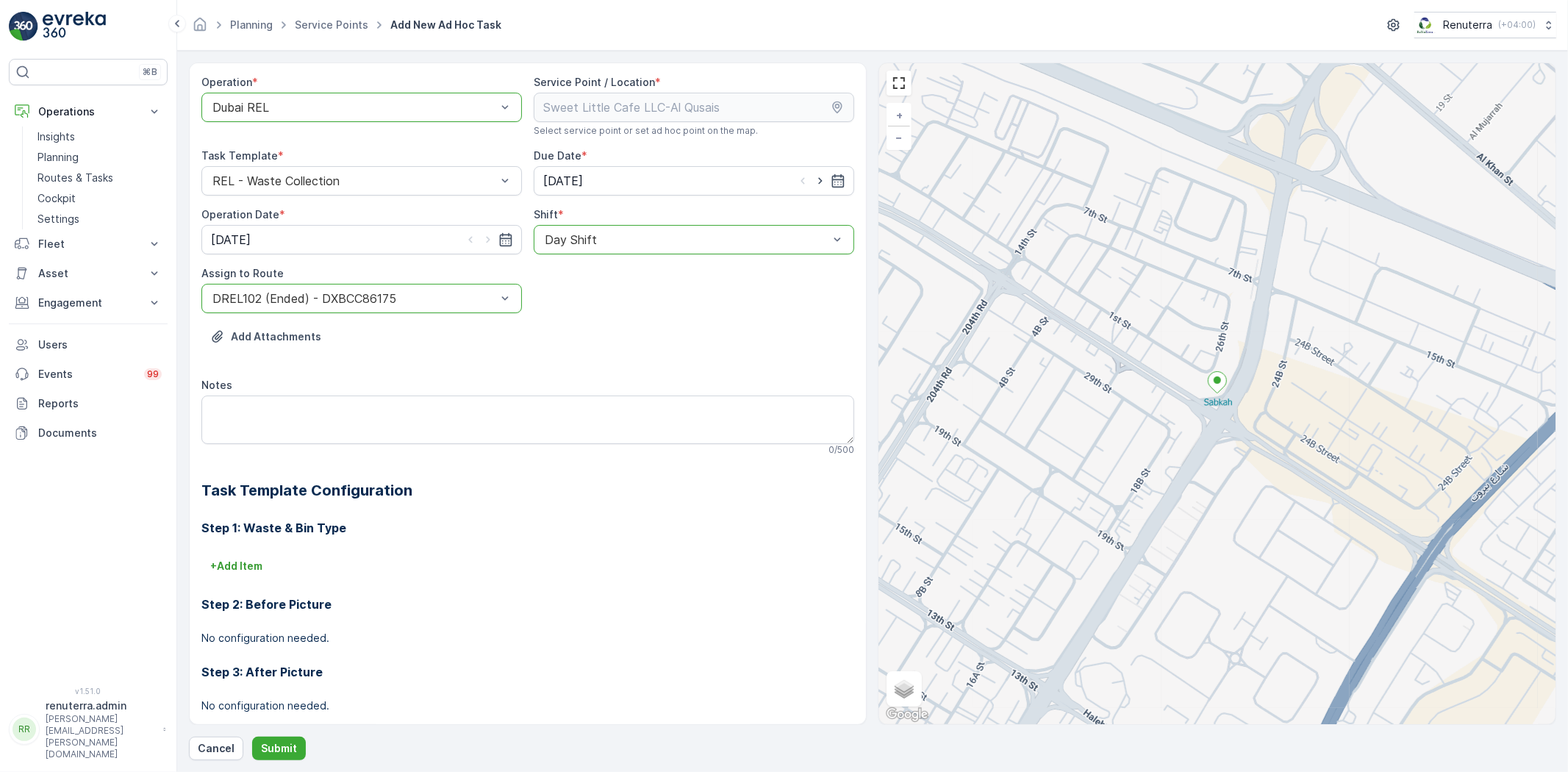
drag, startPoint x: 811, startPoint y: 180, endPoint x: 700, endPoint y: 211, distance: 115.2
click at [807, 180] on div at bounding box center [820, 180] width 50 height 15
click at [813, 179] on icon "button" at bounding box center [820, 180] width 15 height 15
type input "[DATE]"
click at [488, 236] on icon "button" at bounding box center [488, 239] width 15 height 15
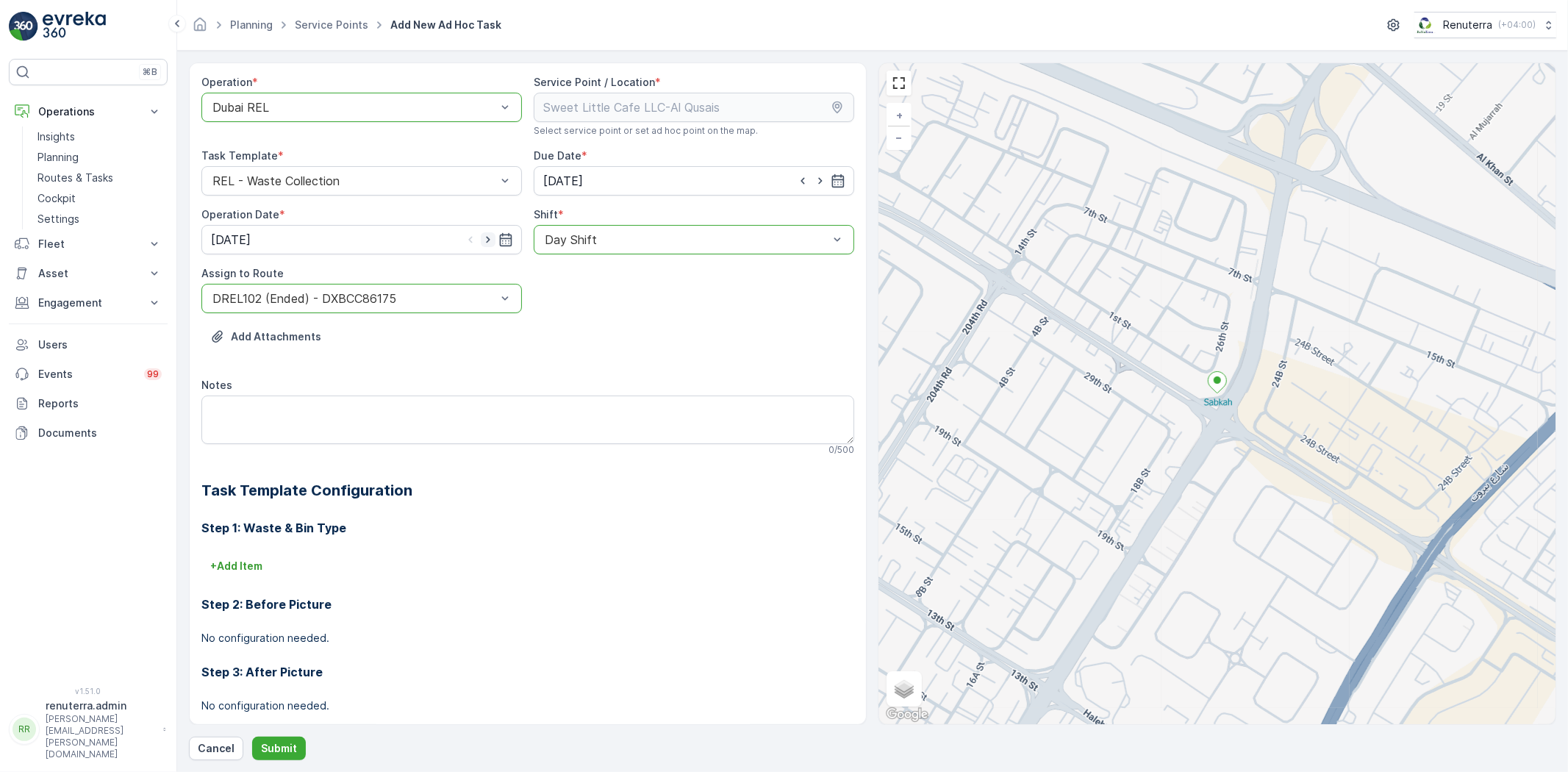
type input "[DATE]"
click at [274, 745] on p "Submit" at bounding box center [279, 748] width 36 height 15
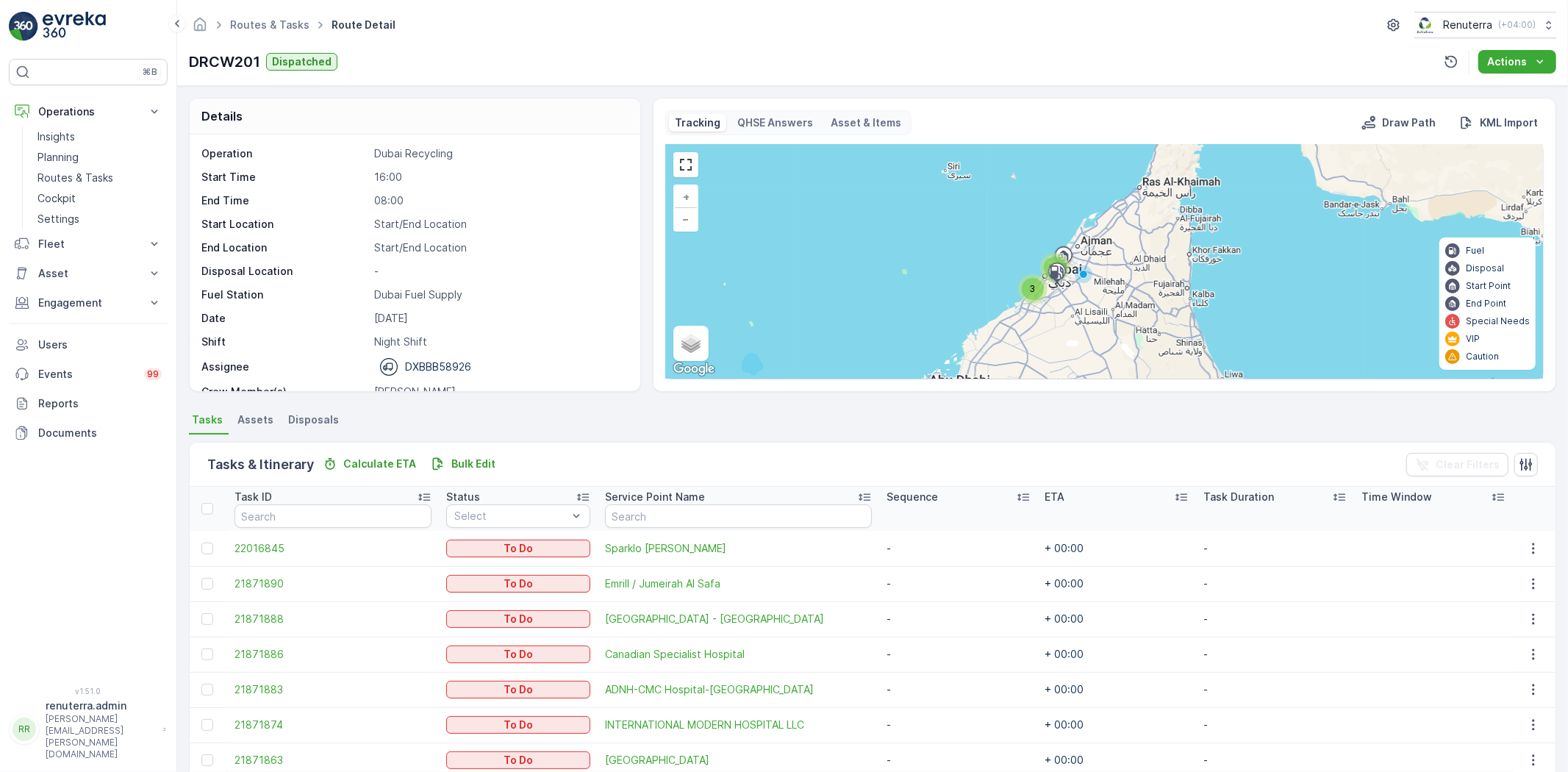
scroll to position [172, 0]
